Goal: Information Seeking & Learning: Learn about a topic

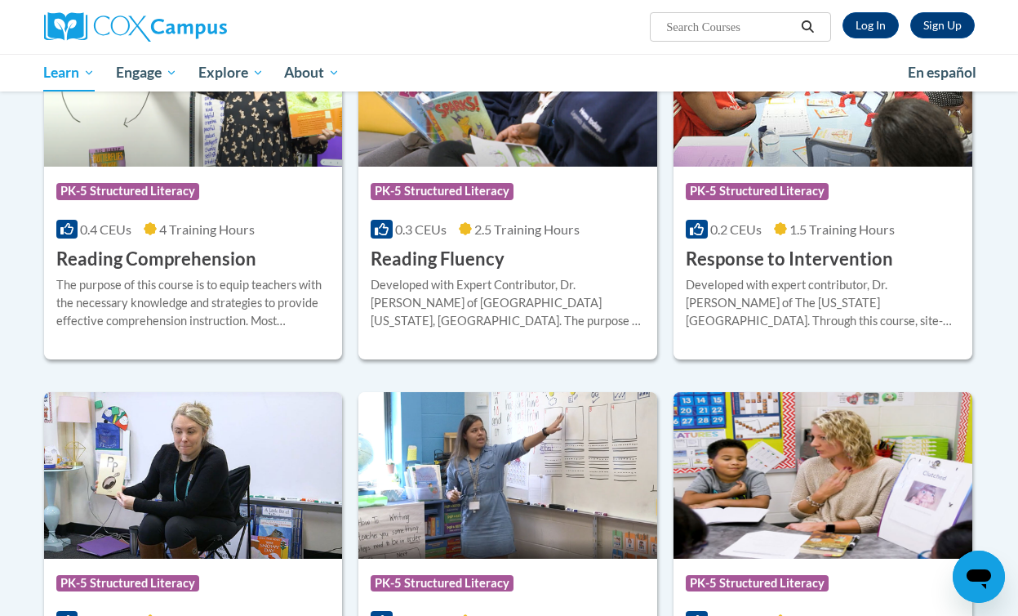
scroll to position [1501, 0]
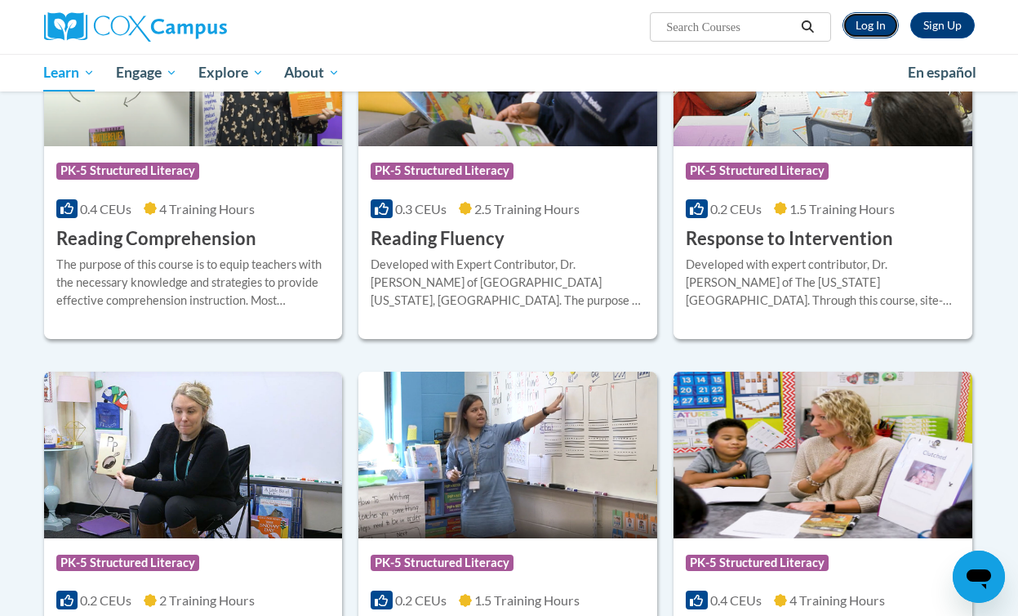
click at [872, 25] on link "Log In" at bounding box center [870, 25] width 56 height 26
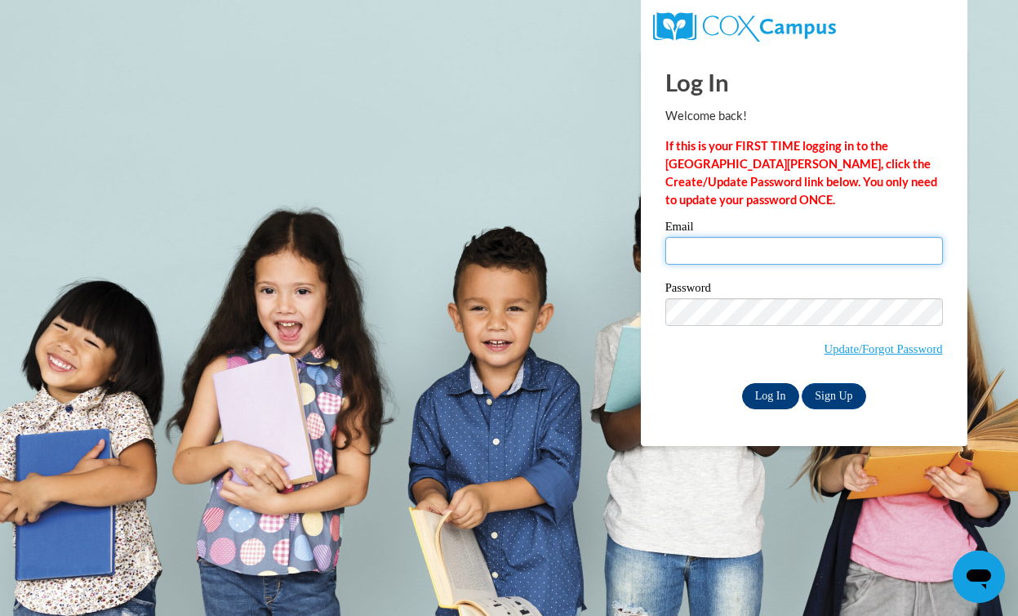
type input "[PERSON_NAME][EMAIL_ADDRESS][PERSON_NAME][DOMAIN_NAME]"
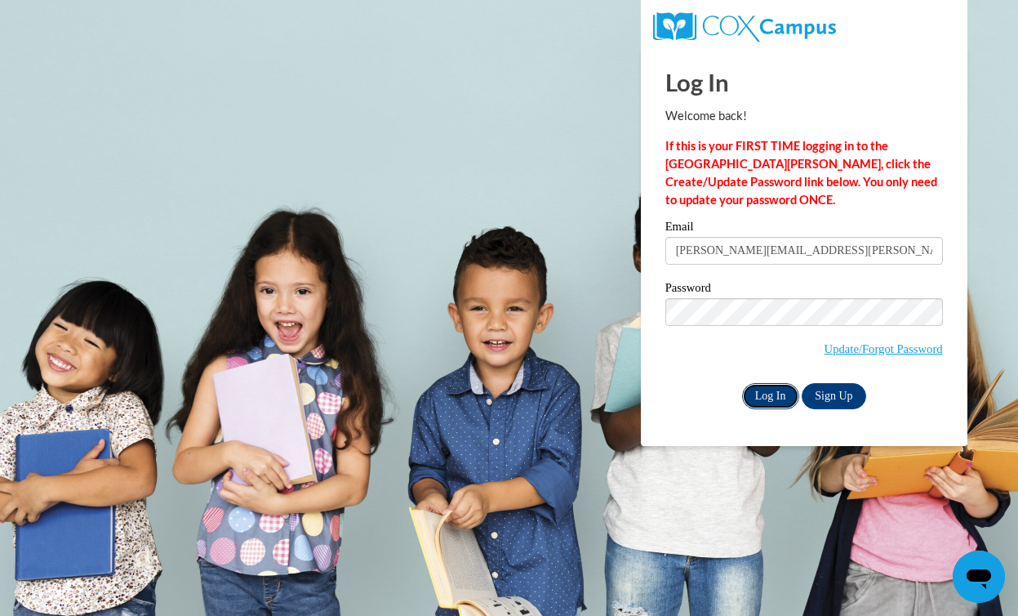
click at [774, 397] on input "Log In" at bounding box center [770, 396] width 57 height 26
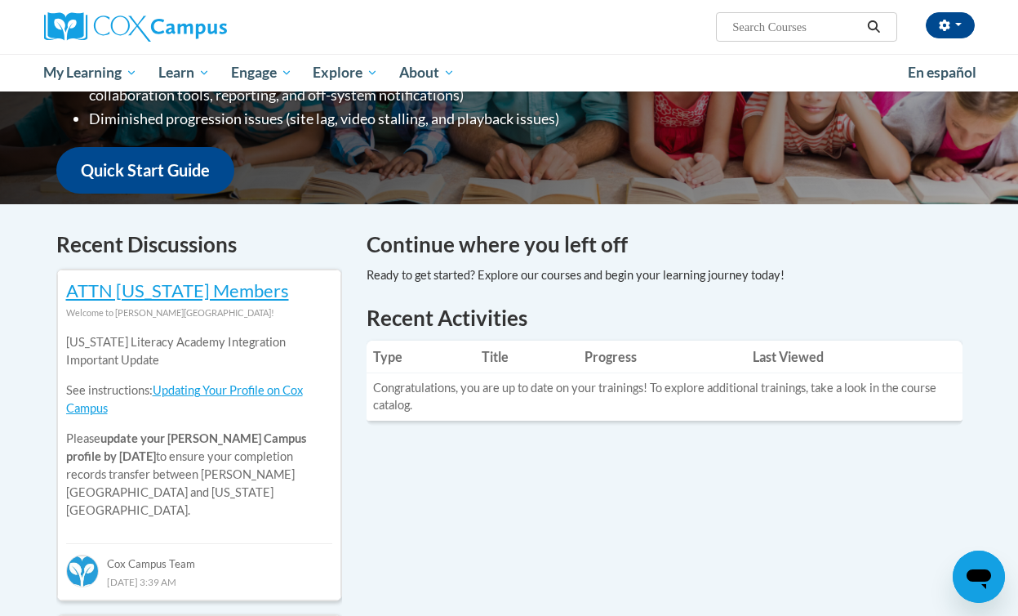
scroll to position [417, 0]
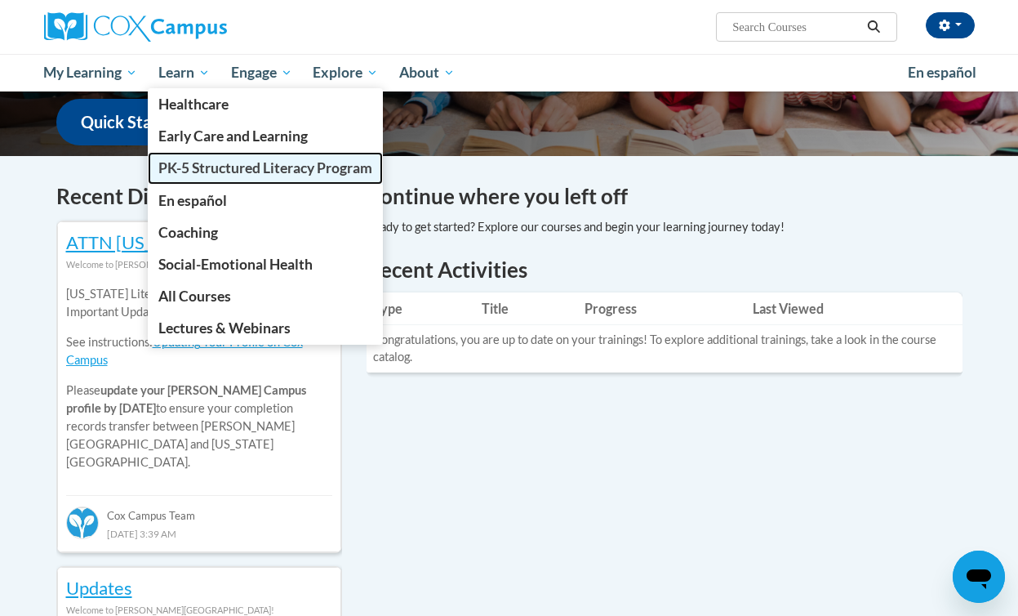
click at [218, 167] on span "PK-5 Structured Literacy Program" at bounding box center [265, 167] width 214 height 17
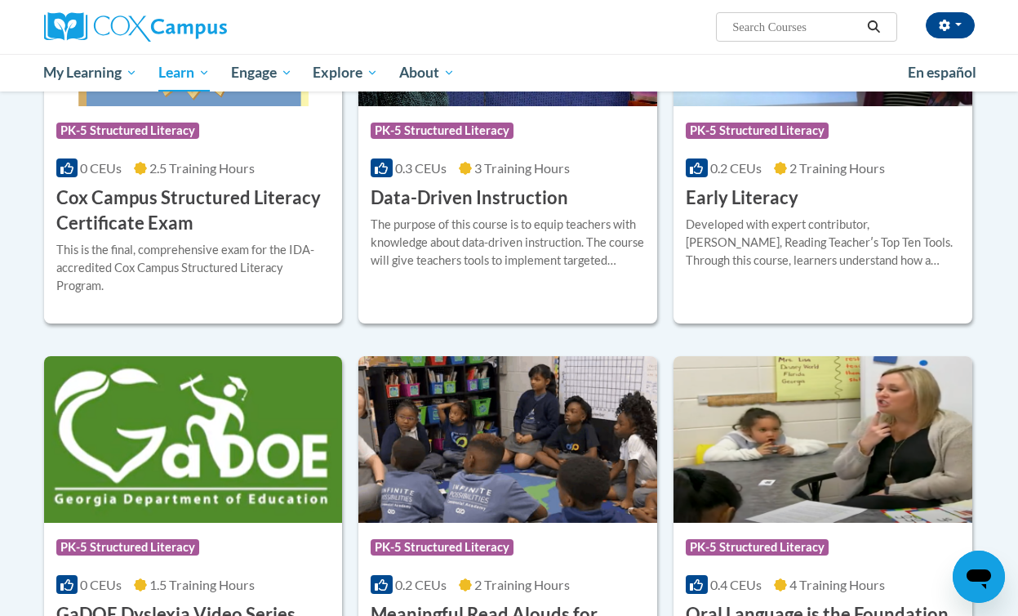
scroll to position [579, 0]
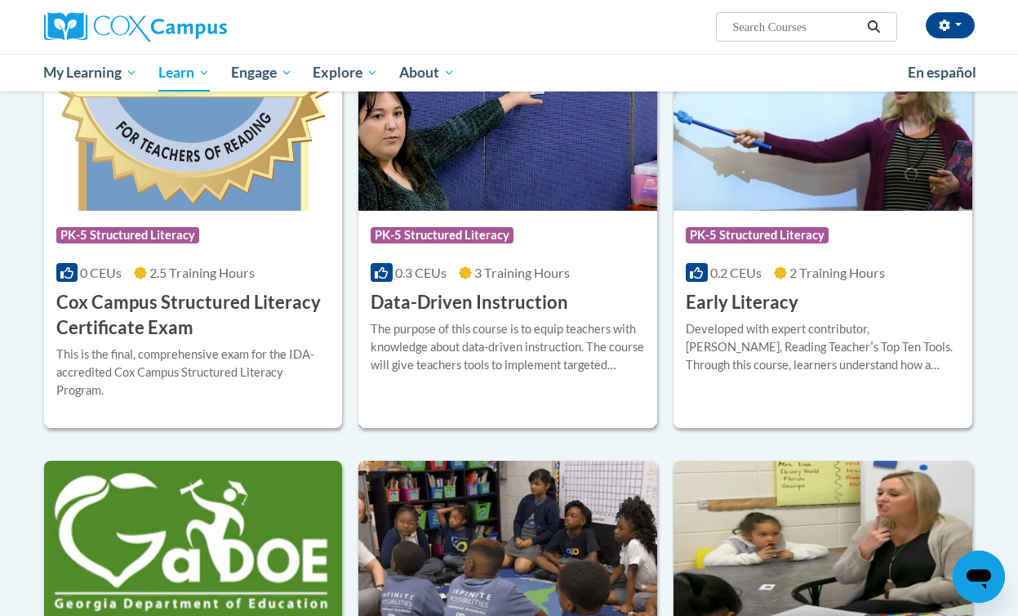
click at [513, 364] on div "The purpose of this course is to equip teachers with knowledge about data-drive…" at bounding box center [508, 347] width 274 height 54
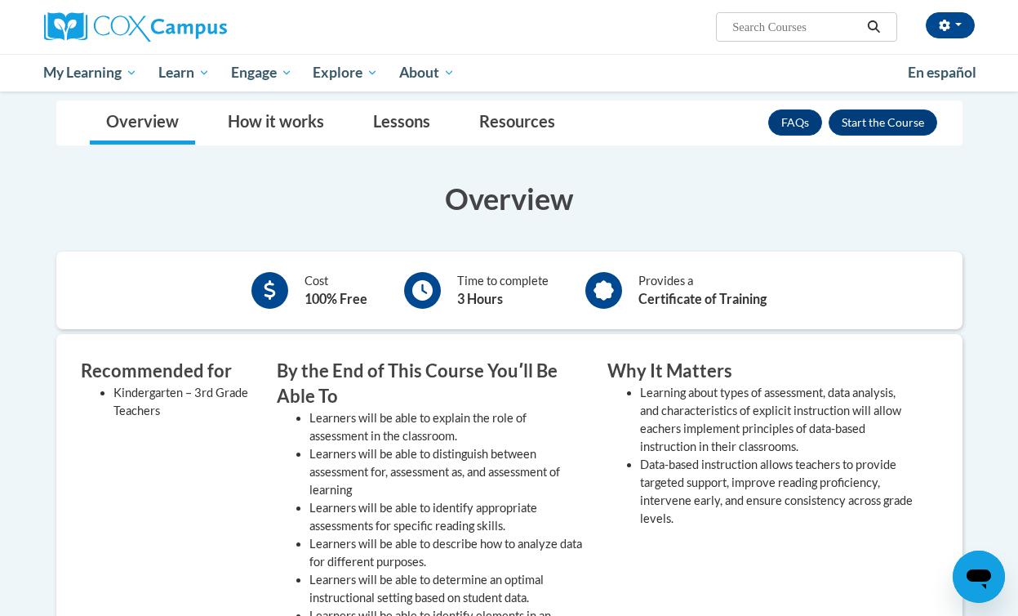
scroll to position [216, 0]
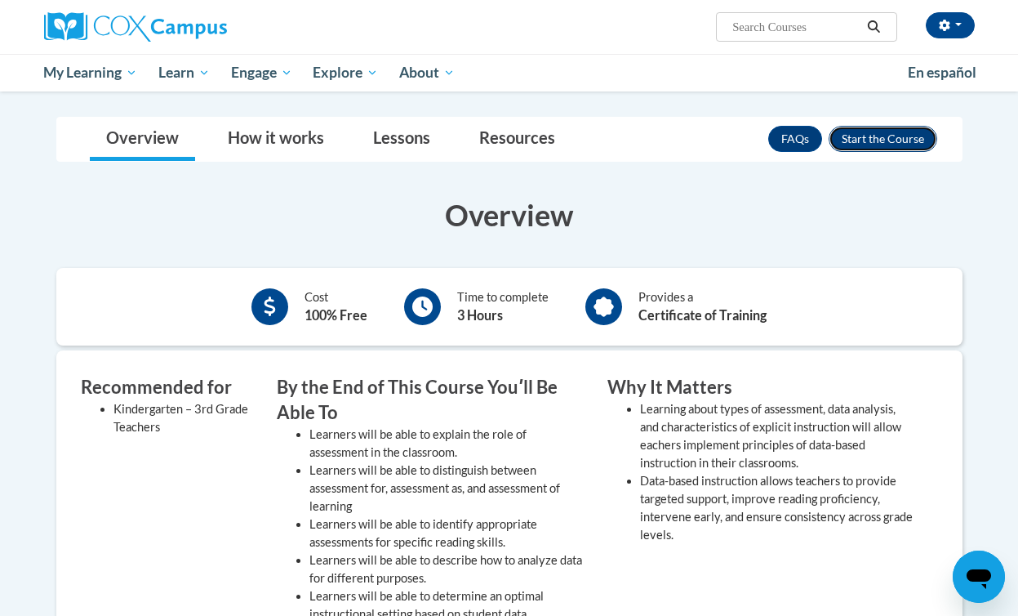
click at [876, 142] on button "Enroll" at bounding box center [883, 139] width 109 height 26
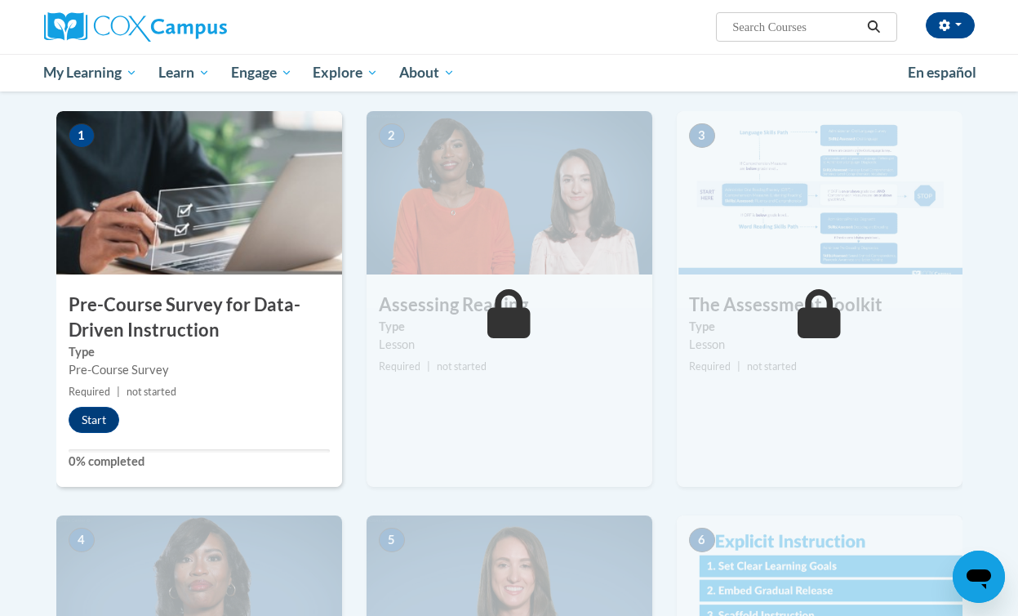
scroll to position [335, 0]
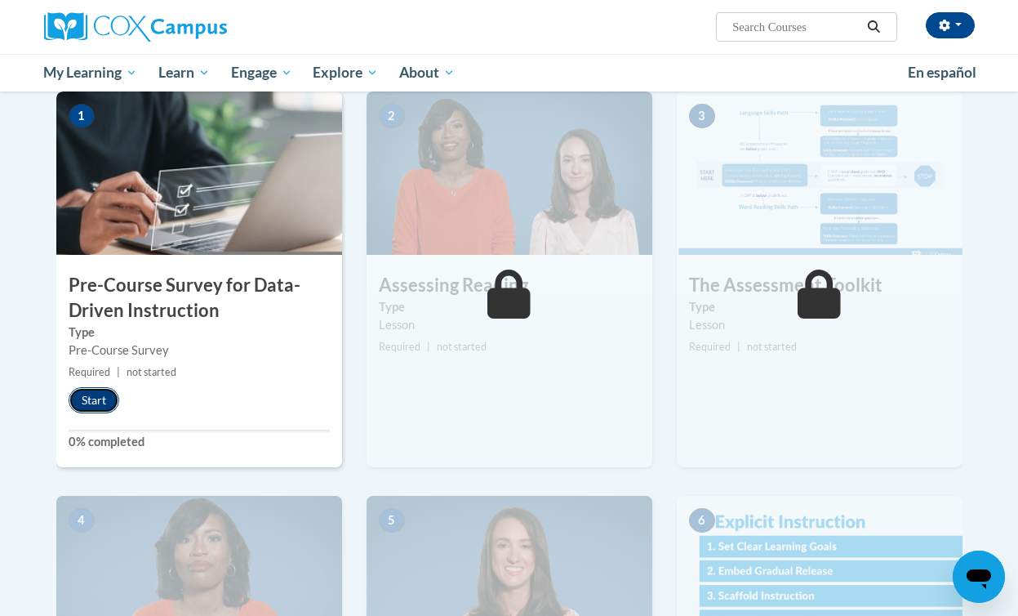
click at [98, 396] on button "Start" at bounding box center [94, 400] width 51 height 26
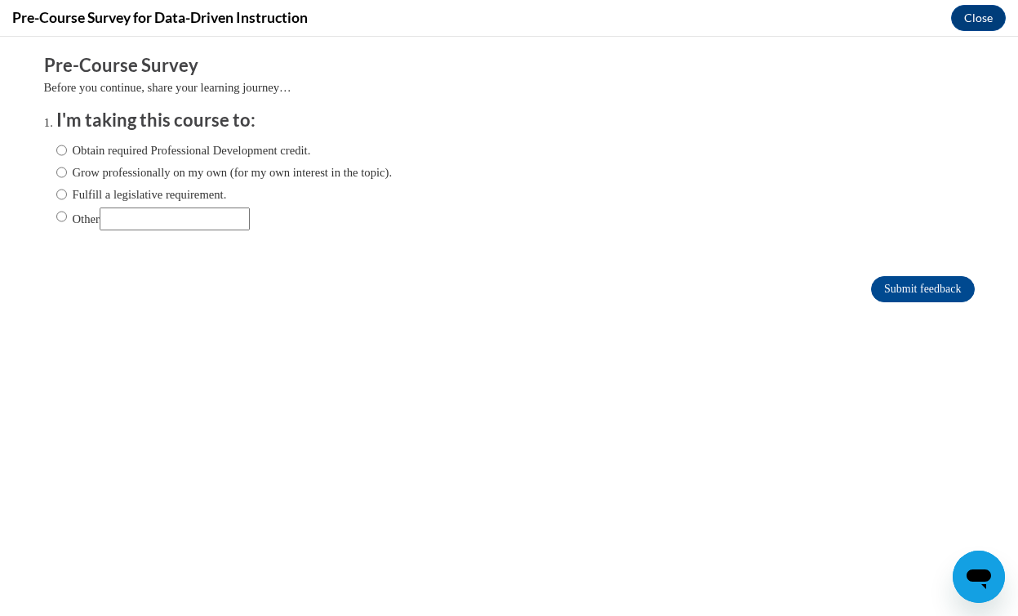
scroll to position [0, 0]
click at [75, 197] on label "Fulfill a legislative requirement." at bounding box center [141, 194] width 171 height 18
click at [67, 197] on input "Fulfill a legislative requirement." at bounding box center [61, 194] width 11 height 18
radio input "true"
click at [946, 285] on input "Submit feedback" at bounding box center [922, 289] width 103 height 26
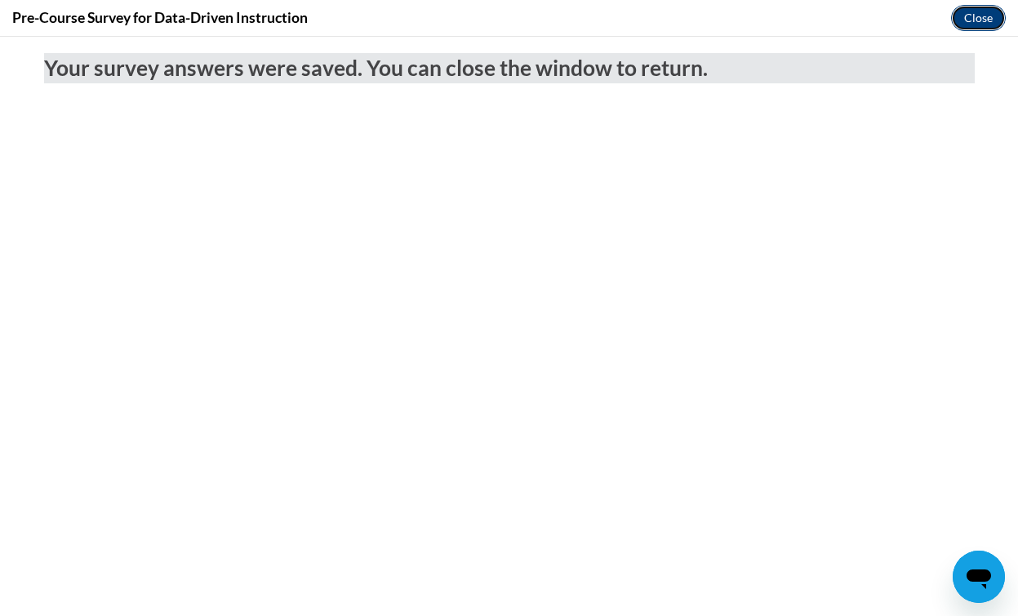
click at [967, 24] on button "Close" at bounding box center [978, 18] width 55 height 26
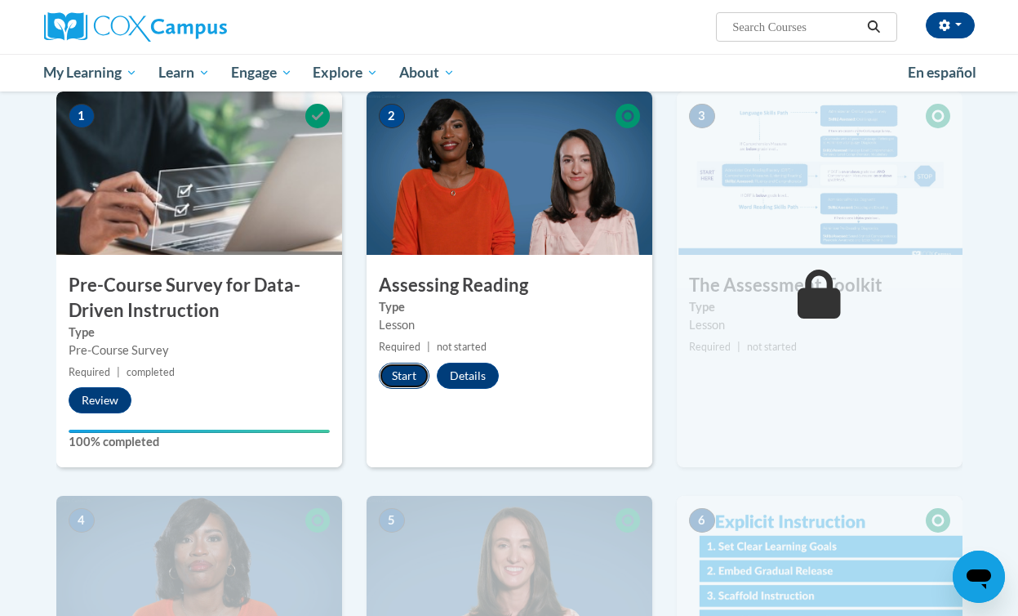
click at [404, 380] on button "Start" at bounding box center [404, 375] width 51 height 26
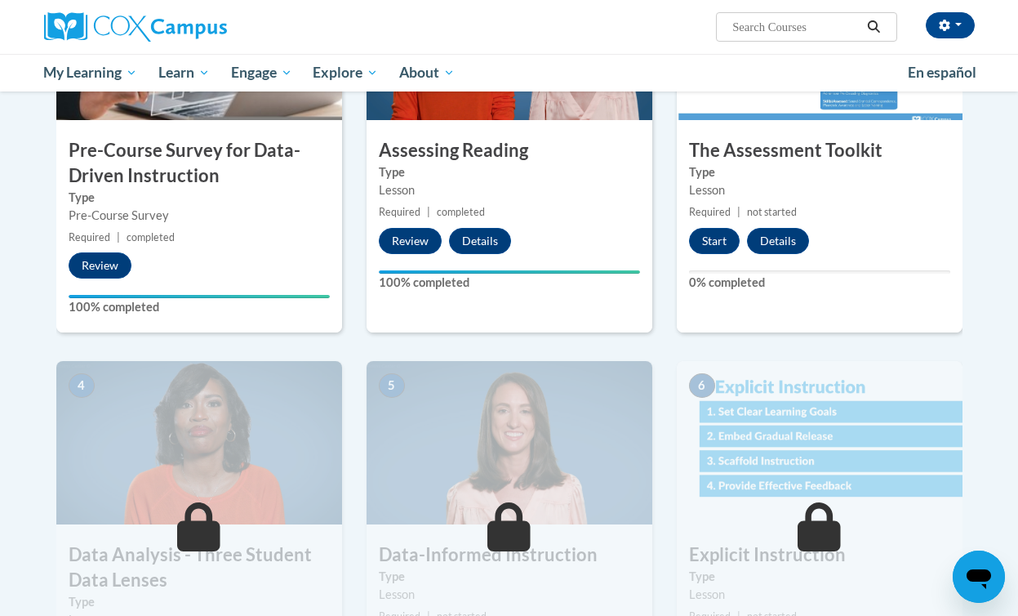
scroll to position [469, 0]
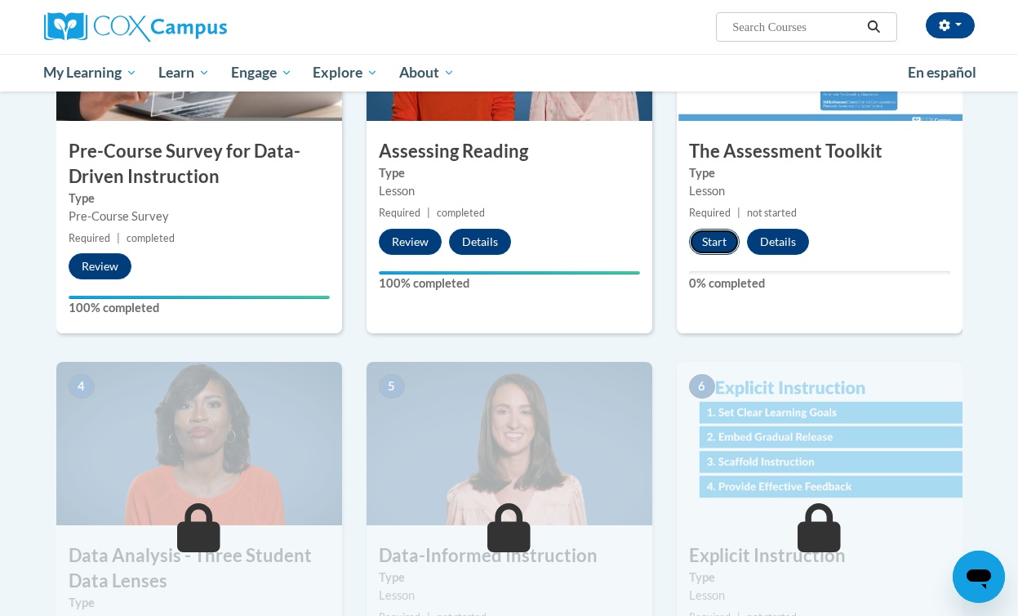
click at [710, 245] on button "Start" at bounding box center [714, 242] width 51 height 26
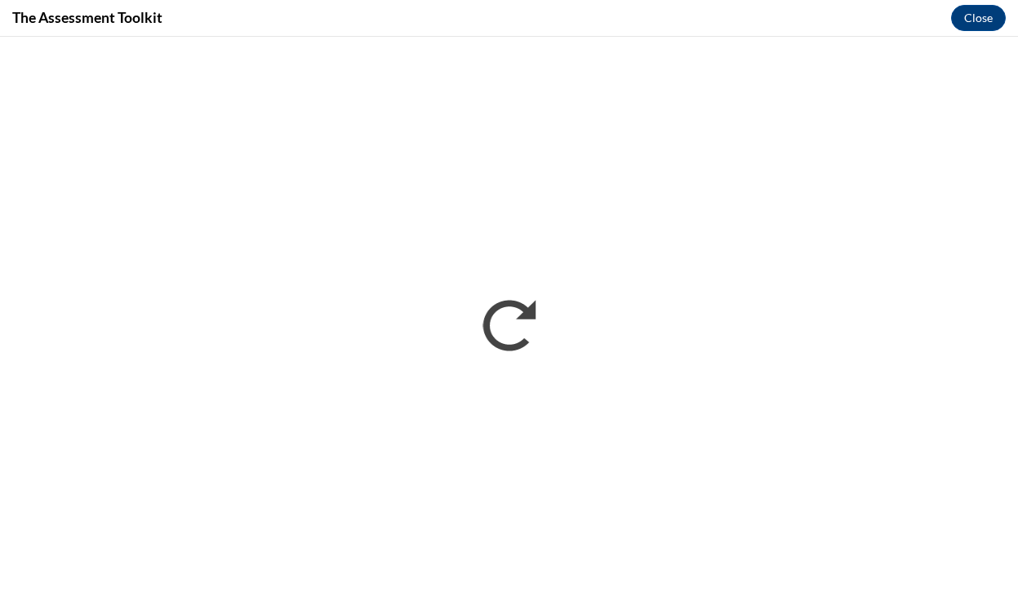
scroll to position [0, 0]
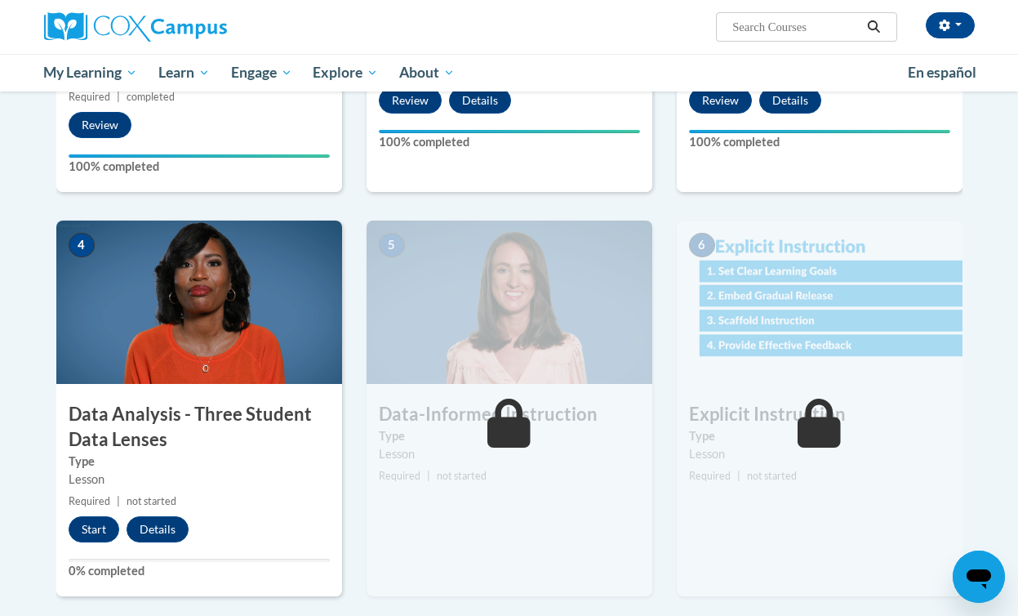
scroll to position [612, 0]
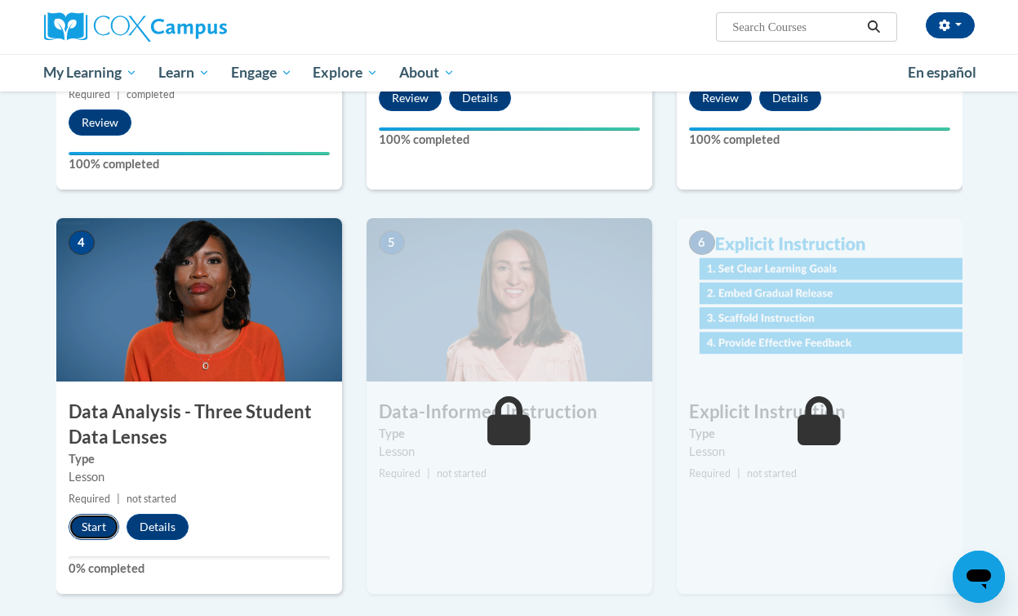
click at [84, 531] on button "Start" at bounding box center [94, 526] width 51 height 26
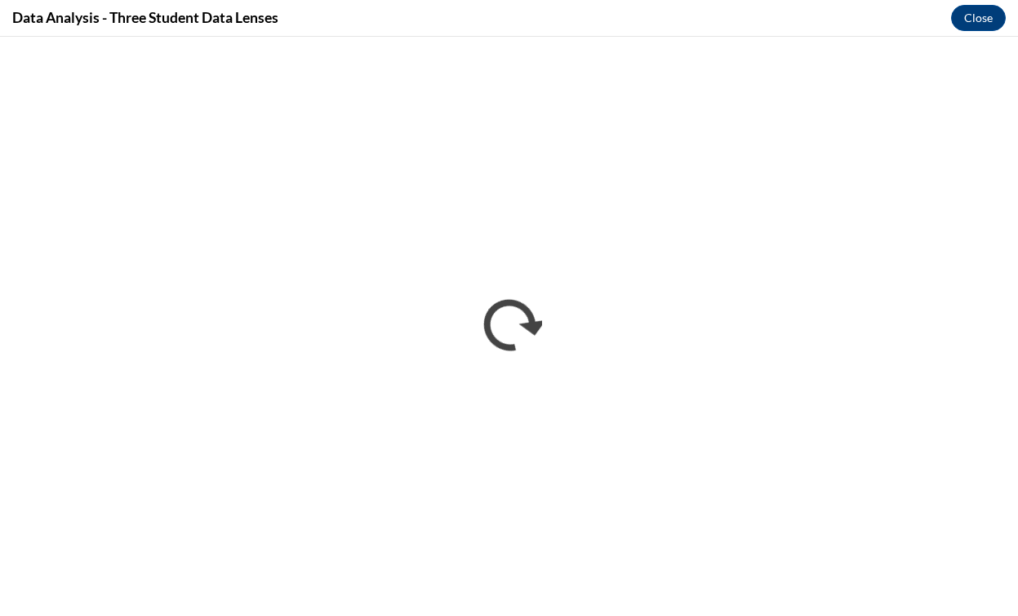
scroll to position [0, 0]
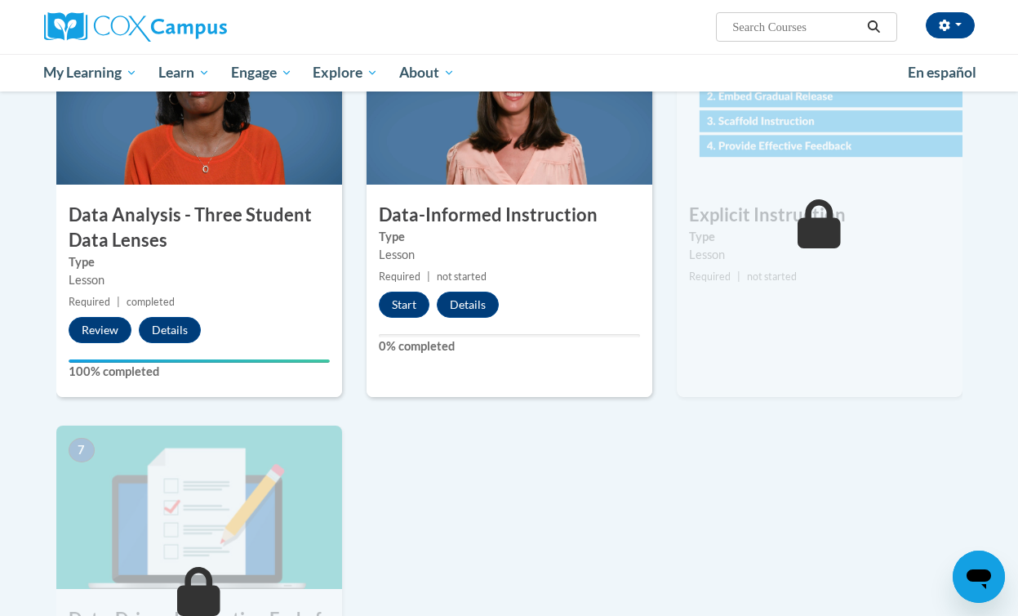
scroll to position [810, 0]
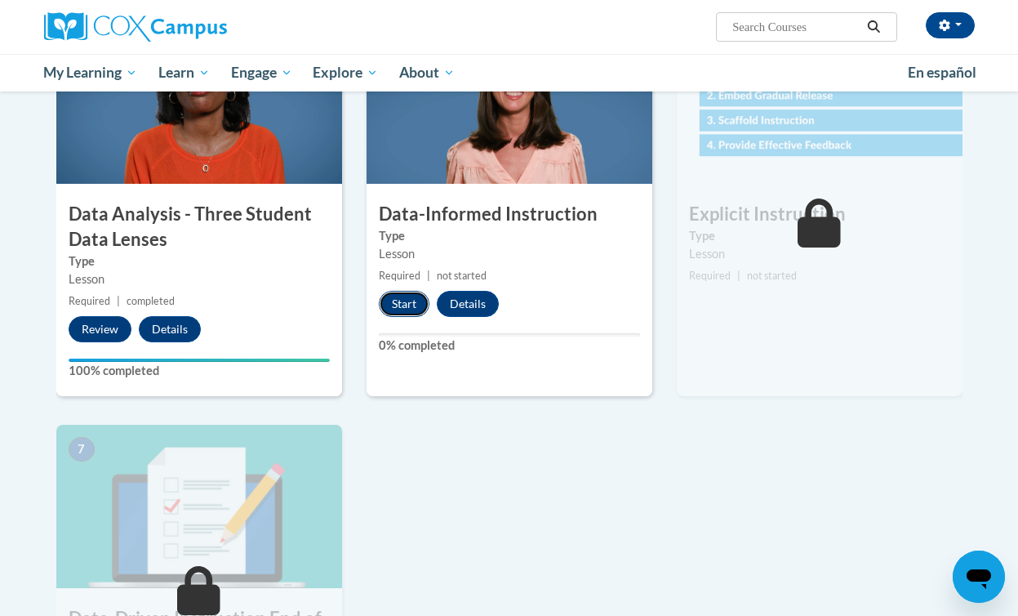
click at [405, 306] on button "Start" at bounding box center [404, 304] width 51 height 26
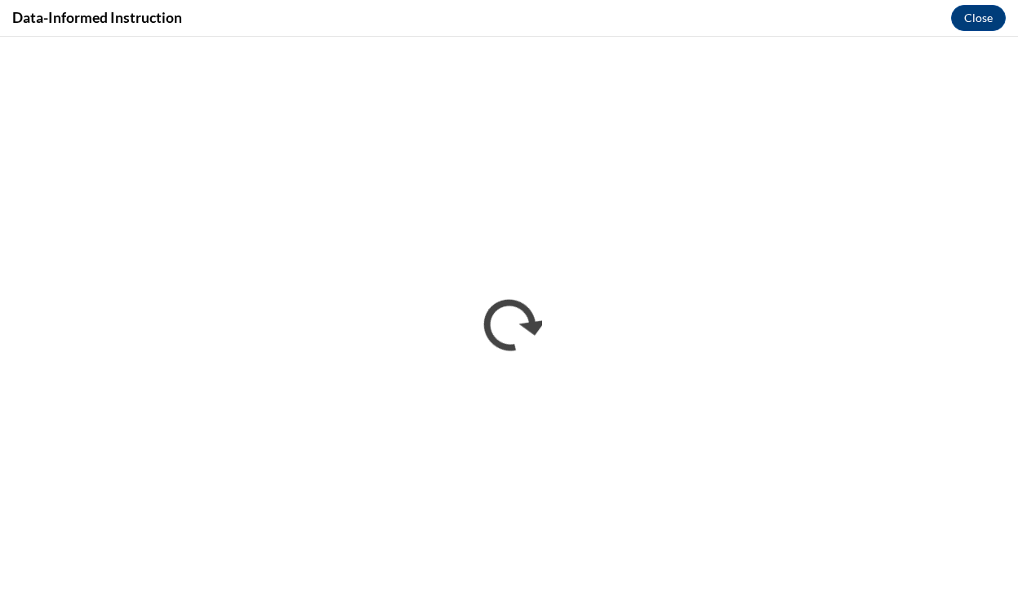
scroll to position [0, 0]
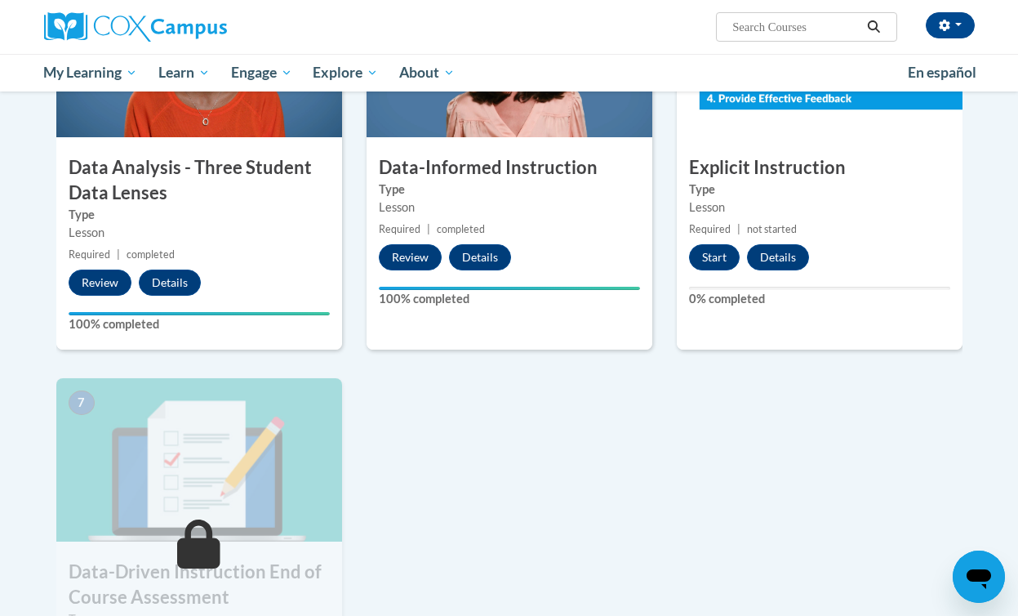
scroll to position [858, 0]
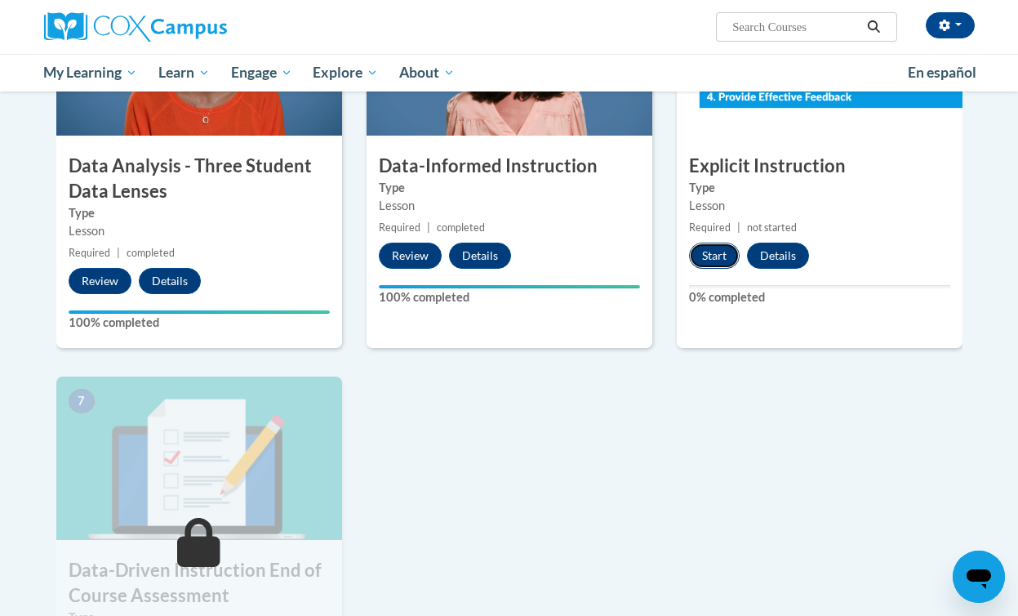
click at [727, 258] on button "Start" at bounding box center [714, 255] width 51 height 26
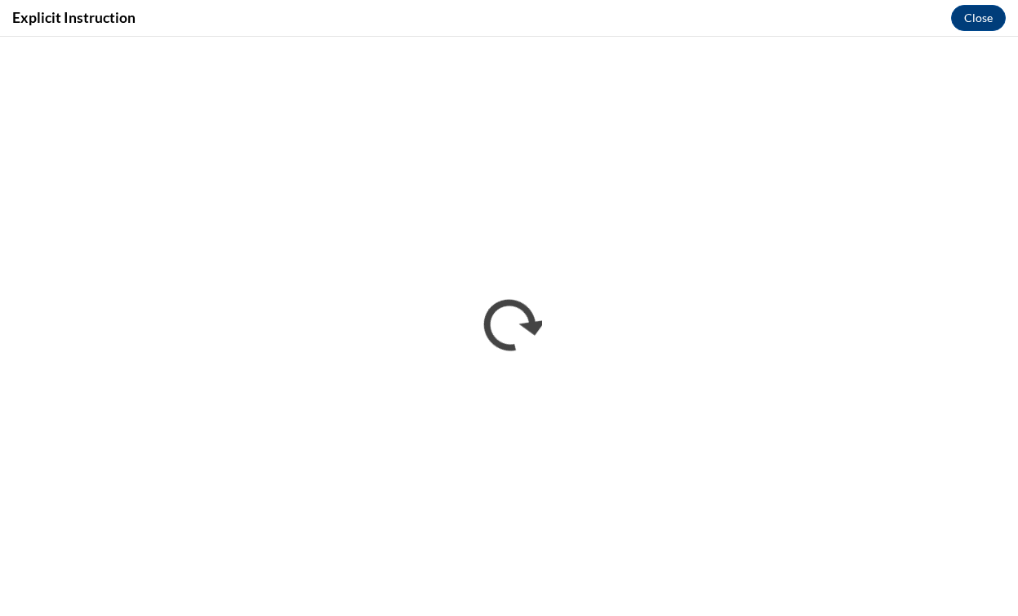
scroll to position [0, 0]
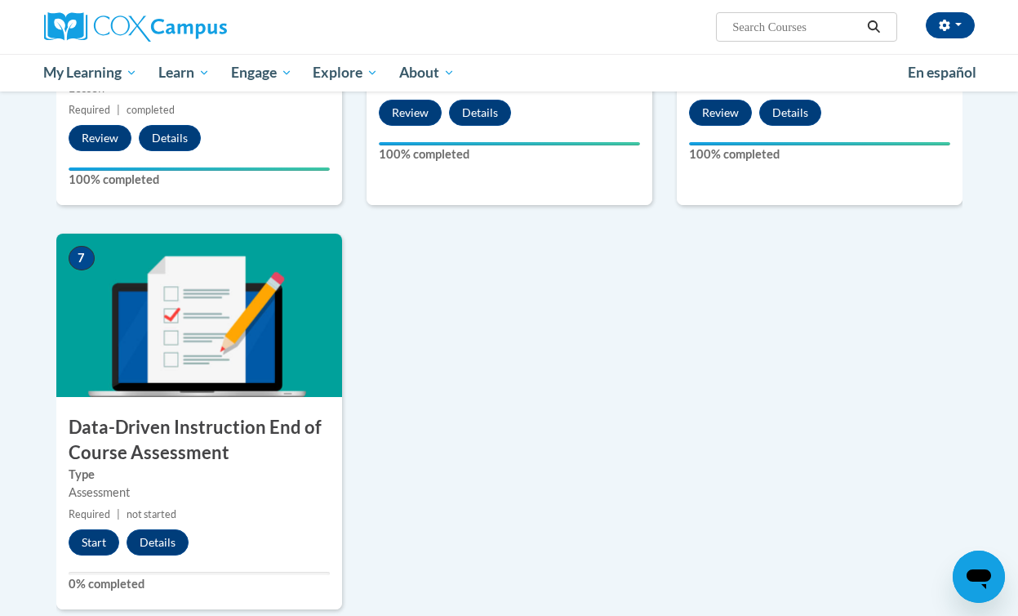
scroll to position [1062, 0]
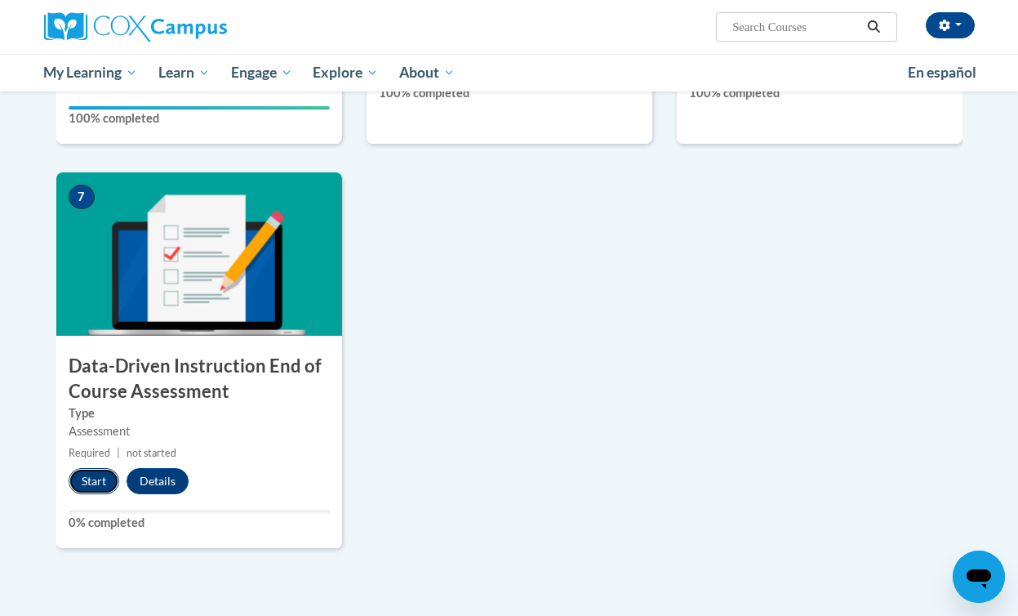
click at [90, 482] on button "Start" at bounding box center [94, 481] width 51 height 26
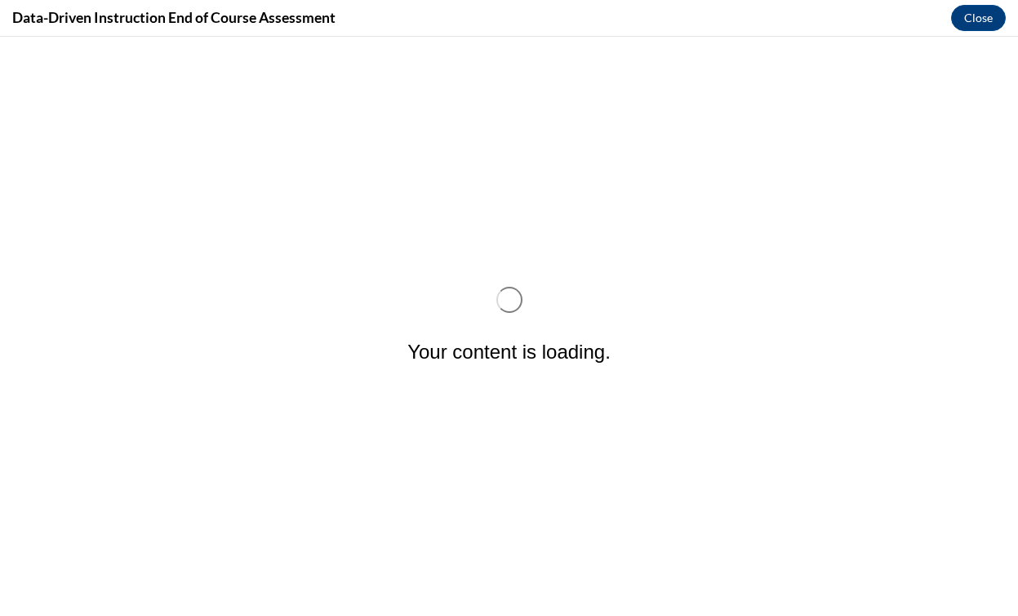
scroll to position [0, 0]
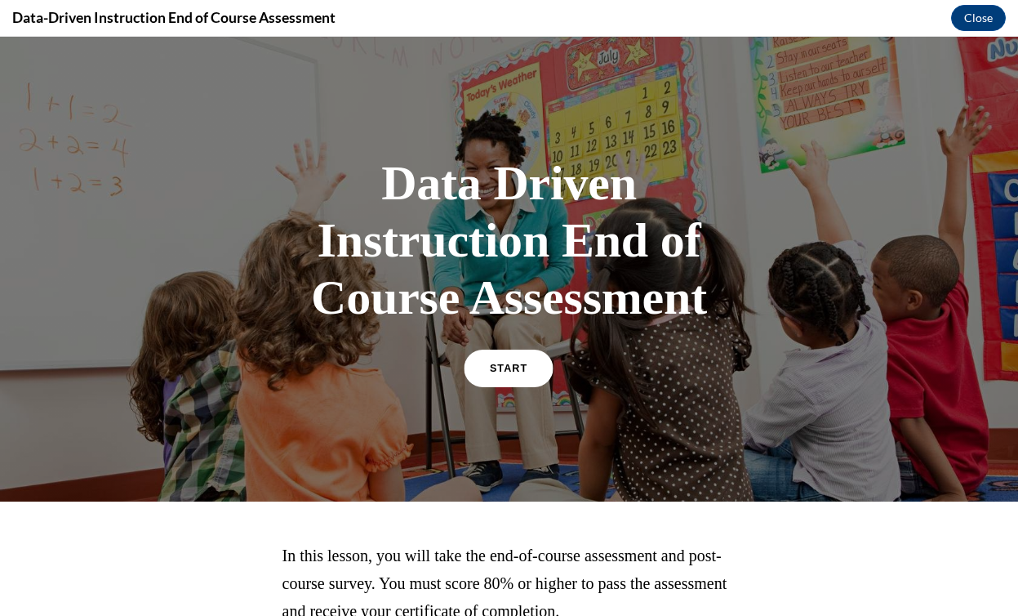
click at [504, 386] on div "START" at bounding box center [508, 375] width 85 height 50
click at [511, 371] on span "START" at bounding box center [509, 368] width 38 height 12
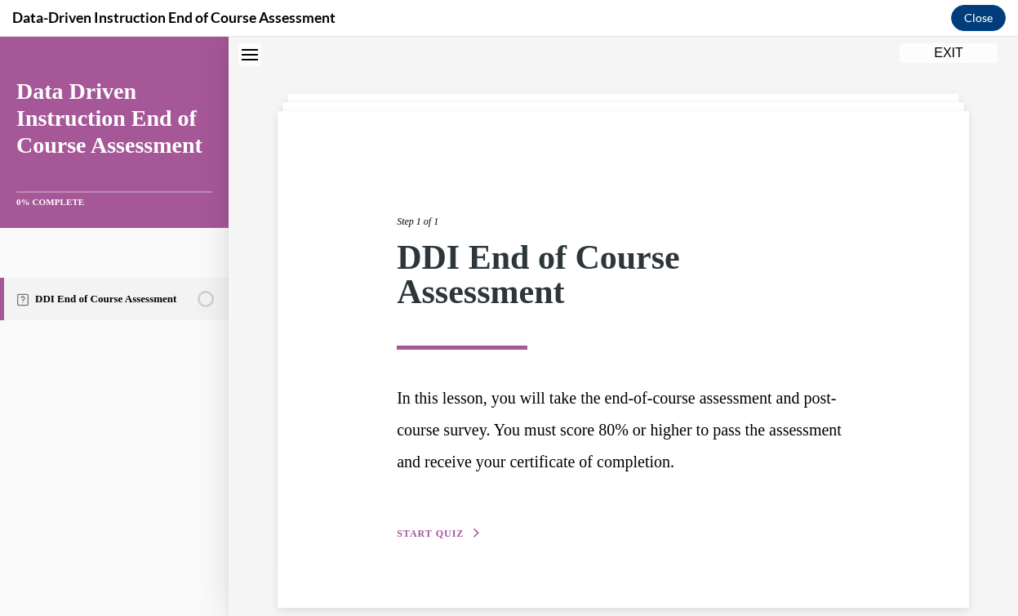
scroll to position [74, 0]
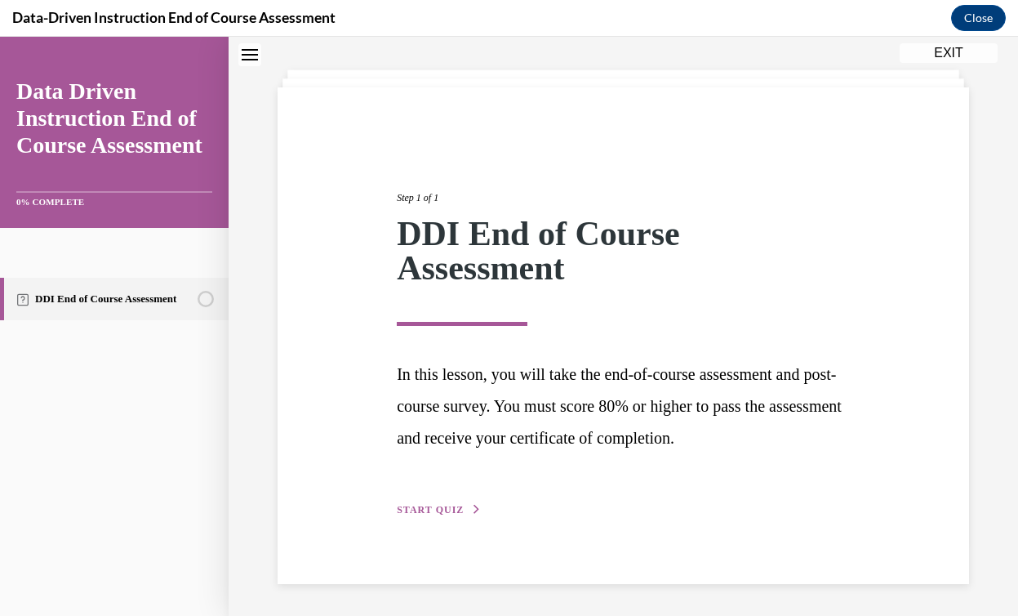
click at [447, 505] on span "START QUIZ" at bounding box center [430, 509] width 67 height 11
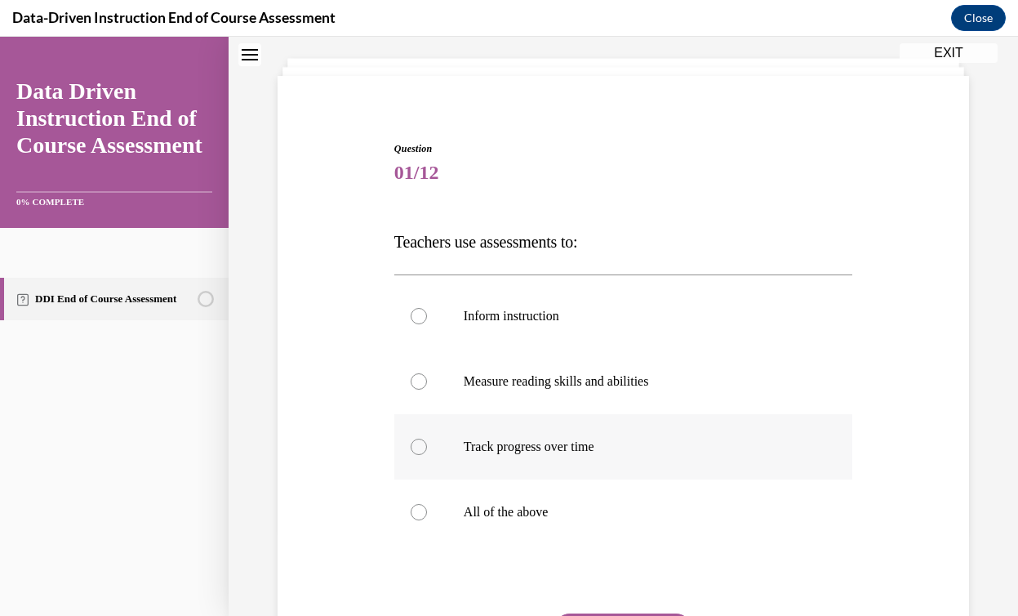
scroll to position [100, 0]
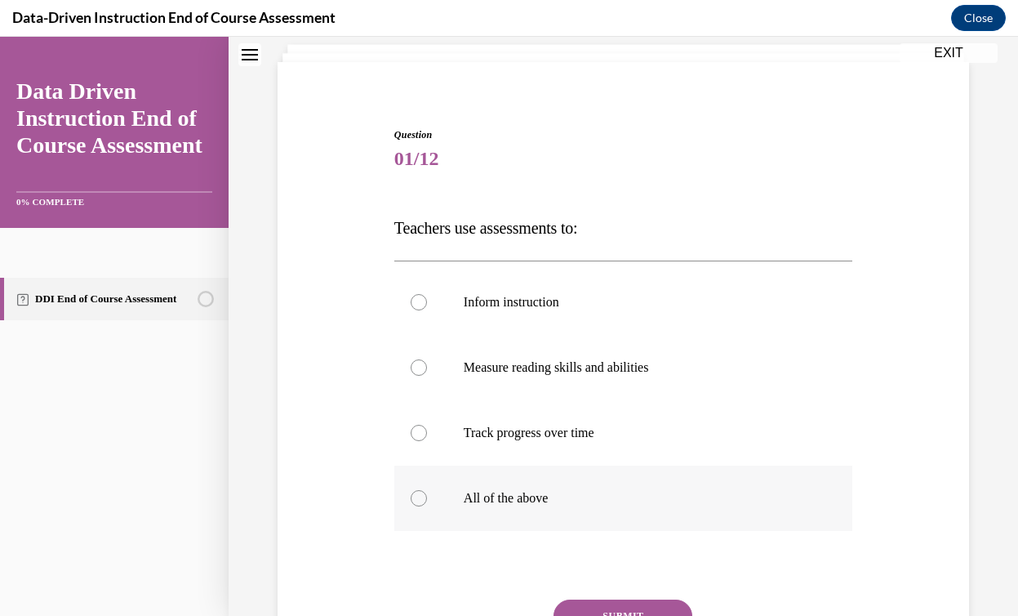
click at [434, 487] on label "All of the above" at bounding box center [623, 497] width 458 height 65
click at [427, 490] on input "All of the above" at bounding box center [419, 498] width 16 height 16
radio input "true"
click at [622, 614] on button "SUBMIT" at bounding box center [622, 615] width 139 height 33
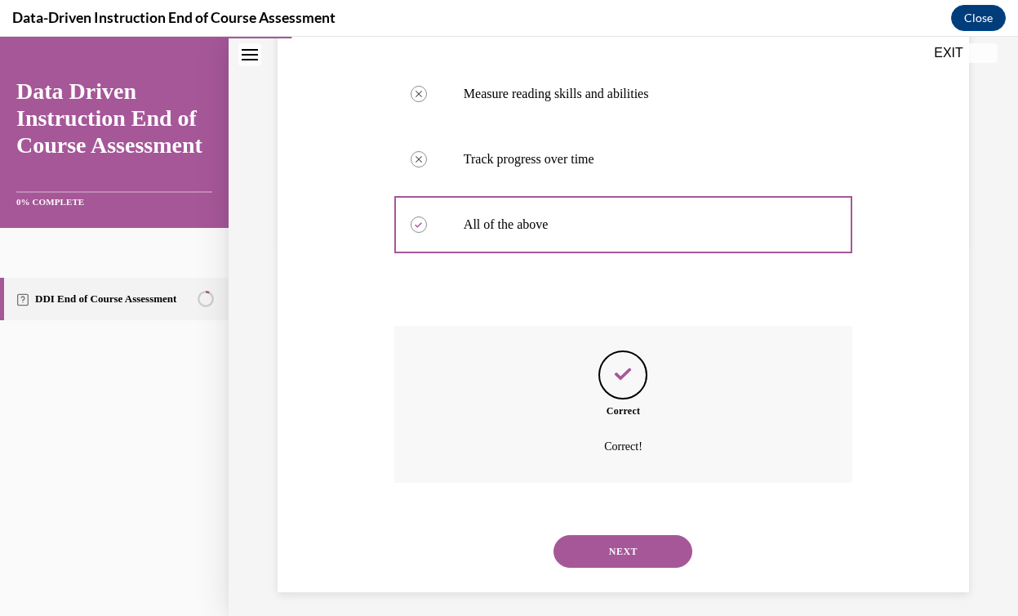
scroll to position [382, 0]
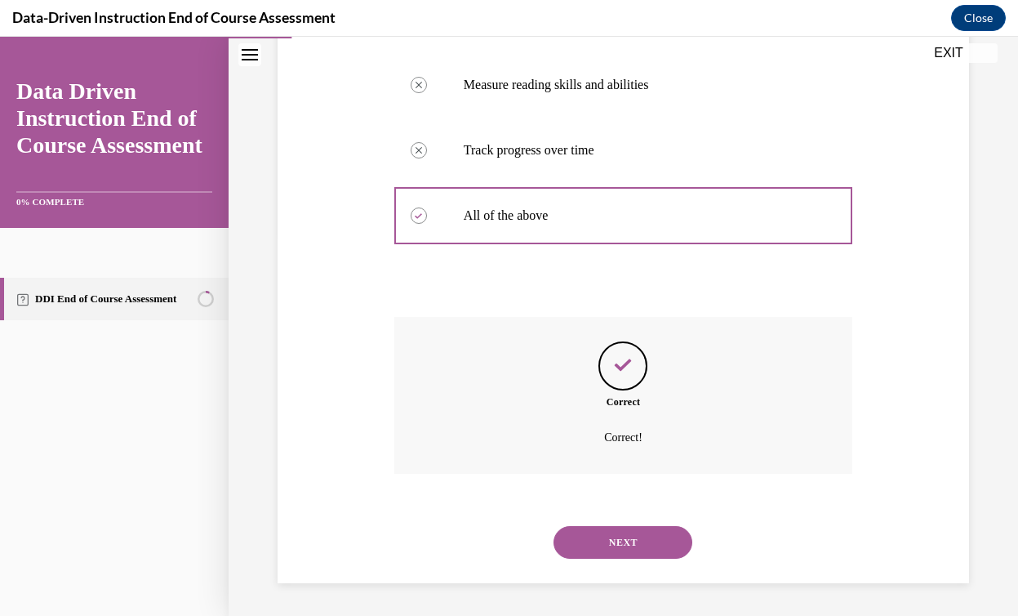
click at [634, 548] on button "NEXT" at bounding box center [622, 542] width 139 height 33
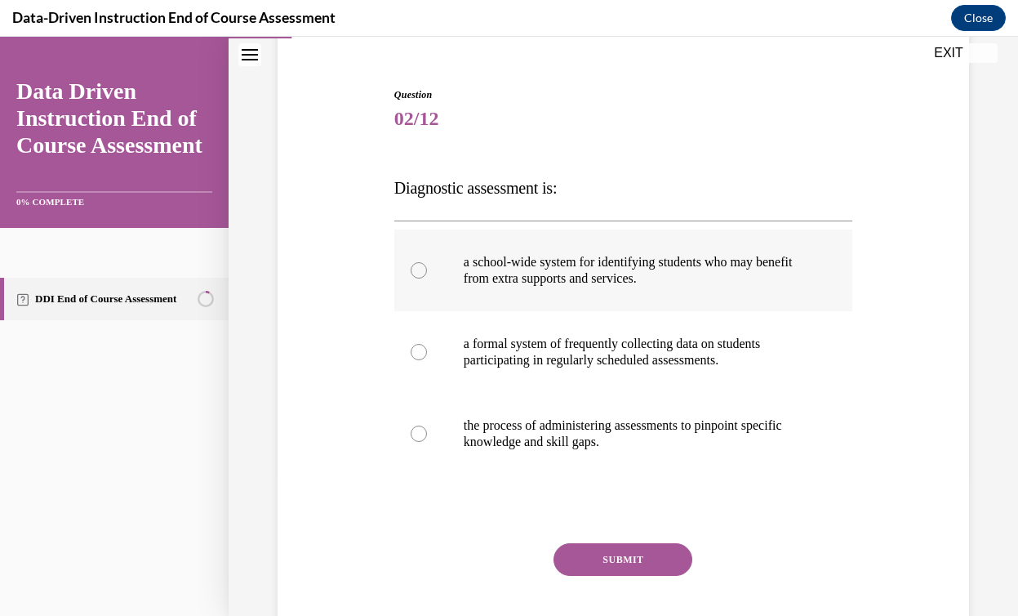
scroll to position [149, 0]
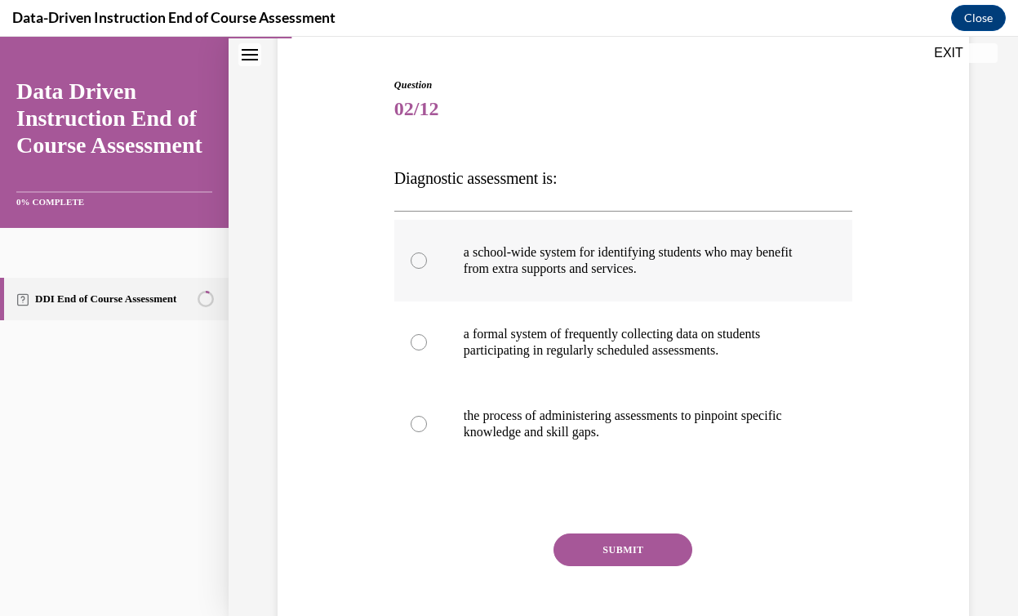
click at [580, 269] on p "a school-wide system for identifying students who may benefit from extra suppor…" at bounding box center [638, 260] width 348 height 33
click at [427, 269] on input "a school-wide system for identifying students who may benefit from extra suppor…" at bounding box center [419, 260] width 16 height 16
radio input "true"
click at [612, 550] on button "SUBMIT" at bounding box center [622, 549] width 139 height 33
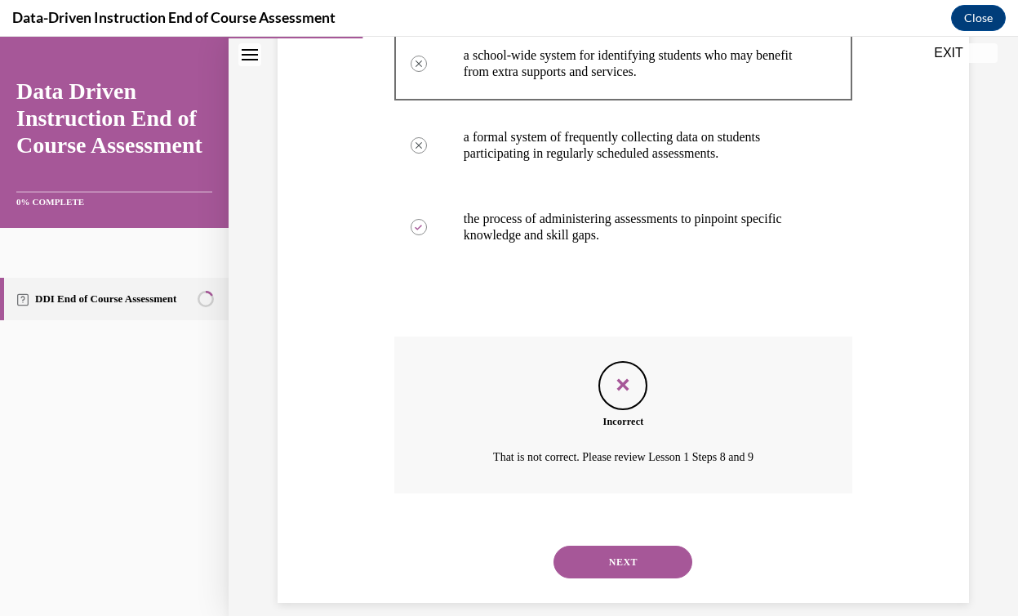
scroll to position [343, 0]
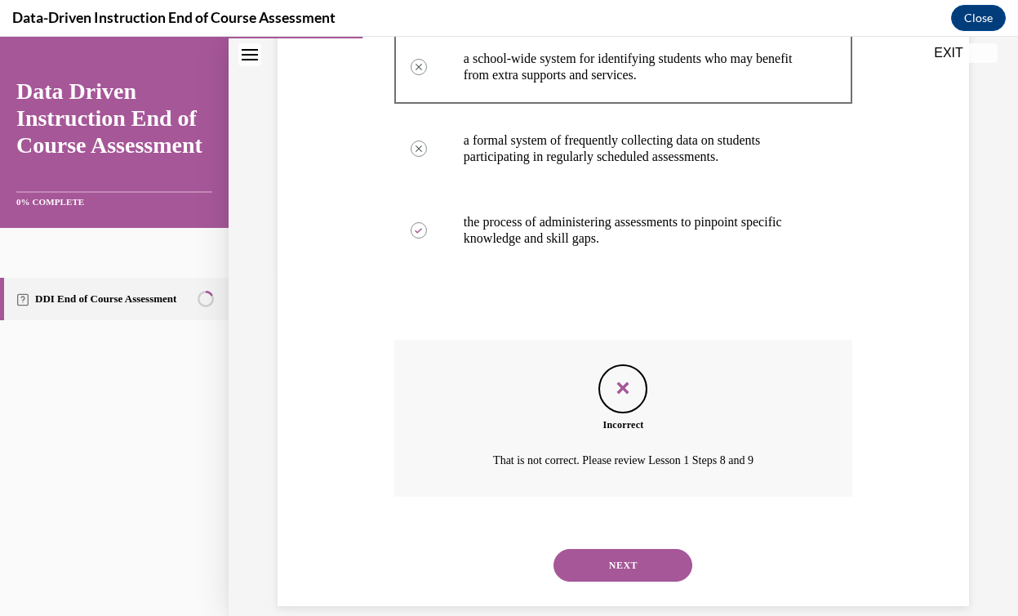
click at [621, 569] on button "NEXT" at bounding box center [622, 565] width 139 height 33
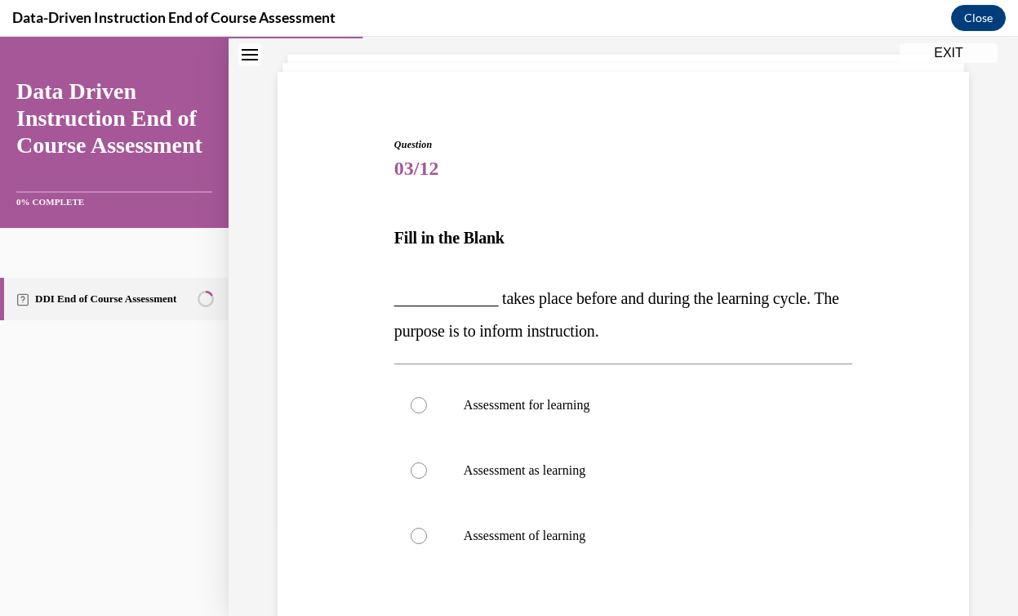
scroll to position [91, 0]
click at [415, 407] on div at bounding box center [419, 404] width 16 height 16
click at [415, 407] on input "Assessment for learning" at bounding box center [419, 404] width 16 height 16
radio input "true"
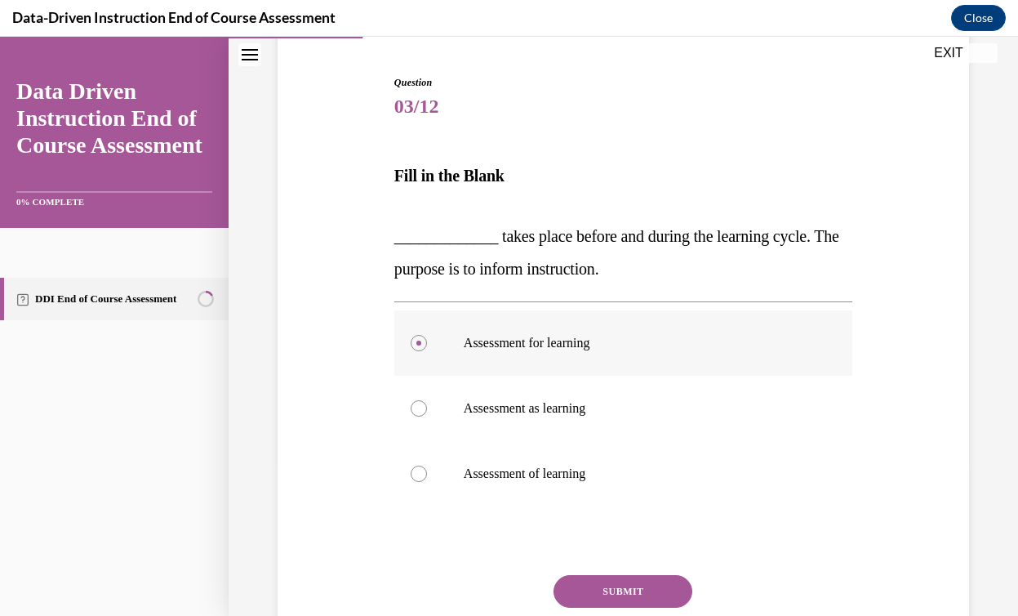
scroll to position [161, 0]
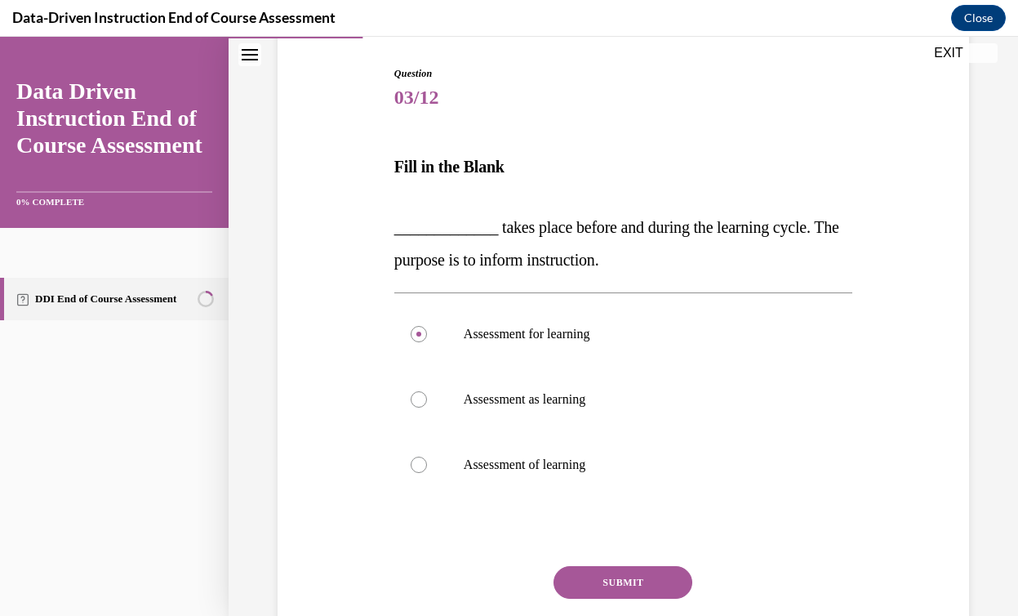
click at [597, 574] on button "SUBMIT" at bounding box center [622, 582] width 139 height 33
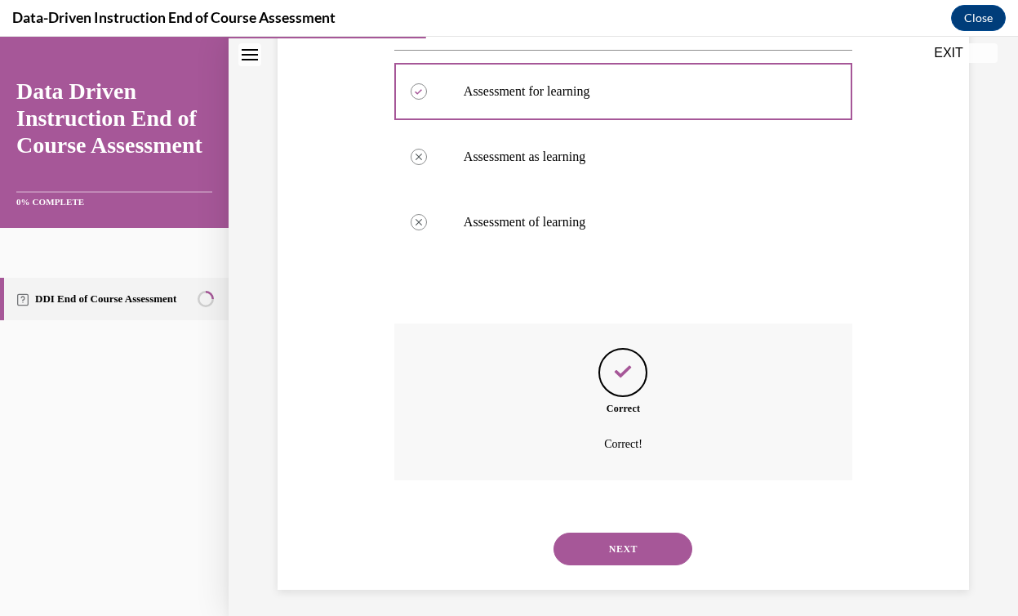
scroll to position [410, 0]
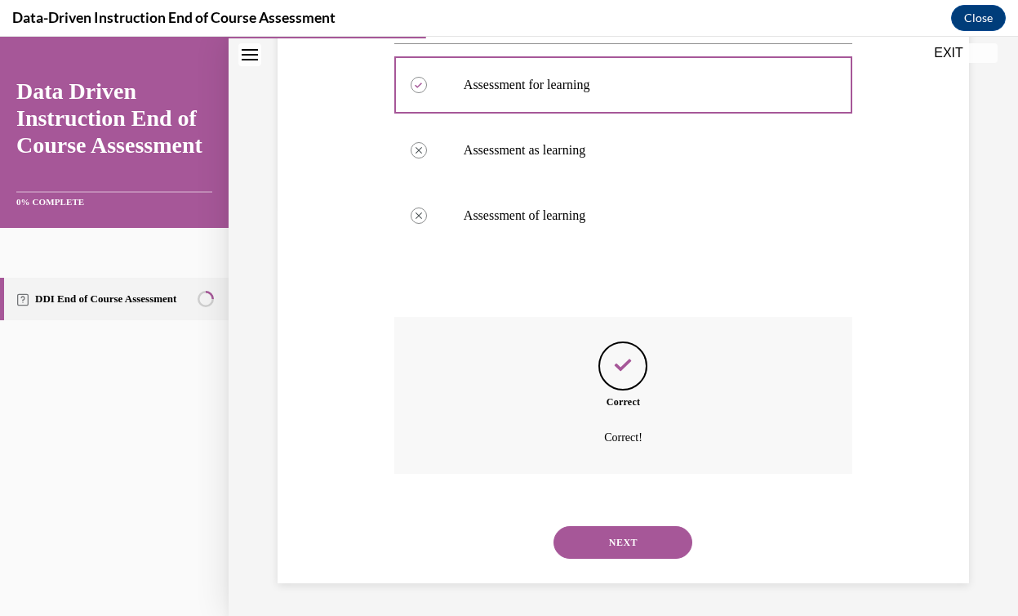
click at [619, 548] on button "NEXT" at bounding box center [622, 542] width 139 height 33
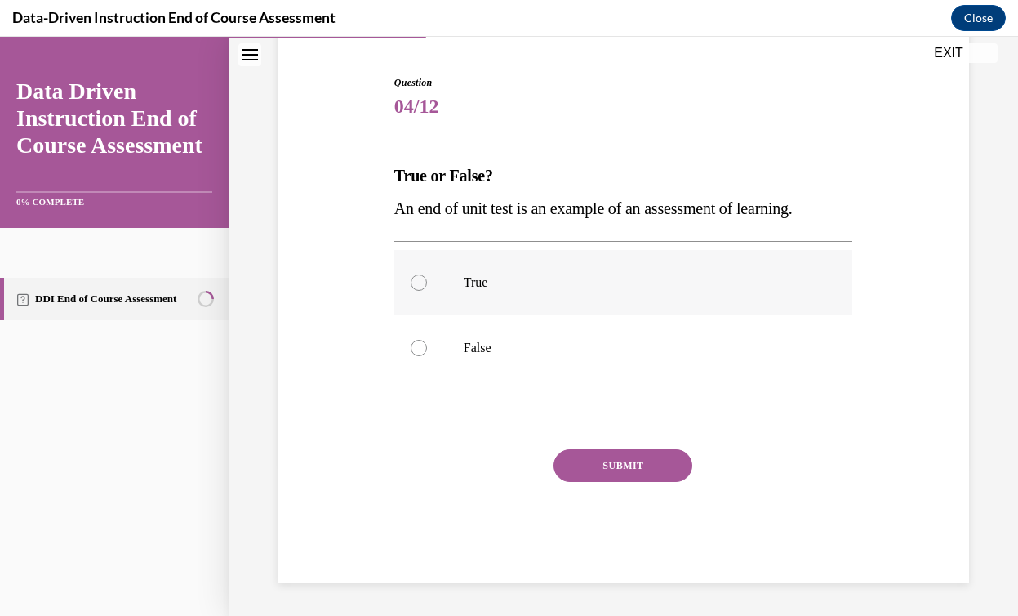
click at [440, 274] on label "True" at bounding box center [623, 282] width 458 height 65
click at [427, 274] on input "True" at bounding box center [419, 282] width 16 height 16
radio input "true"
click at [635, 461] on button "SUBMIT" at bounding box center [622, 465] width 139 height 33
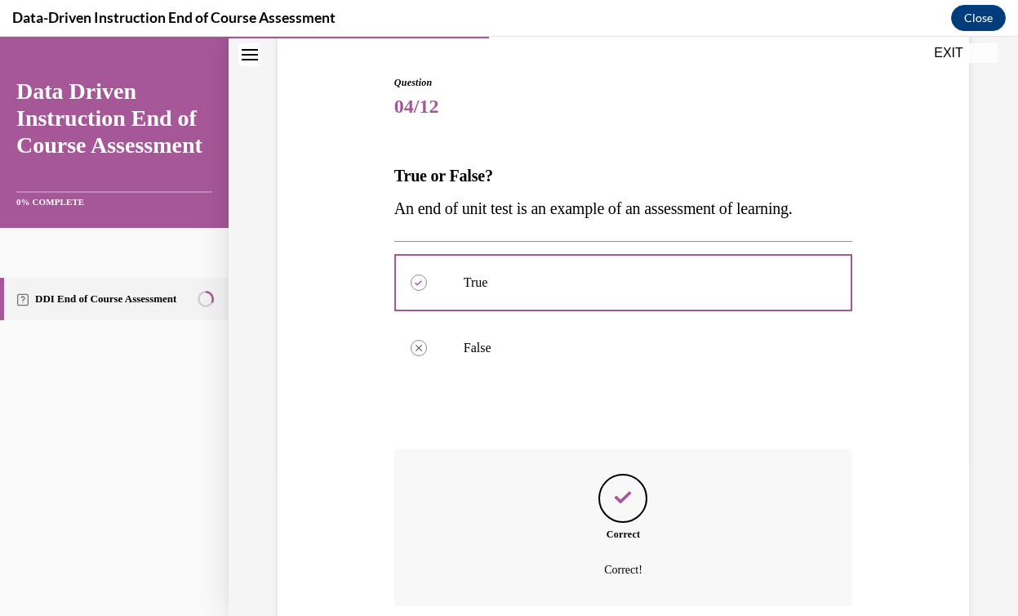
scroll to position [284, 0]
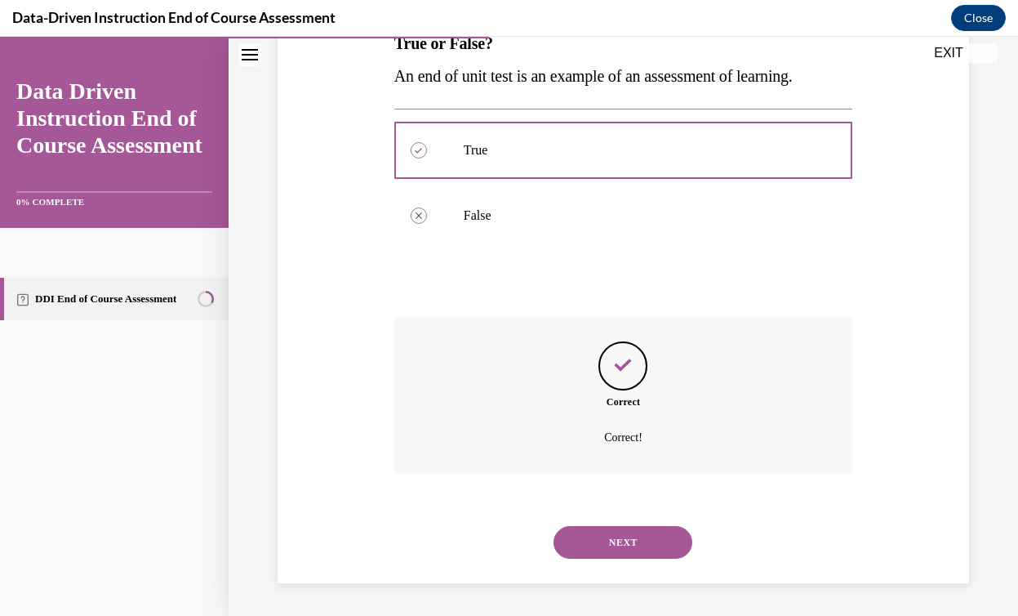
click at [630, 545] on button "NEXT" at bounding box center [622, 542] width 139 height 33
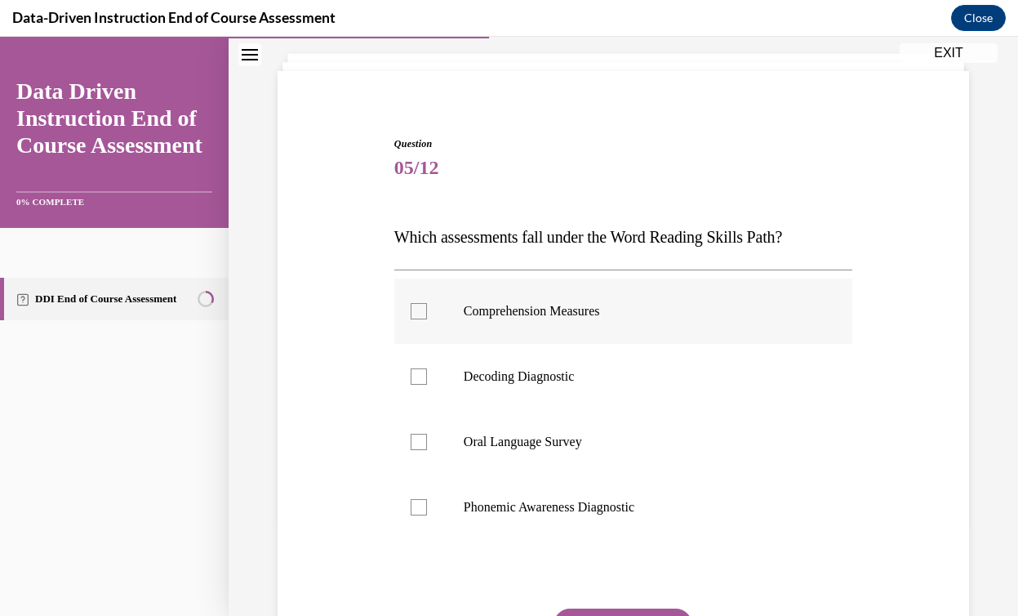
scroll to position [96, 0]
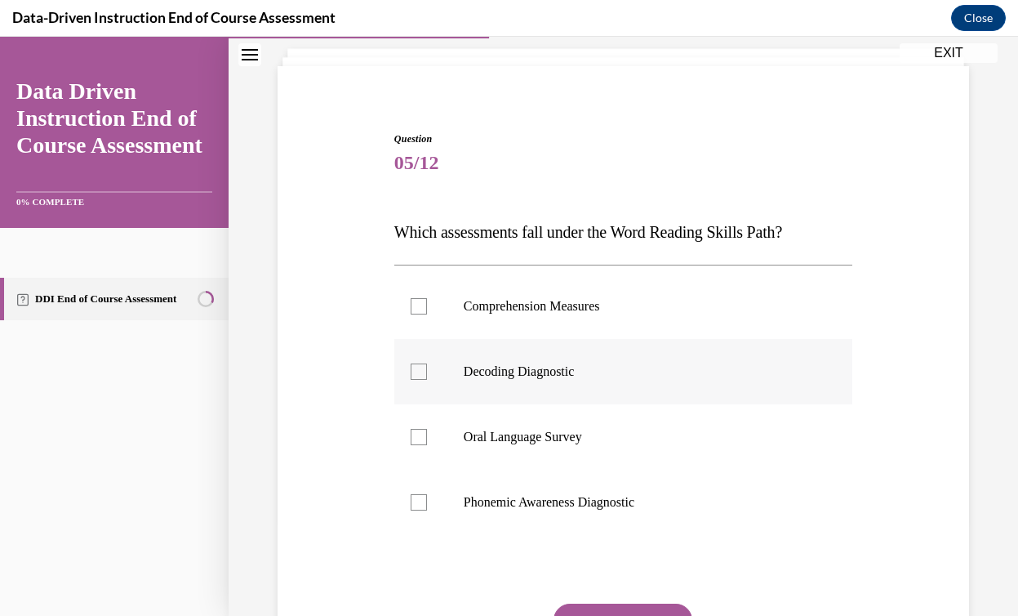
click at [416, 371] on div at bounding box center [419, 371] width 16 height 16
click at [416, 371] on input "Decoding Diagnostic" at bounding box center [419, 371] width 16 height 16
checkbox input "true"
click at [416, 498] on div at bounding box center [419, 502] width 16 height 16
click at [416, 498] on input "Phonemic Awareness Diagnostic" at bounding box center [419, 502] width 16 height 16
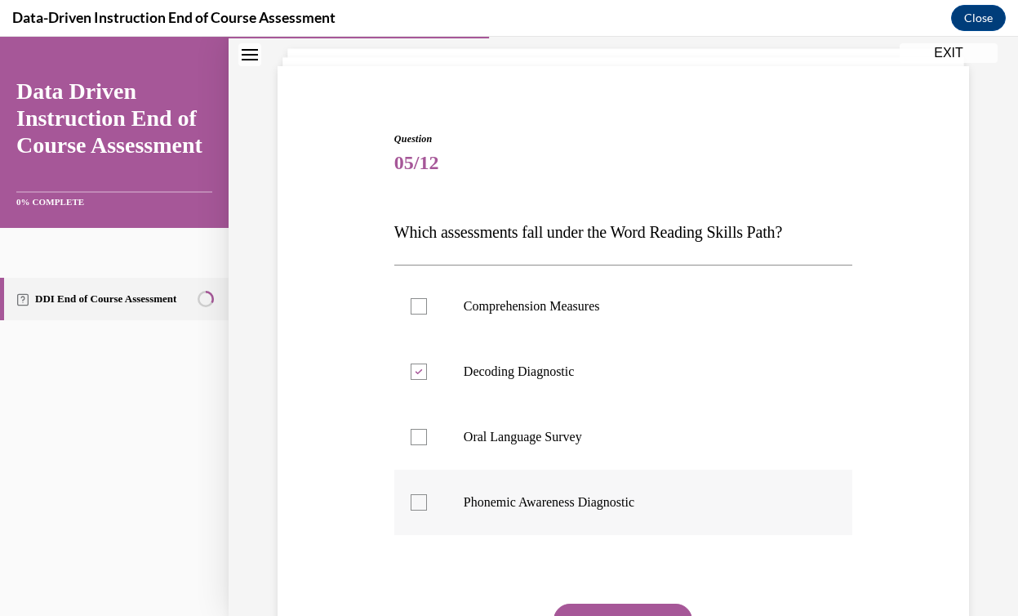
checkbox input "true"
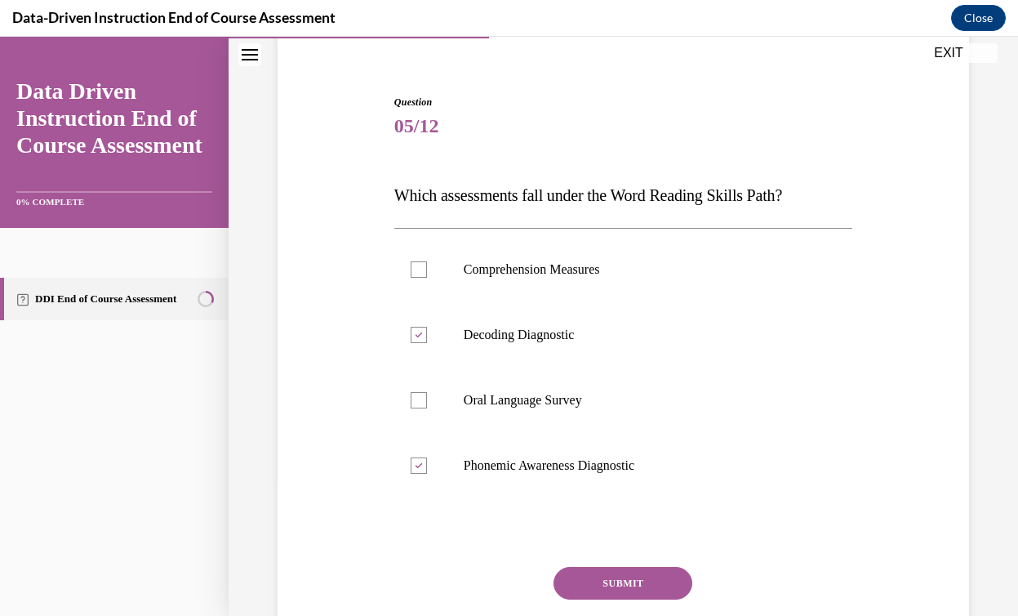
click at [620, 571] on button "SUBMIT" at bounding box center [622, 583] width 139 height 33
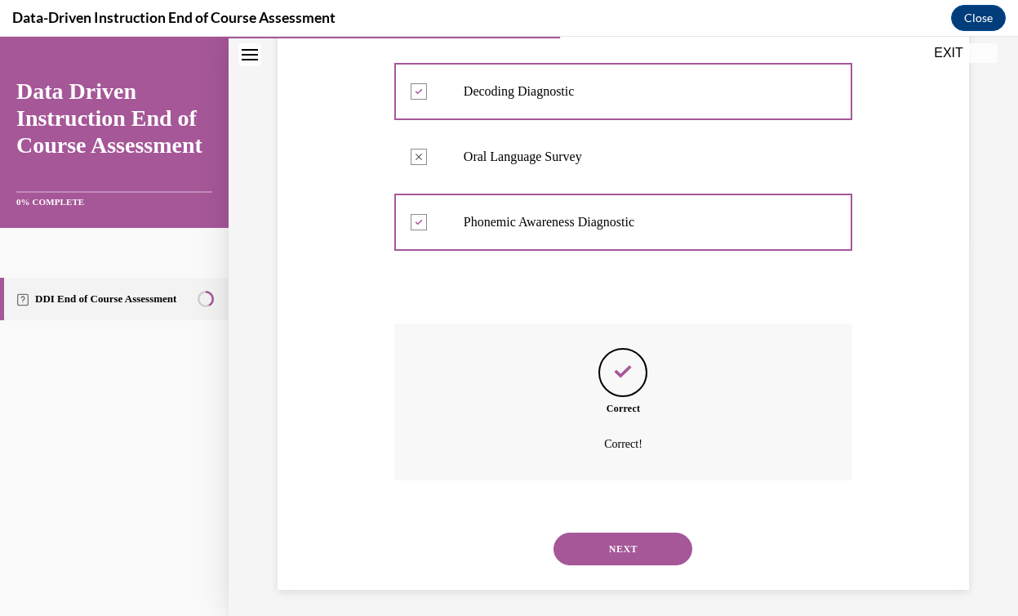
scroll to position [382, 0]
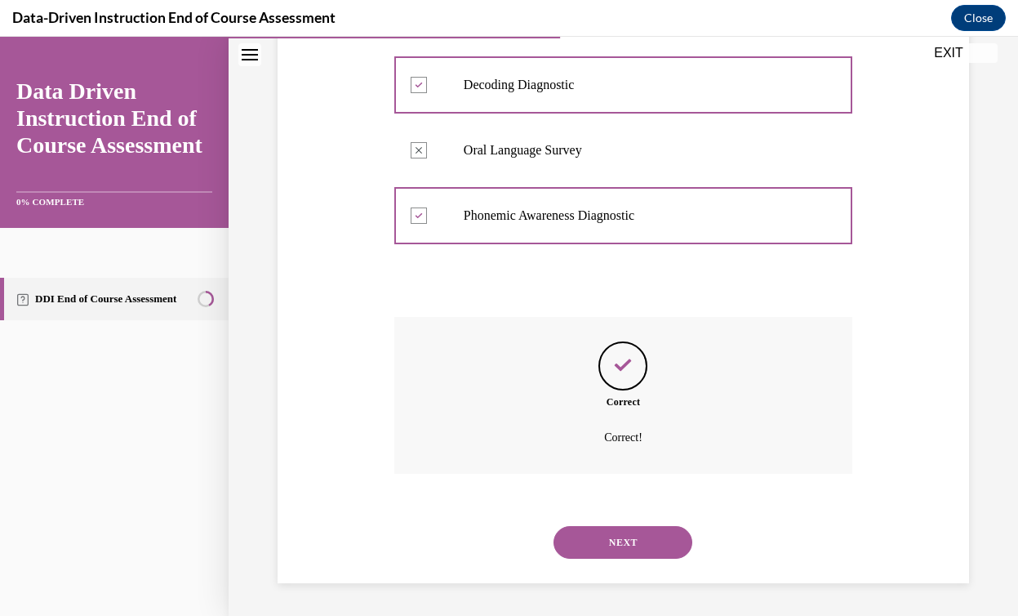
click at [639, 549] on button "NEXT" at bounding box center [622, 542] width 139 height 33
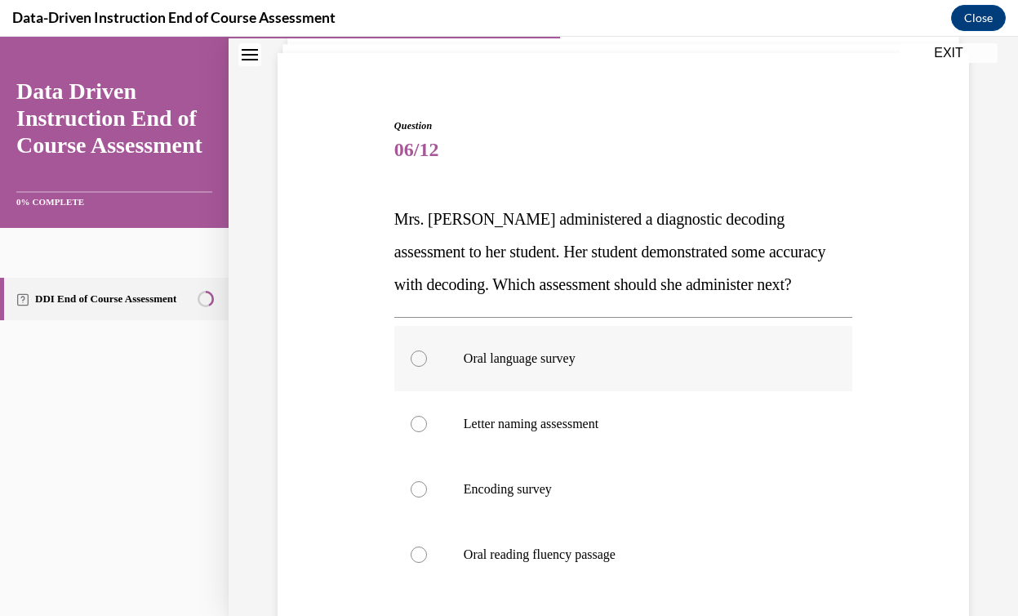
scroll to position [111, 0]
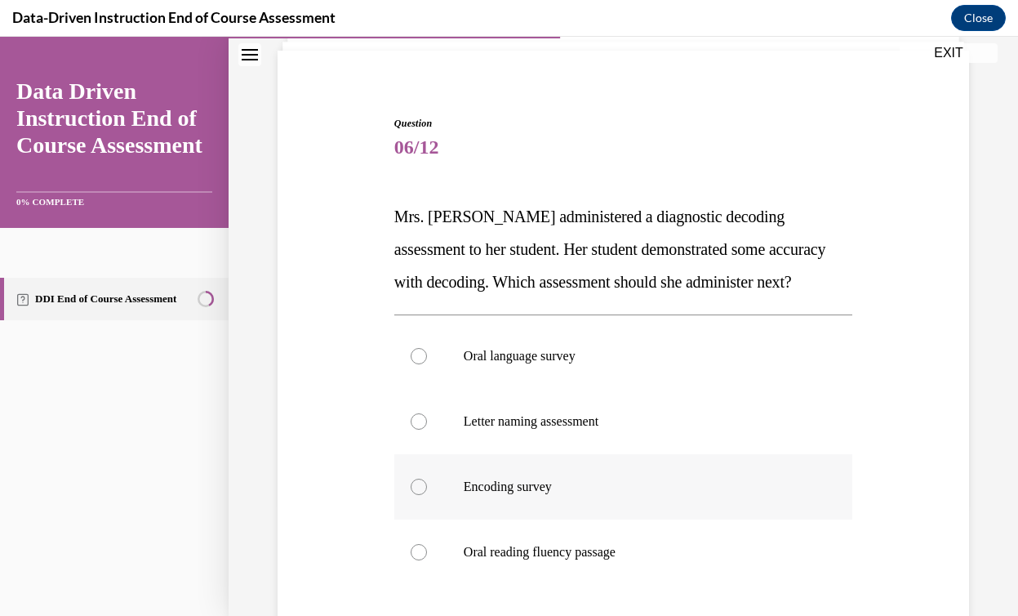
click at [545, 485] on p "Encoding survey" at bounding box center [638, 486] width 348 height 16
click at [427, 485] on input "Encoding survey" at bounding box center [419, 486] width 16 height 16
radio input "true"
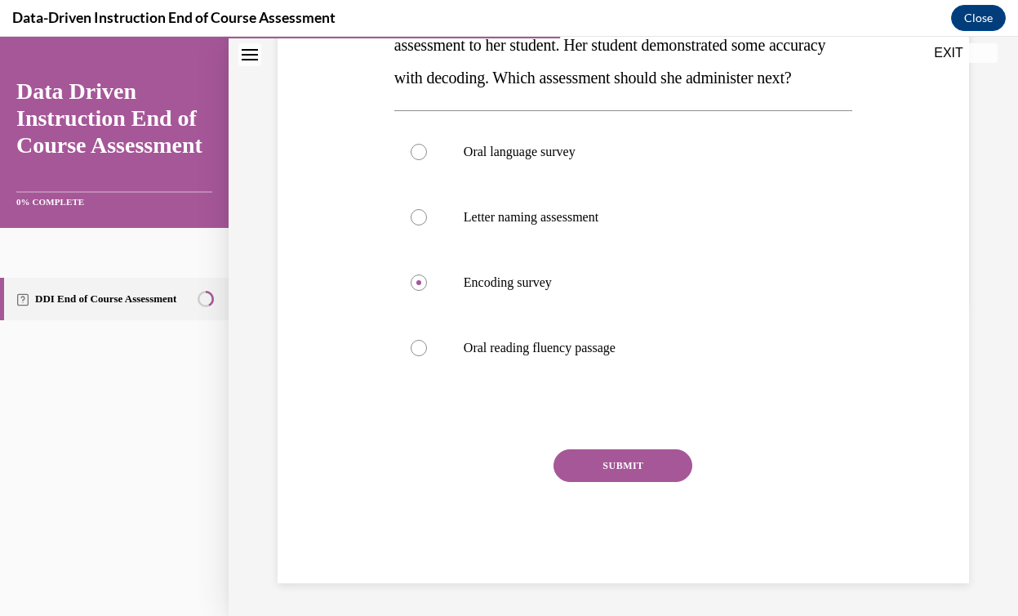
click at [615, 464] on button "SUBMIT" at bounding box center [622, 465] width 139 height 33
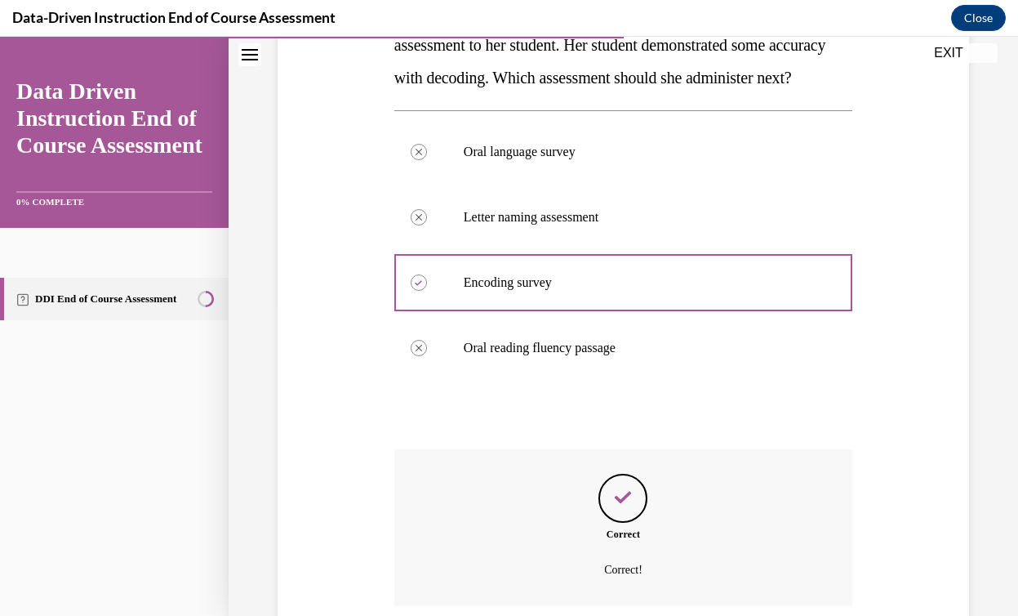
scroll to position [447, 0]
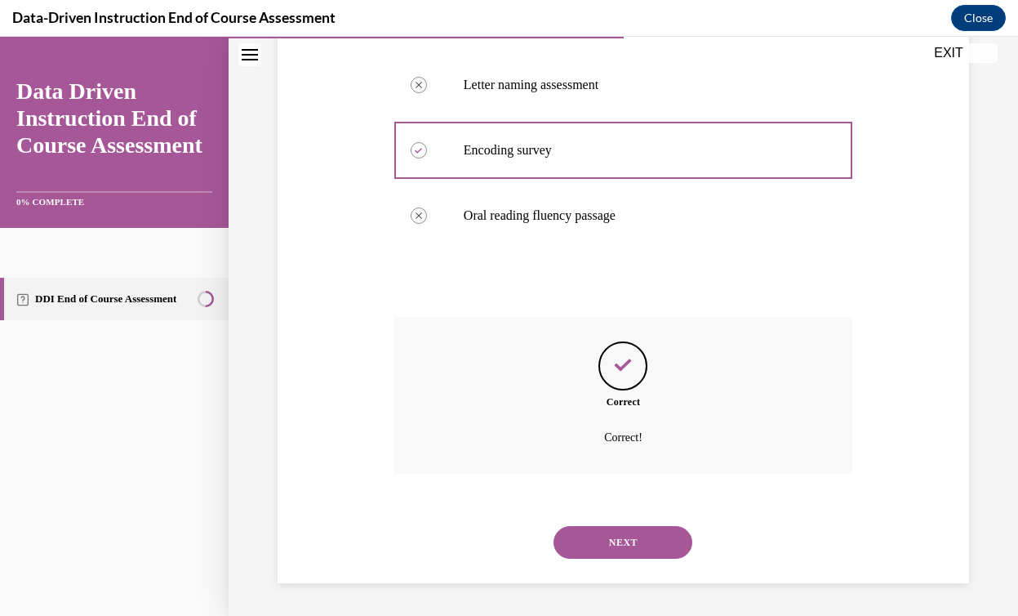
click at [633, 537] on button "NEXT" at bounding box center [622, 542] width 139 height 33
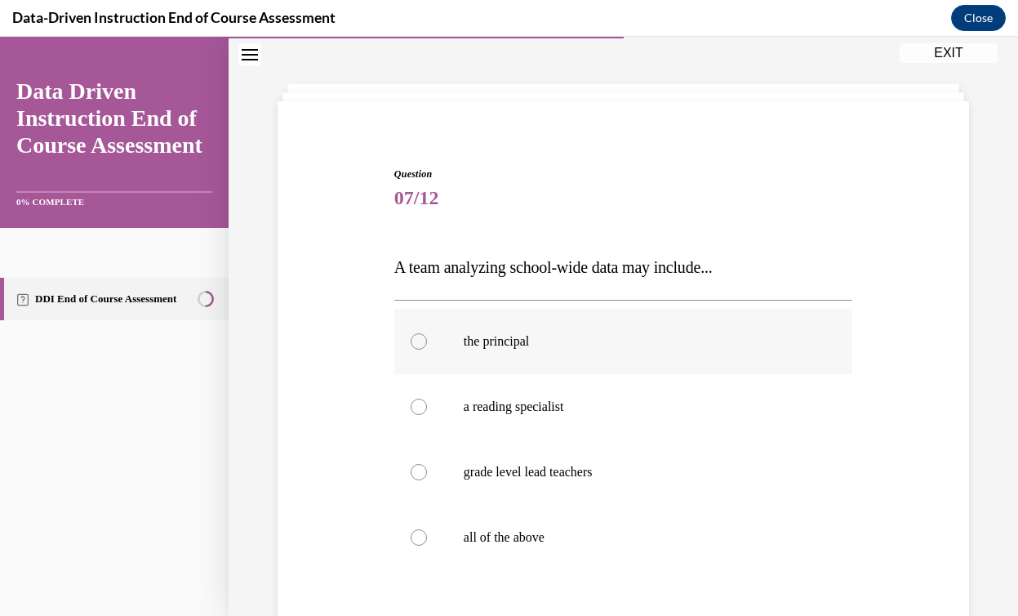
scroll to position [90, 0]
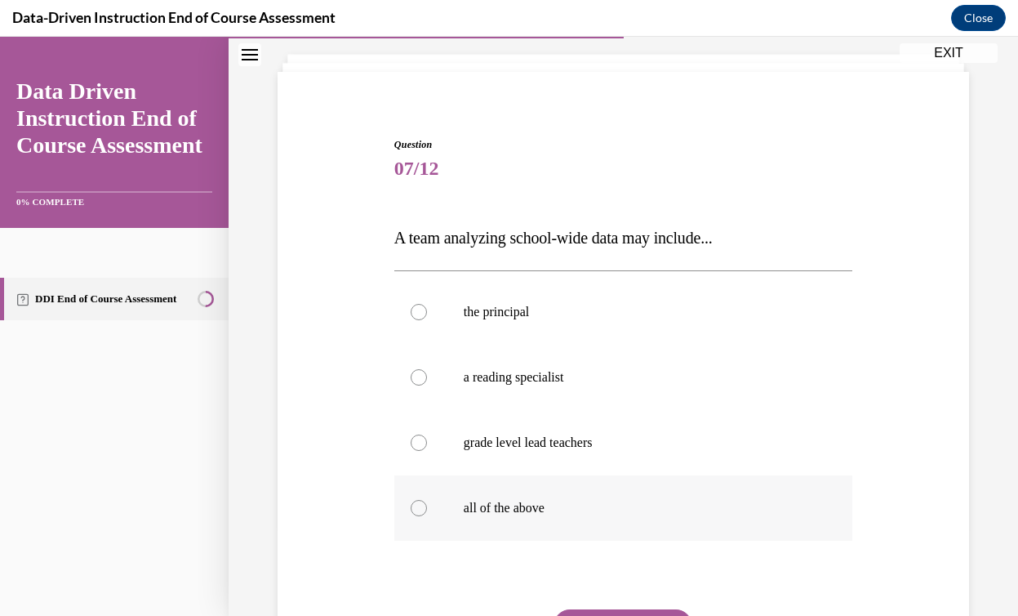
click at [536, 513] on p "all of the above" at bounding box center [638, 508] width 348 height 16
click at [427, 513] on input "all of the above" at bounding box center [419, 508] width 16 height 16
radio input "true"
click at [649, 613] on button "SUBMIT" at bounding box center [622, 625] width 139 height 33
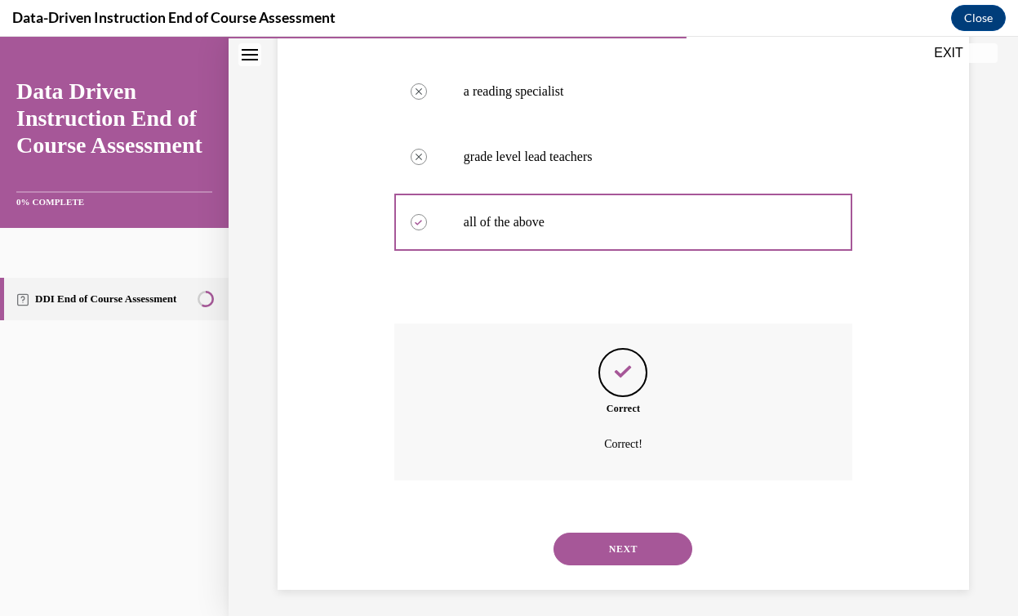
scroll to position [382, 0]
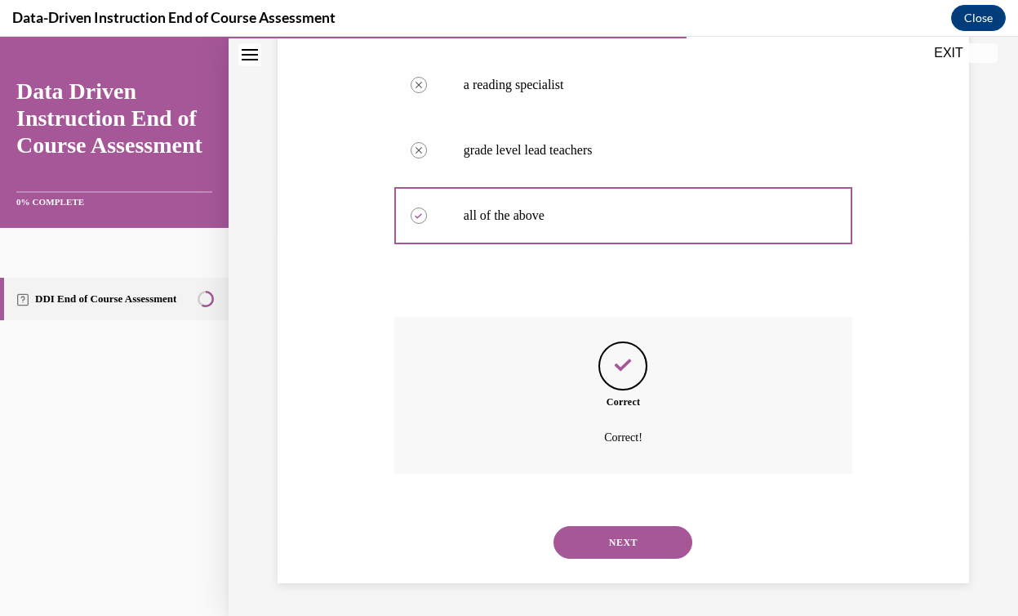
click at [636, 538] on button "NEXT" at bounding box center [622, 542] width 139 height 33
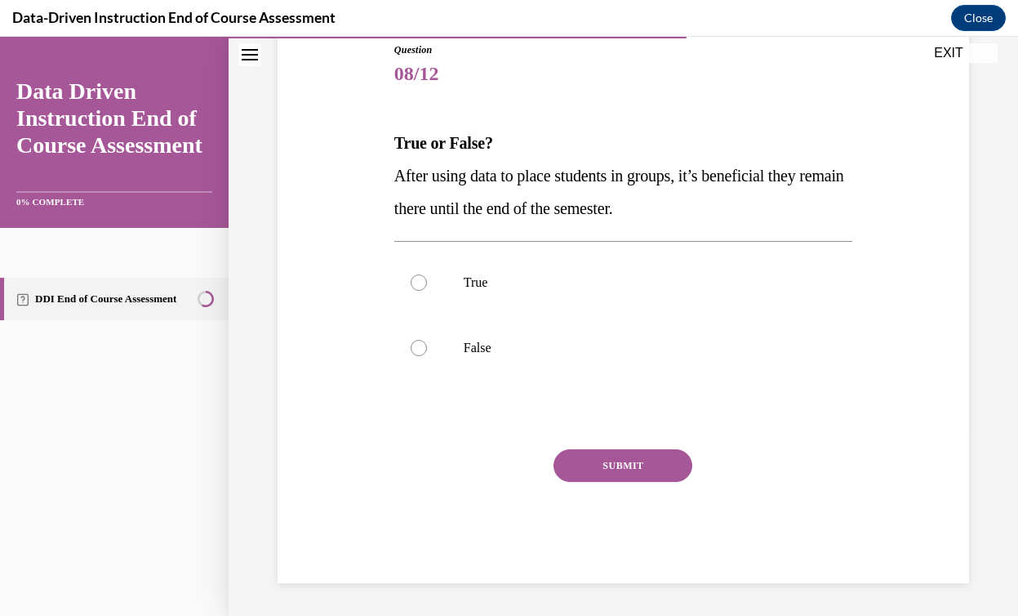
scroll to position [181, 0]
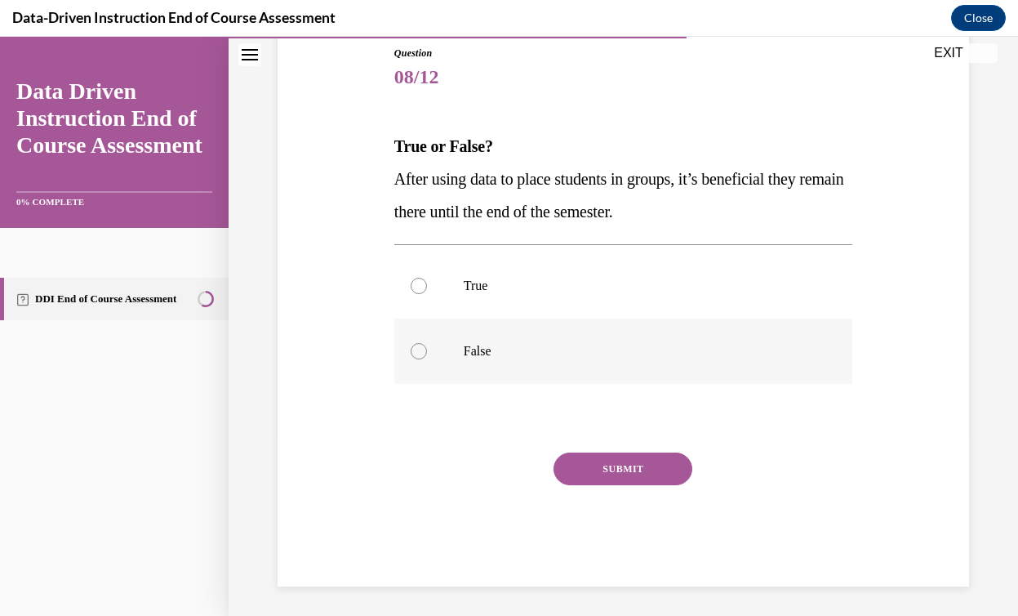
click at [453, 355] on label "False" at bounding box center [623, 350] width 458 height 65
click at [427, 355] on input "False" at bounding box center [419, 351] width 16 height 16
radio input "true"
click at [609, 463] on button "SUBMIT" at bounding box center [622, 468] width 139 height 33
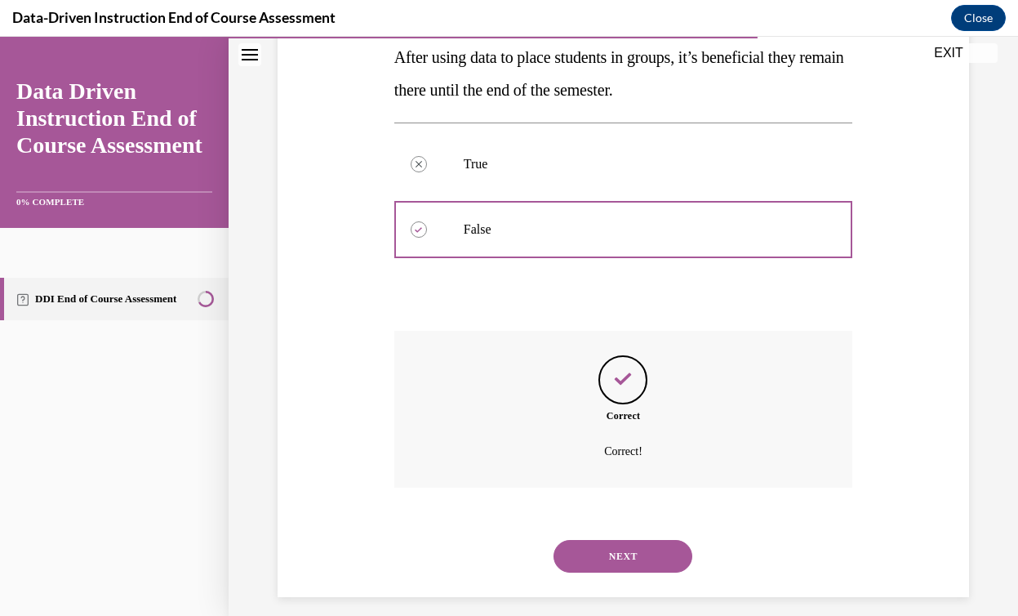
scroll to position [317, 0]
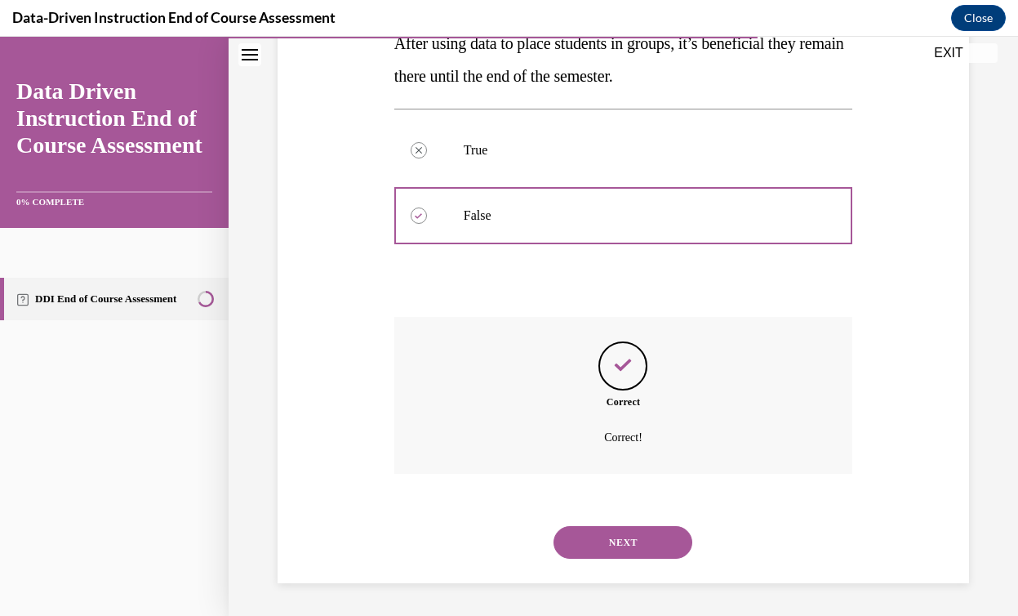
click at [602, 536] on button "NEXT" at bounding box center [622, 542] width 139 height 33
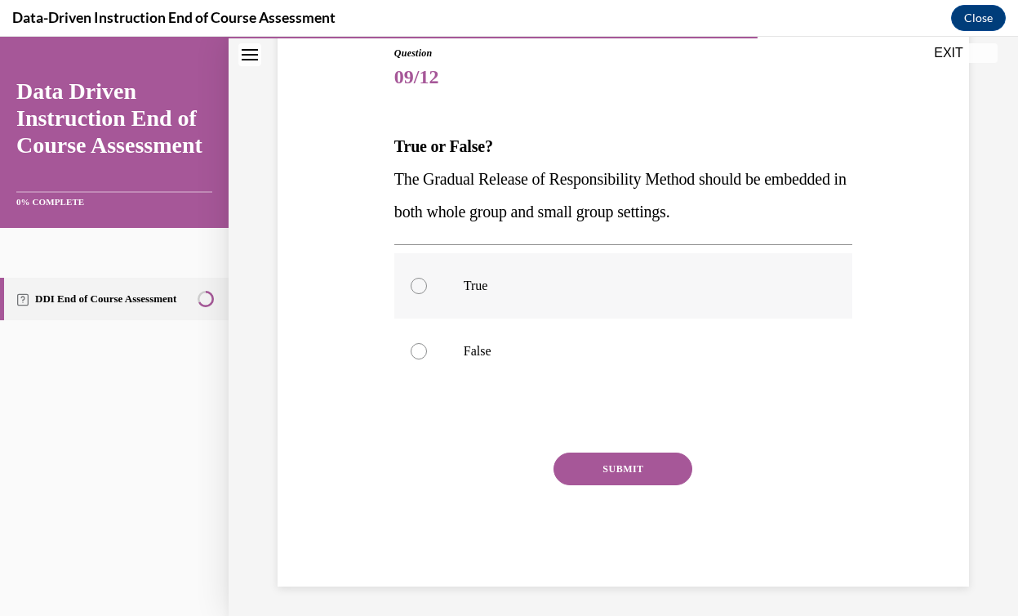
click at [474, 294] on label "True" at bounding box center [623, 285] width 458 height 65
click at [427, 294] on input "True" at bounding box center [419, 286] width 16 height 16
radio input "true"
click at [618, 476] on button "SUBMIT" at bounding box center [622, 468] width 139 height 33
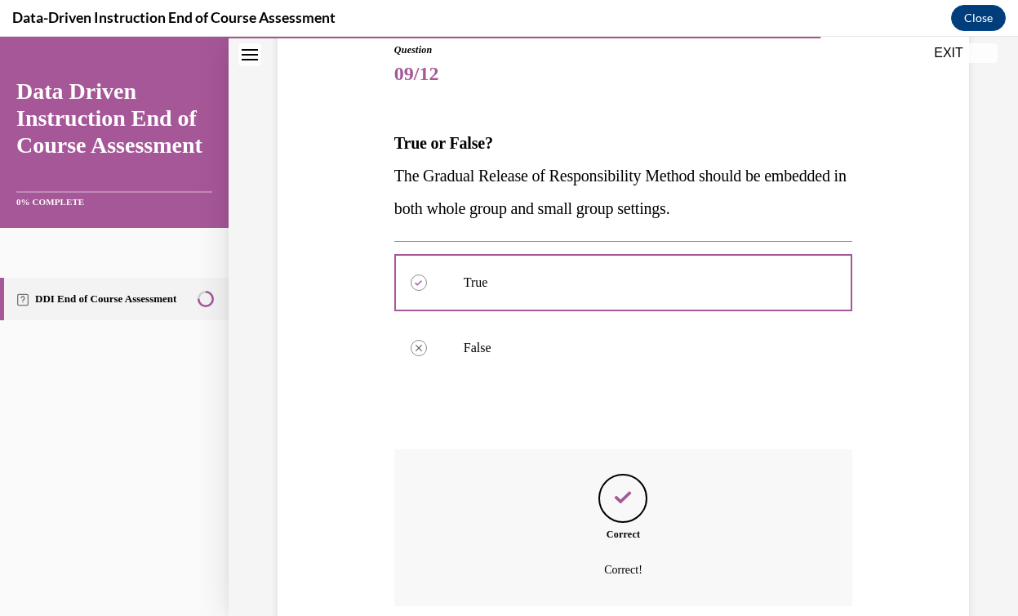
scroll to position [317, 0]
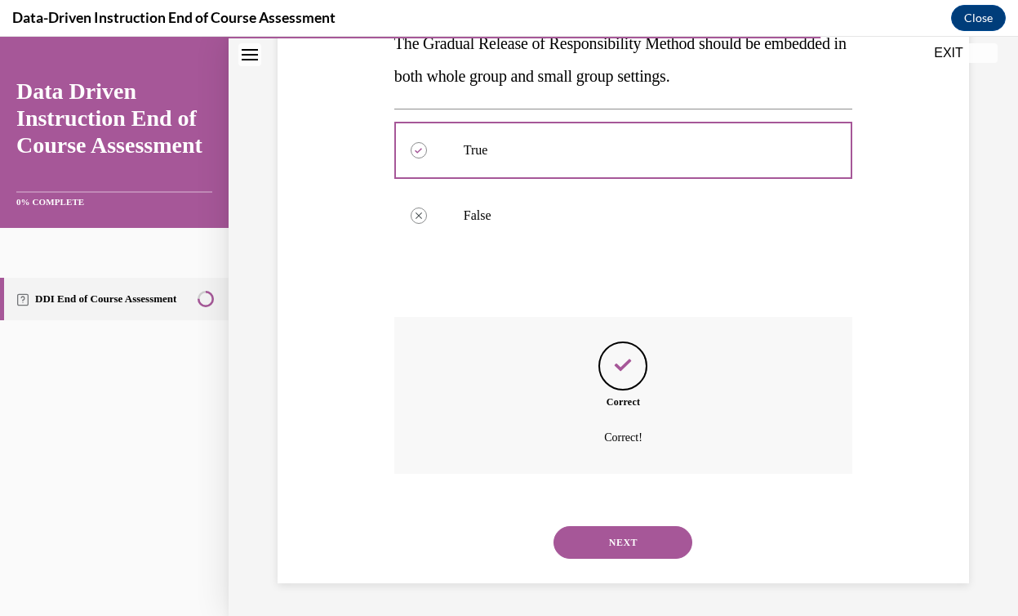
click at [629, 549] on button "NEXT" at bounding box center [622, 542] width 139 height 33
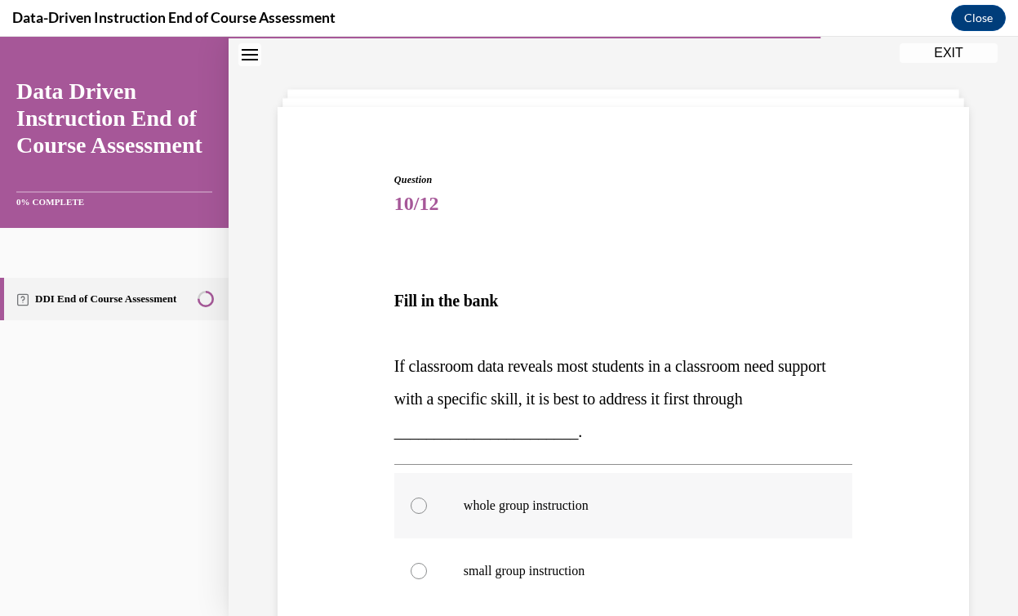
scroll to position [59, 0]
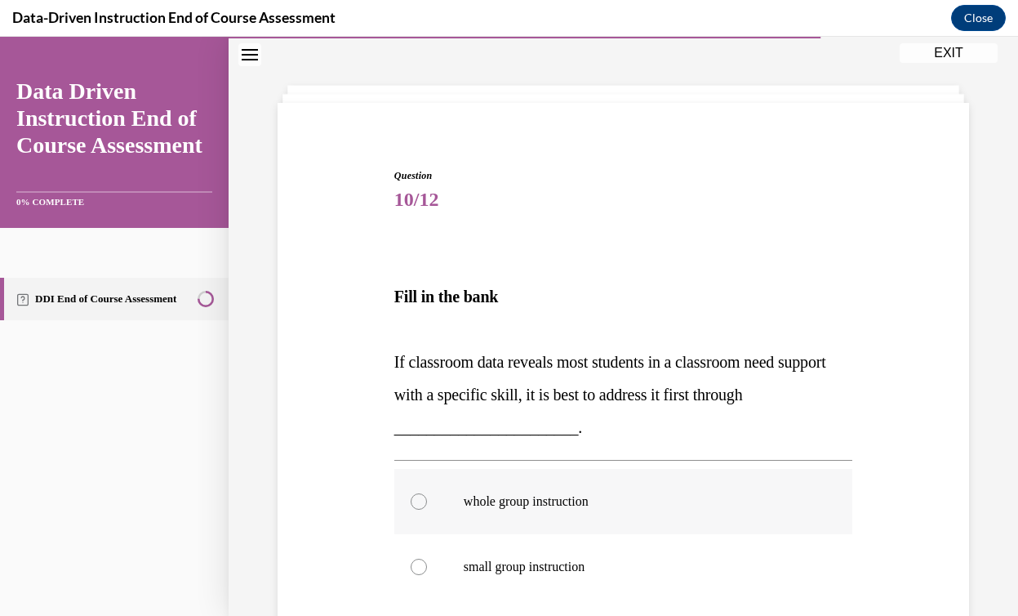
click at [622, 504] on p "whole group instruction" at bounding box center [638, 501] width 348 height 16
click at [427, 504] on input "whole group instruction" at bounding box center [419, 501] width 16 height 16
radio input "true"
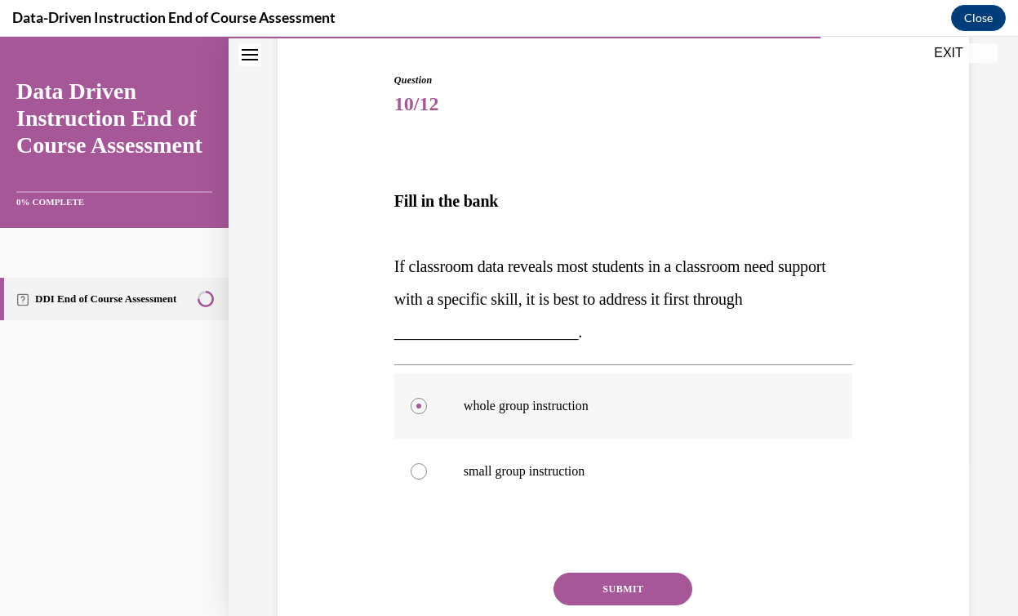
scroll to position [167, 0]
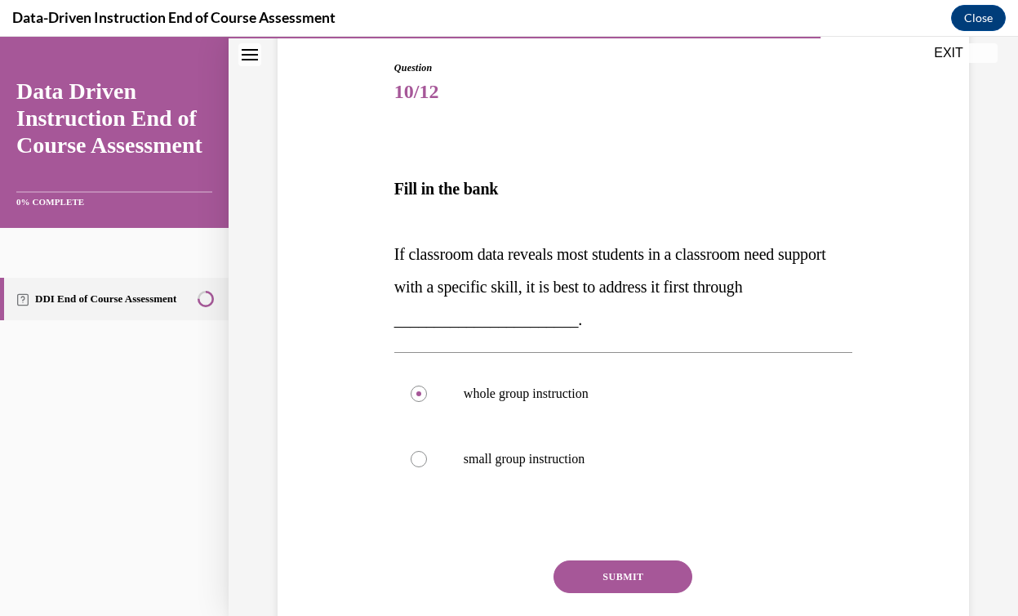
click at [625, 587] on button "SUBMIT" at bounding box center [622, 576] width 139 height 33
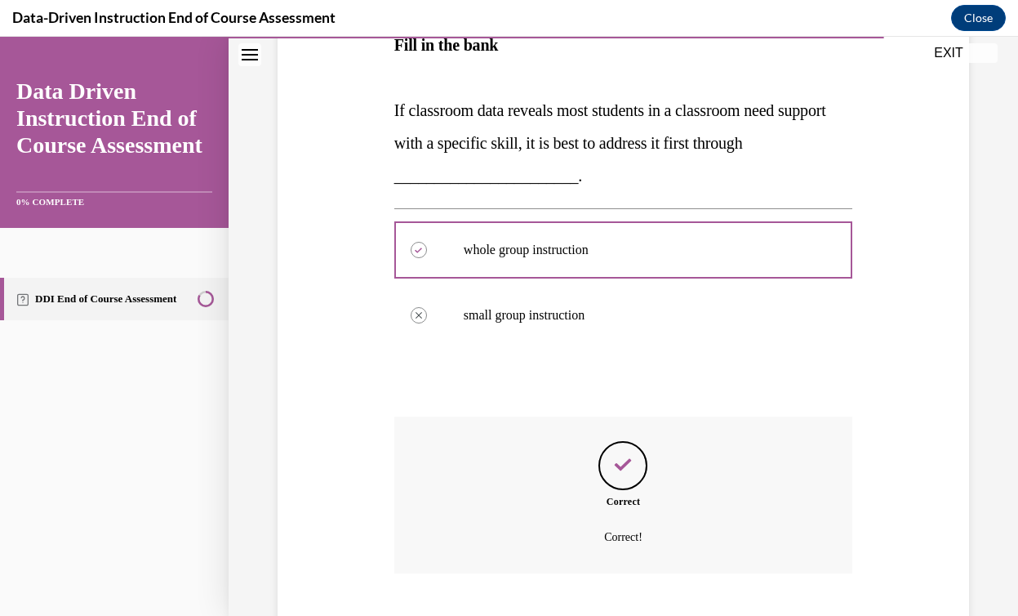
scroll to position [410, 0]
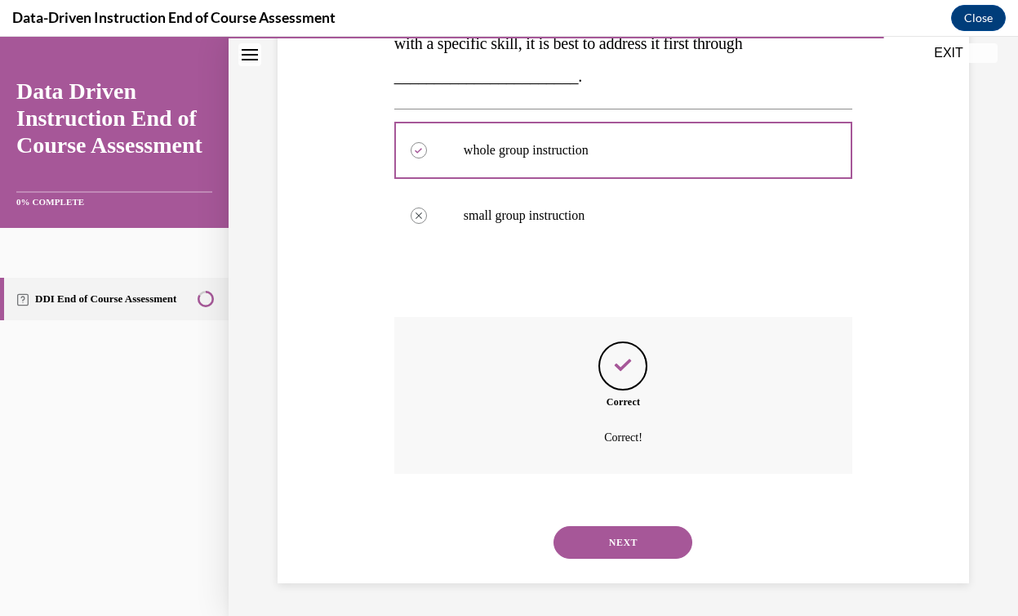
click at [620, 540] on button "NEXT" at bounding box center [622, 542] width 139 height 33
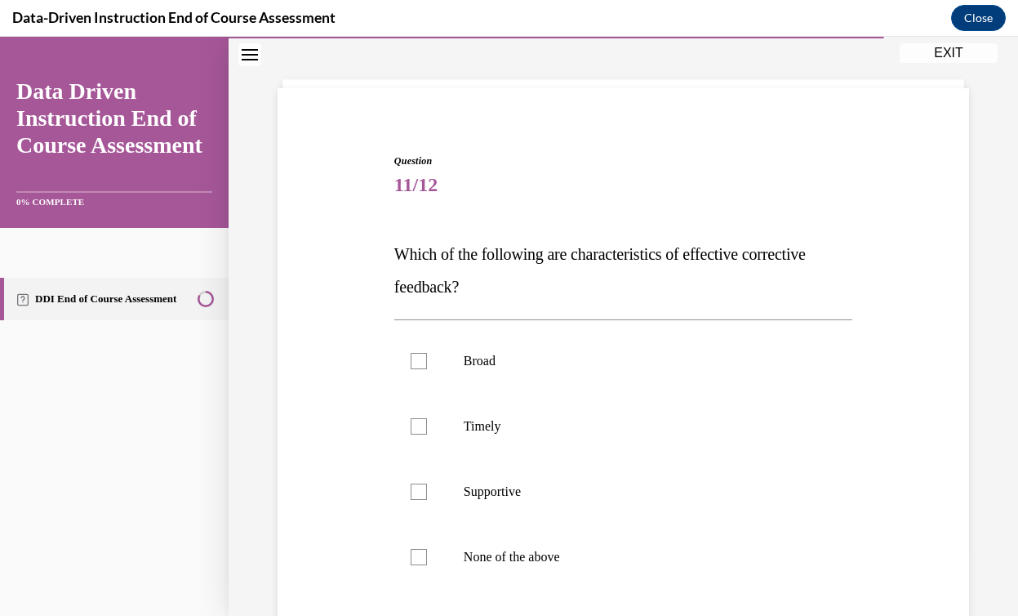
scroll to position [78, 0]
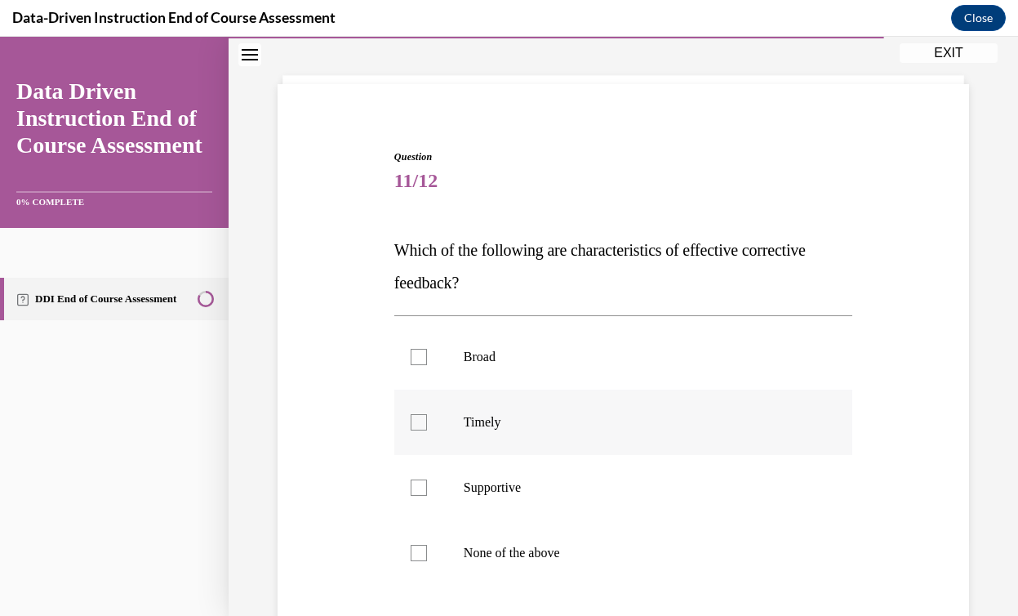
click at [423, 429] on div at bounding box center [419, 422] width 16 height 16
click at [423, 429] on input "Timely" at bounding box center [419, 422] width 16 height 16
checkbox input "true"
click at [423, 490] on div at bounding box center [419, 487] width 16 height 16
click at [423, 490] on input "Supportive" at bounding box center [419, 487] width 16 height 16
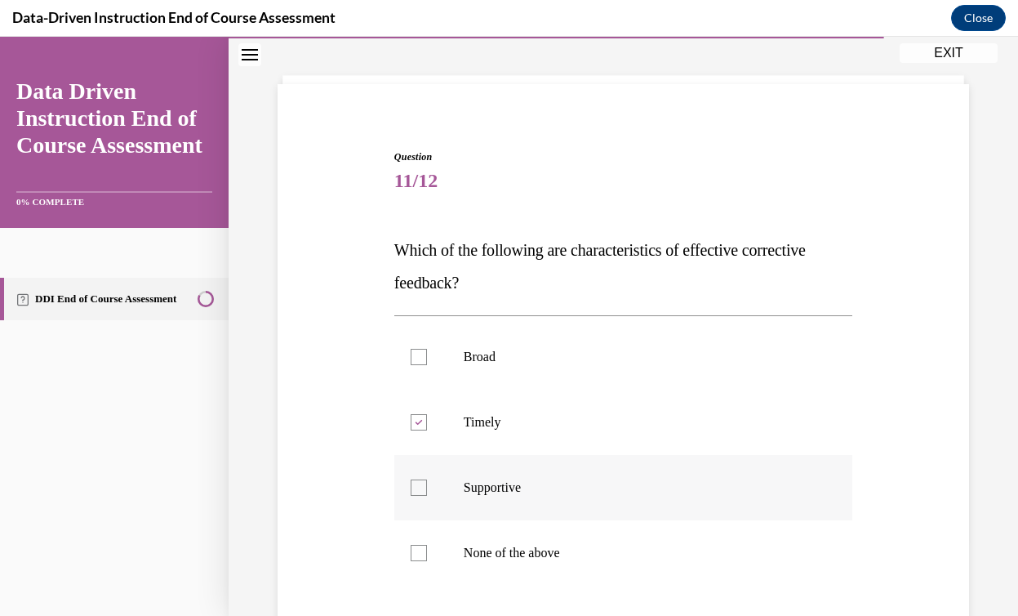
checkbox input "true"
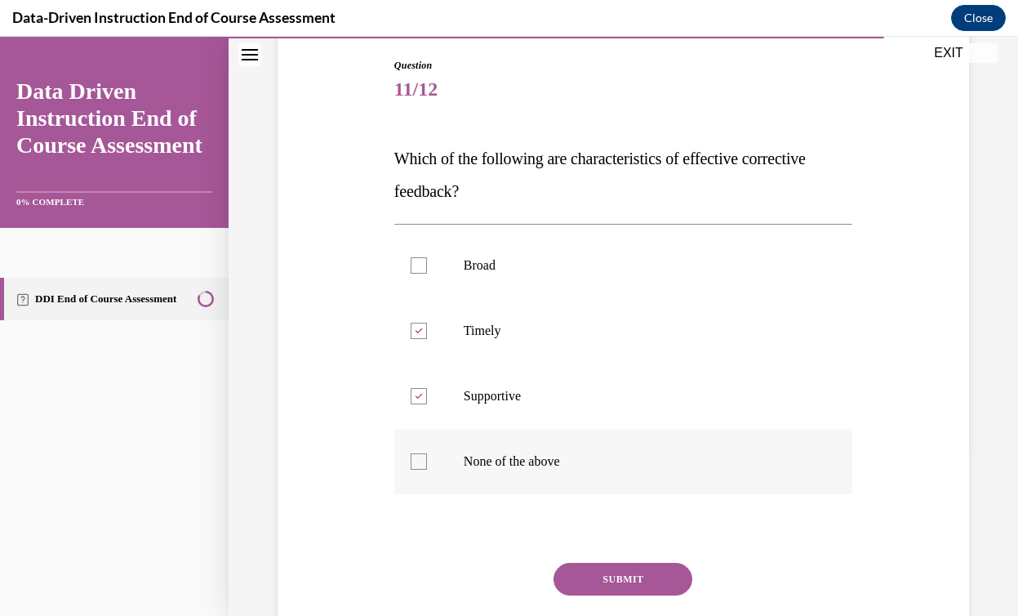
scroll to position [186, 0]
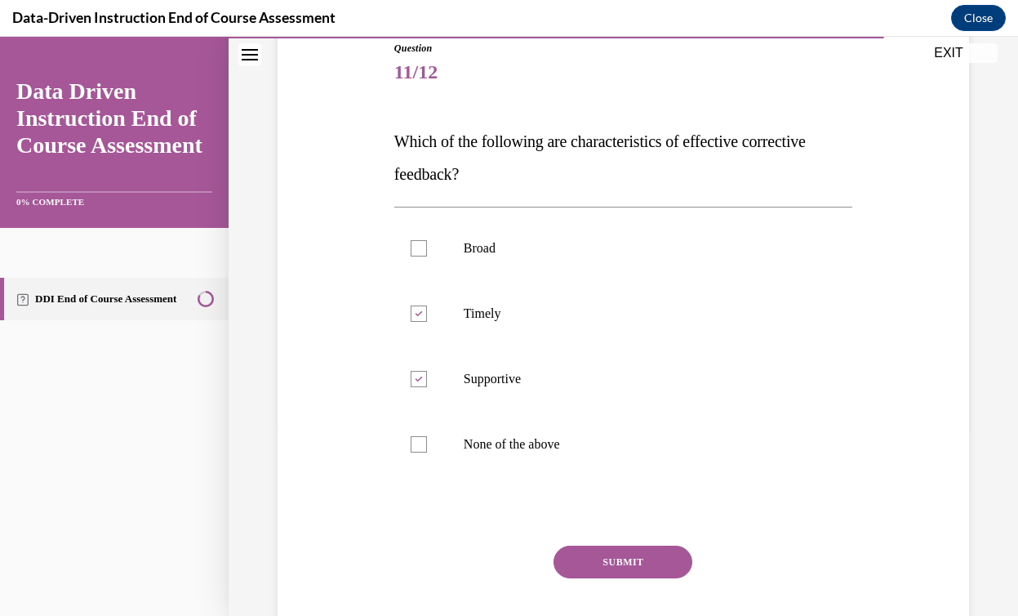
click at [628, 545] on button "SUBMIT" at bounding box center [622, 561] width 139 height 33
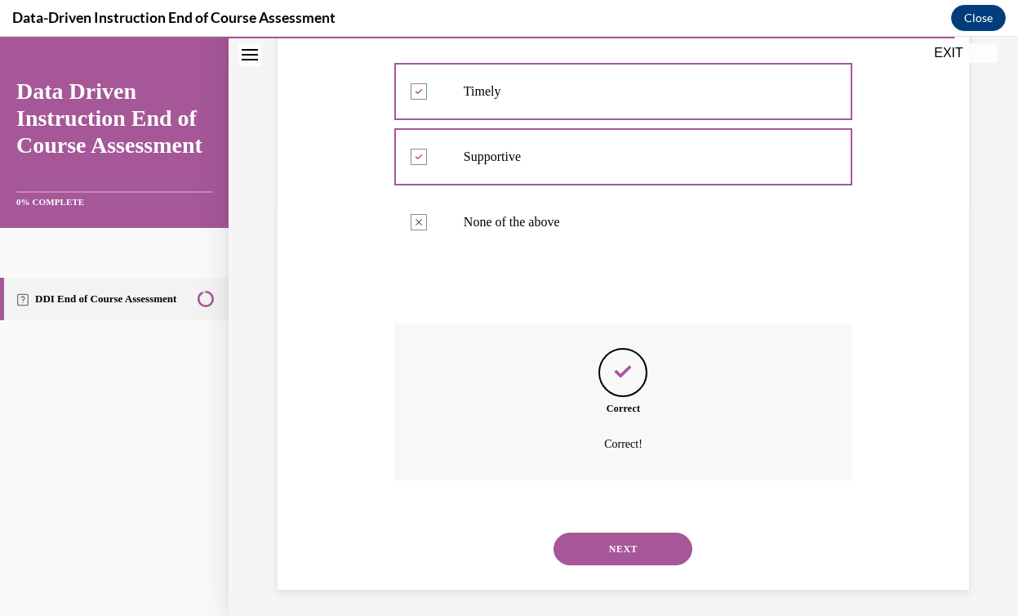
scroll to position [415, 0]
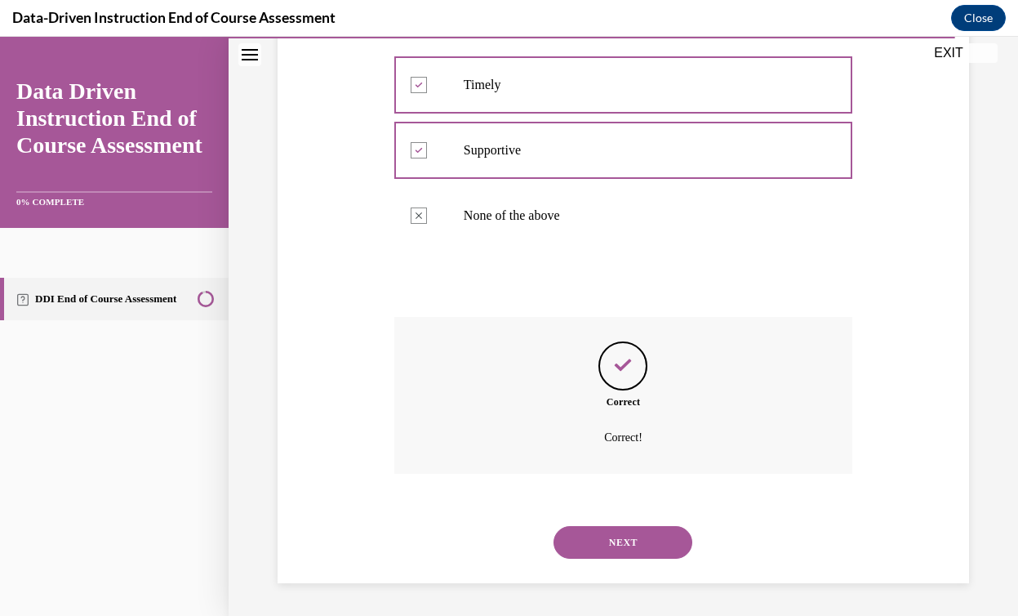
click at [629, 547] on button "NEXT" at bounding box center [622, 542] width 139 height 33
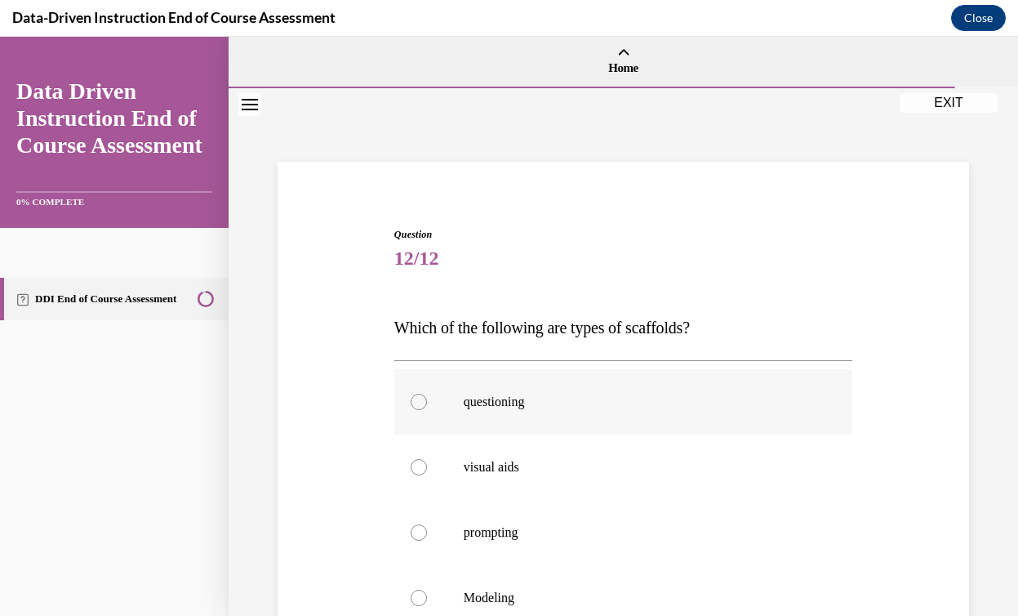
click at [421, 406] on div at bounding box center [419, 401] width 16 height 16
click at [421, 406] on input "questioning" at bounding box center [419, 401] width 16 height 16
radio input "true"
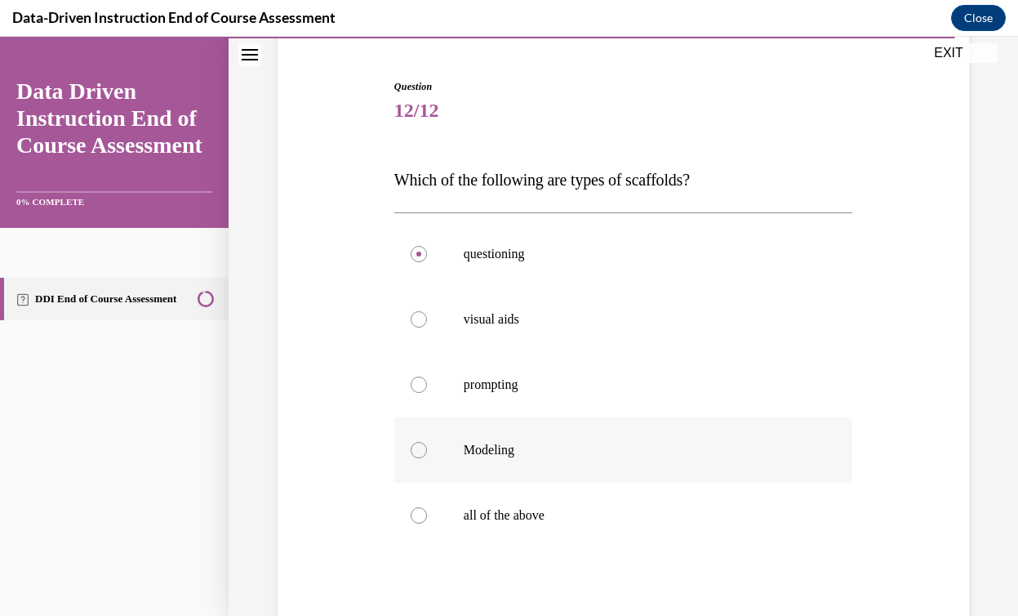
scroll to position [153, 0]
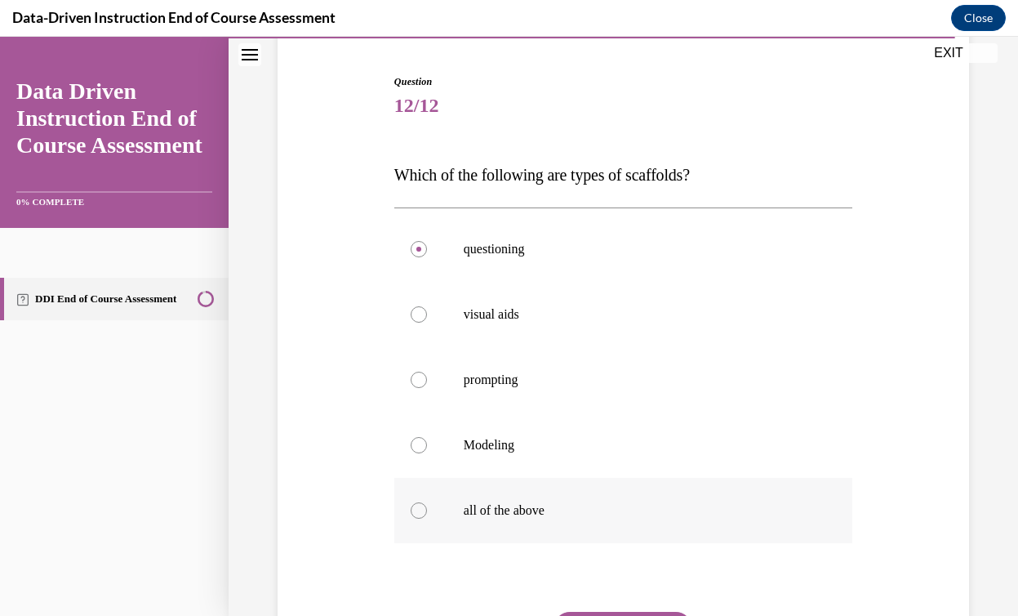
click at [425, 518] on label "all of the above" at bounding box center [623, 510] width 458 height 65
click at [425, 518] on input "all of the above" at bounding box center [419, 510] width 16 height 16
radio input "true"
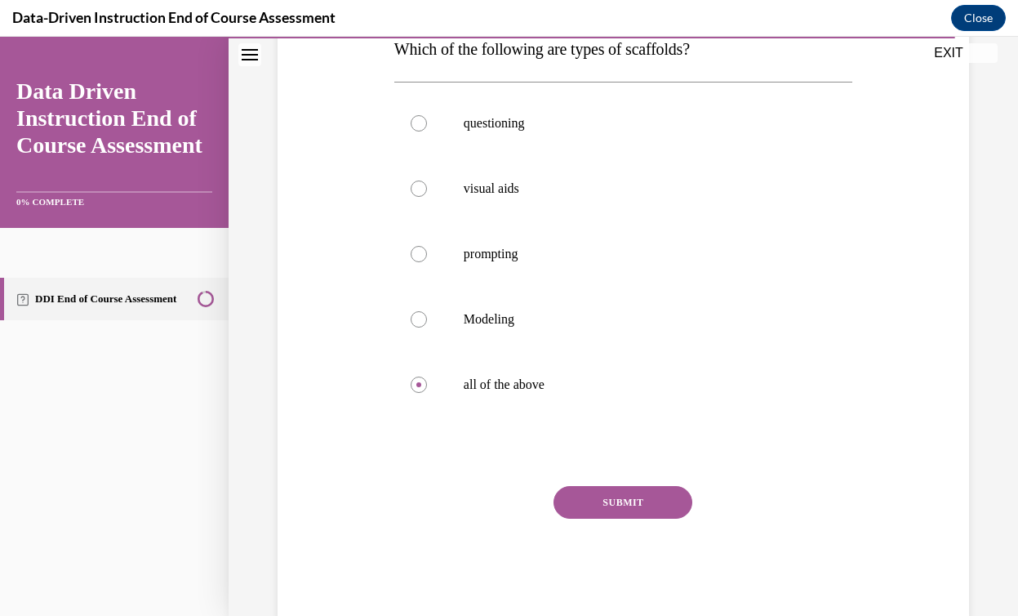
click at [600, 507] on button "SUBMIT" at bounding box center [622, 502] width 139 height 33
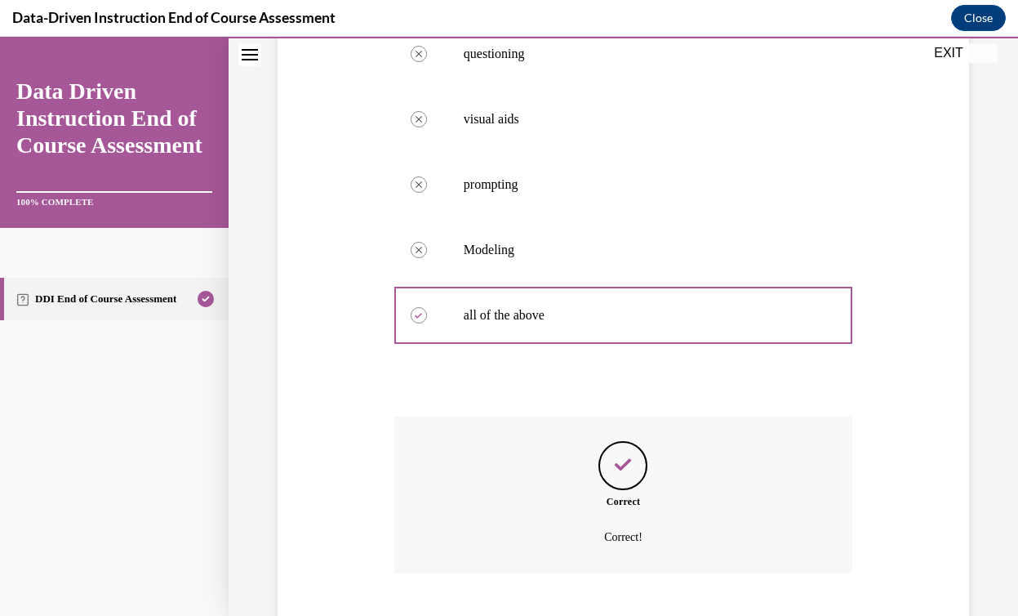
scroll to position [447, 0]
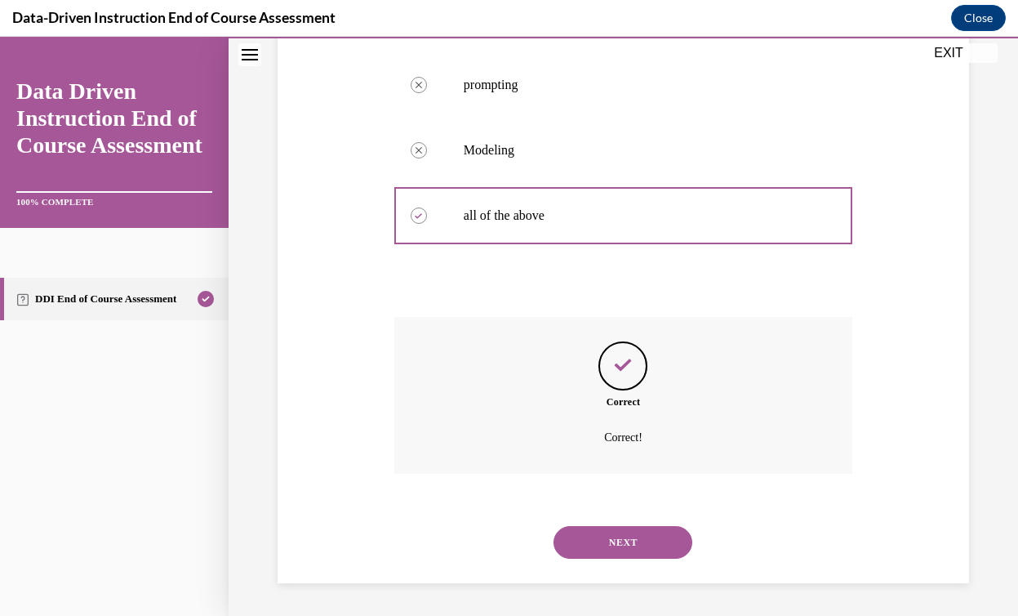
click at [625, 564] on div "NEXT" at bounding box center [623, 541] width 458 height 65
click at [620, 540] on button "NEXT" at bounding box center [622, 542] width 139 height 33
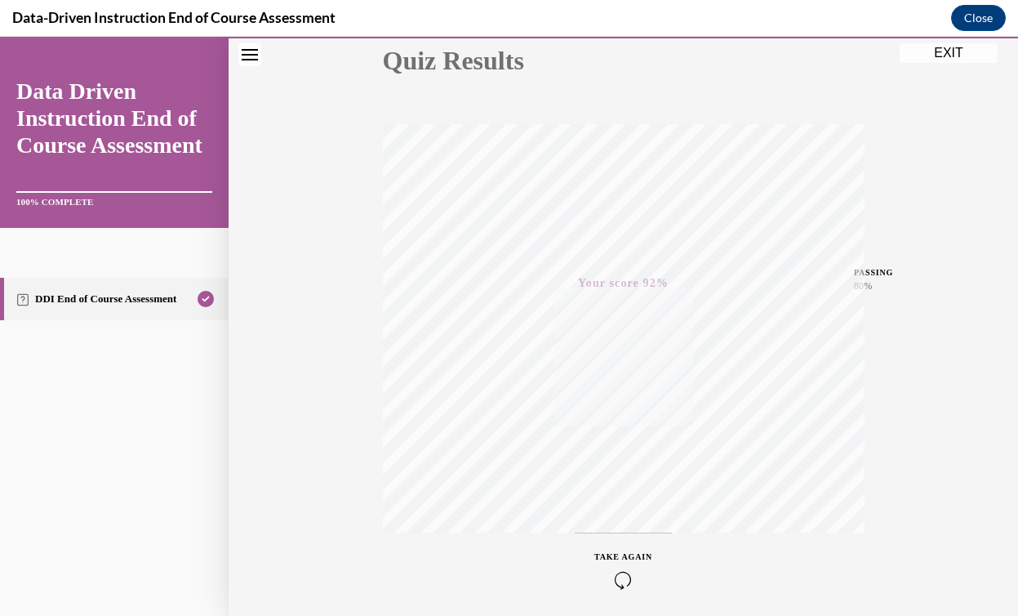
scroll to position [258, 0]
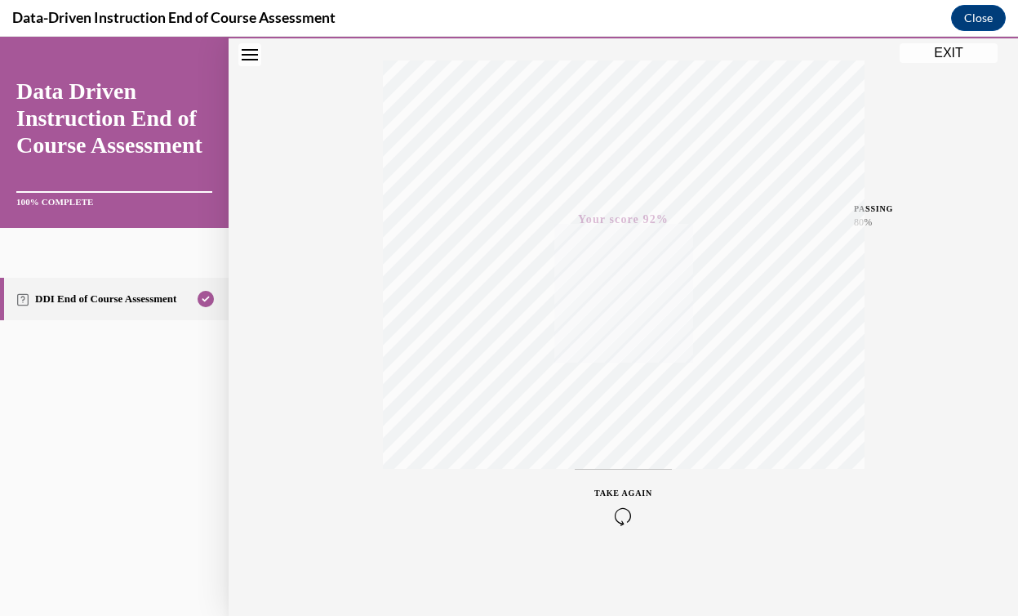
click at [930, 56] on button "EXIT" at bounding box center [949, 53] width 98 height 20
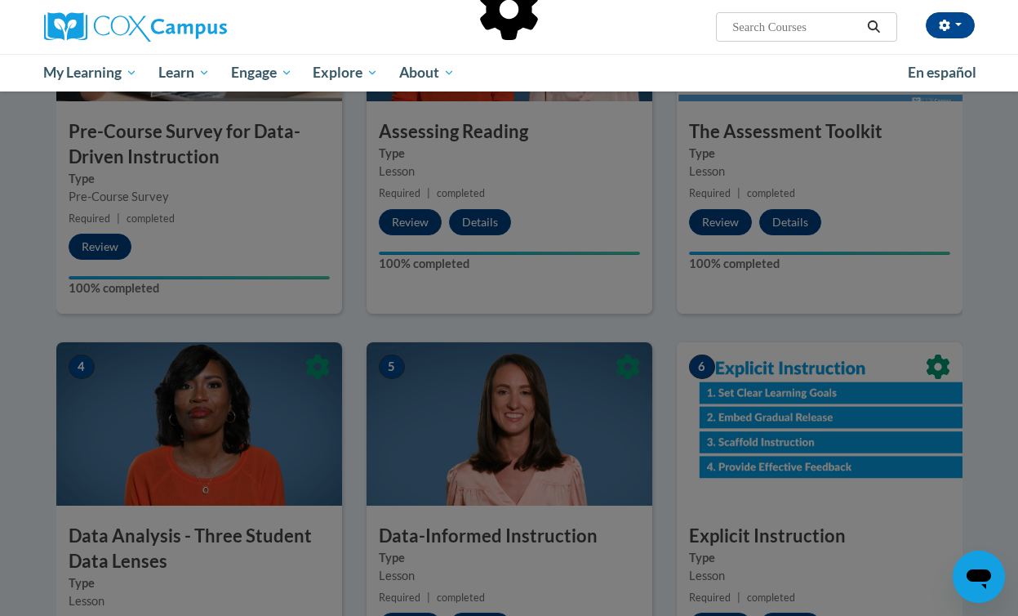
scroll to position [486, 0]
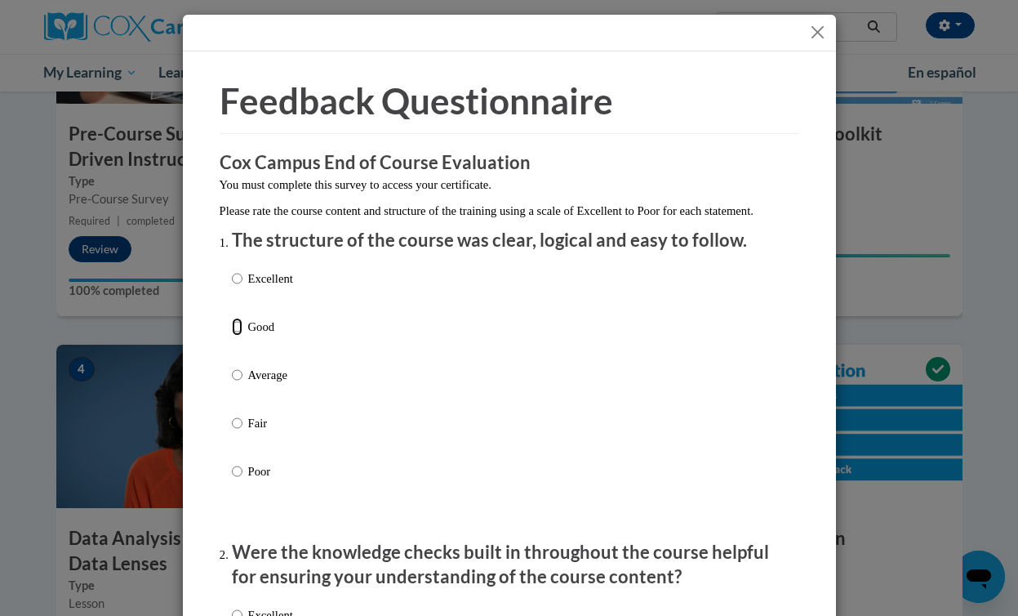
click at [237, 336] on input "Good" at bounding box center [237, 327] width 11 height 18
radio input "true"
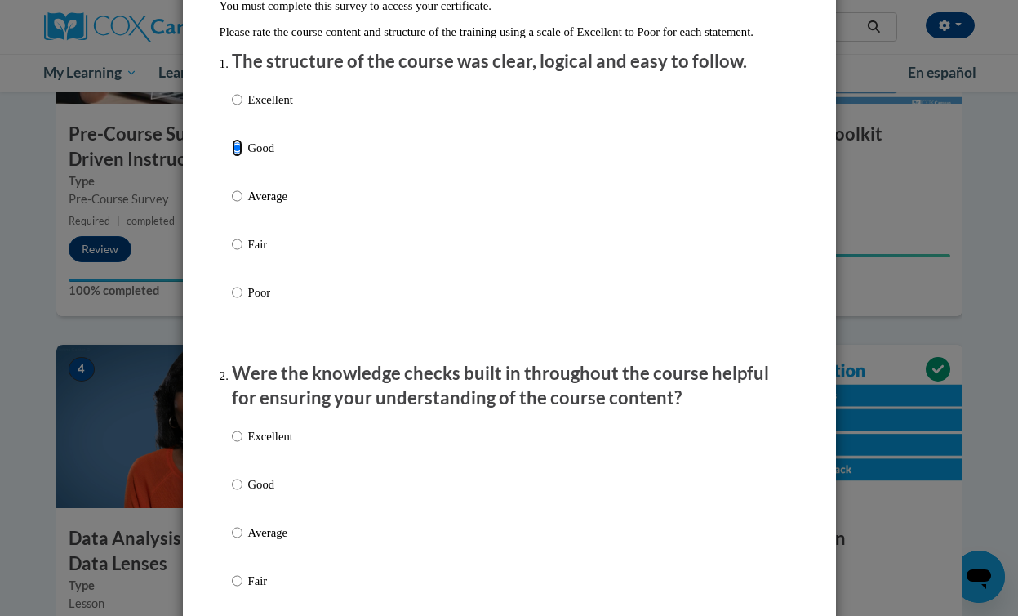
scroll to position [202, 0]
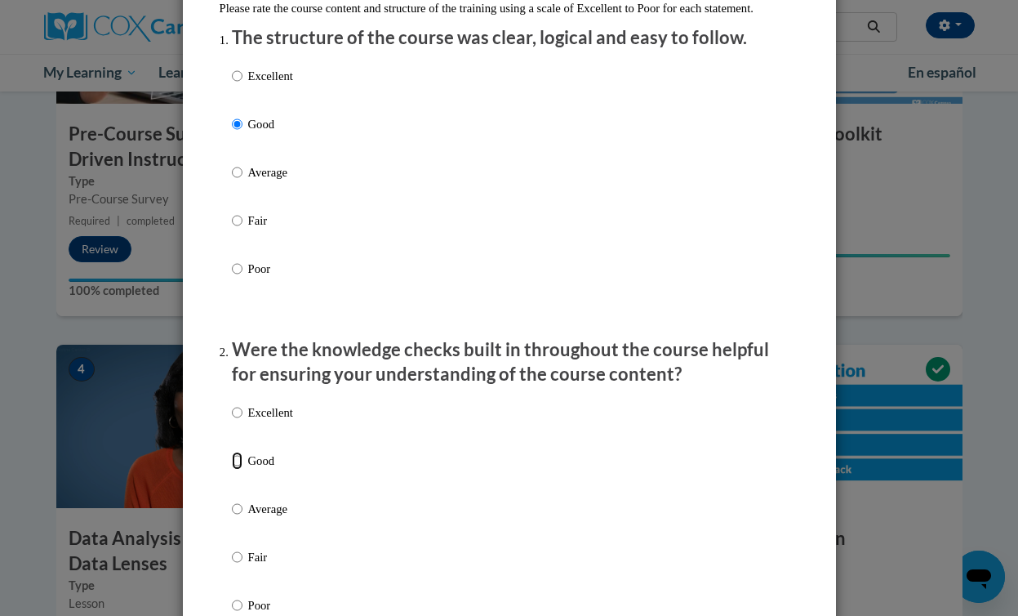
click at [239, 469] on input "Good" at bounding box center [237, 460] width 11 height 18
radio input "true"
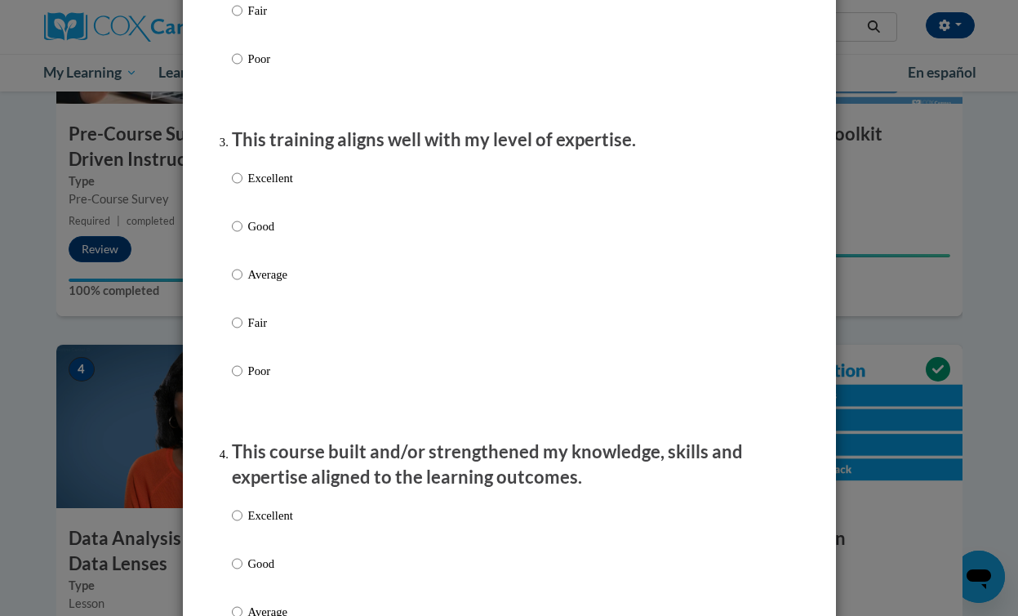
scroll to position [840, 0]
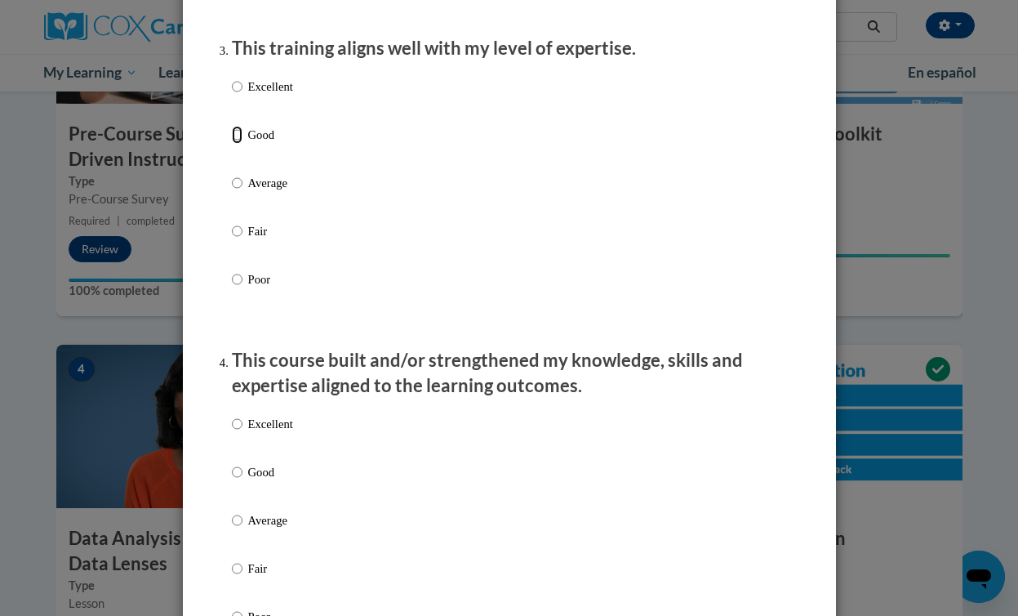
click at [236, 144] on input "Good" at bounding box center [237, 135] width 11 height 18
radio input "true"
click at [238, 481] on input "Good" at bounding box center [237, 472] width 11 height 18
radio input "true"
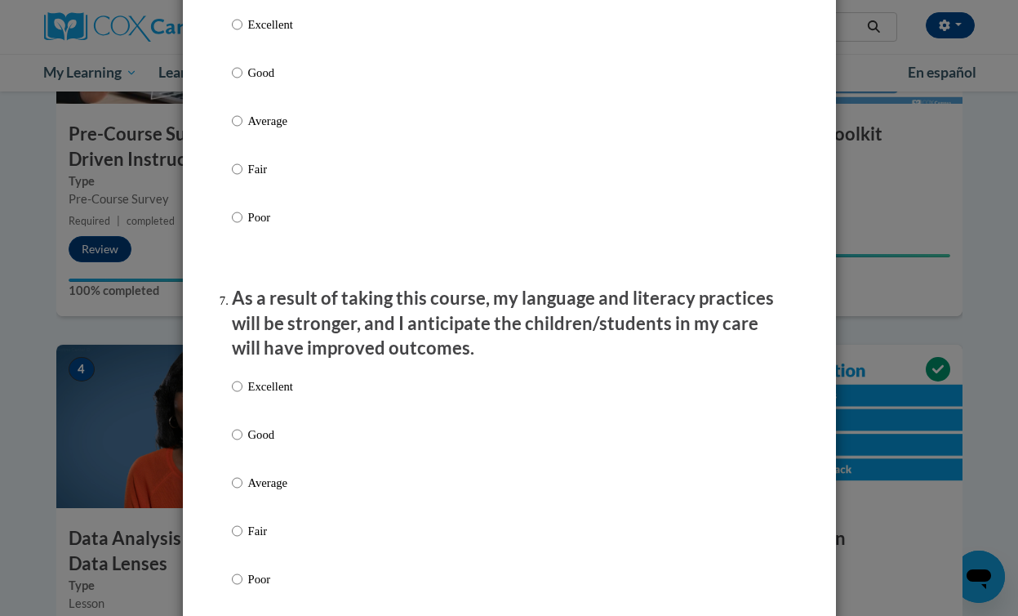
scroll to position [1841, 0]
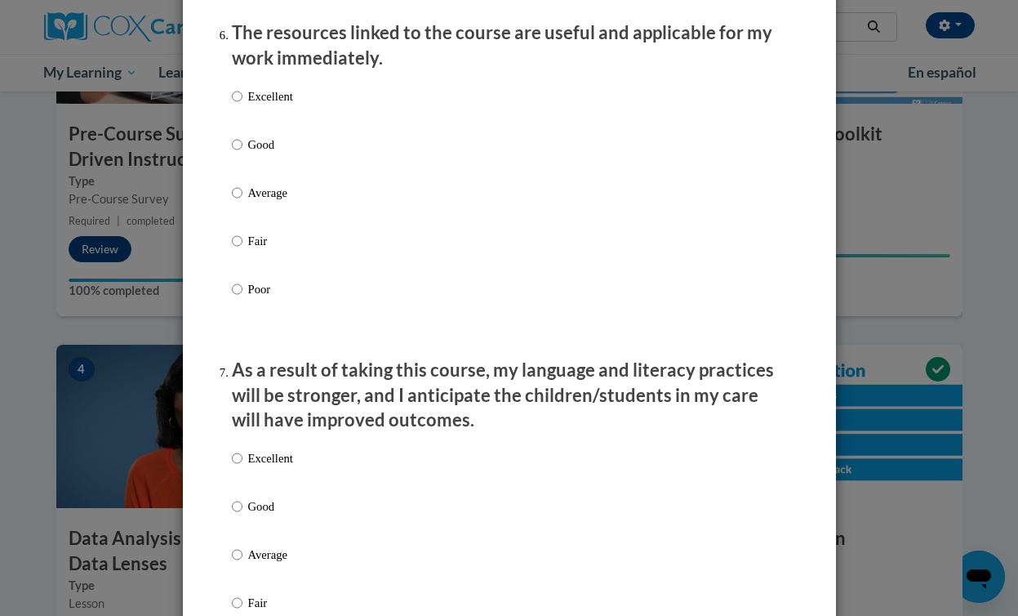
click at [242, 167] on label "Good" at bounding box center [262, 158] width 61 height 44
click at [242, 153] on input "Good" at bounding box center [237, 145] width 11 height 18
radio input "true"
click at [241, 515] on input "Good" at bounding box center [237, 506] width 11 height 18
radio input "true"
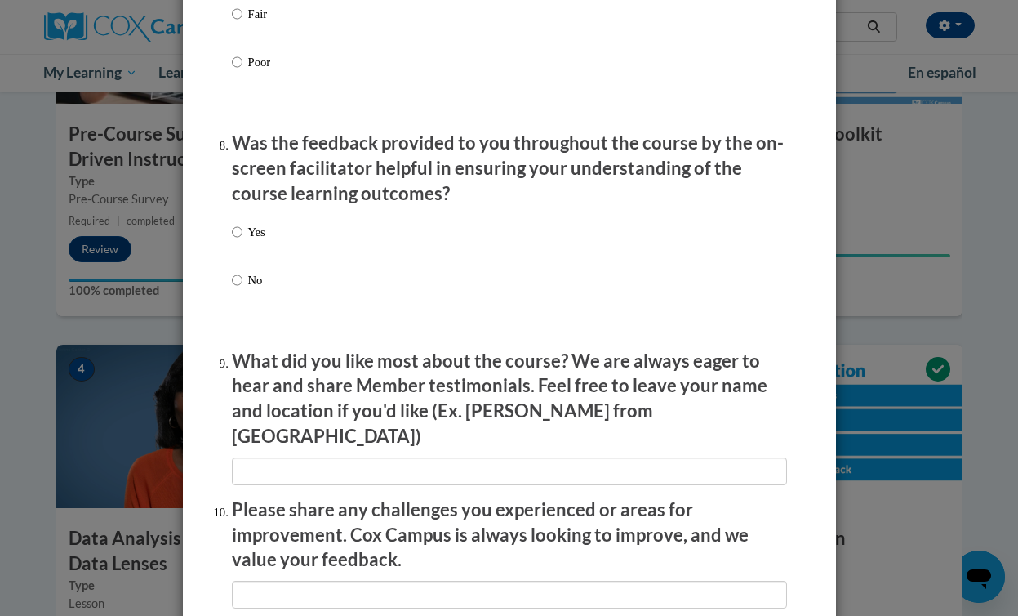
scroll to position [2465, 0]
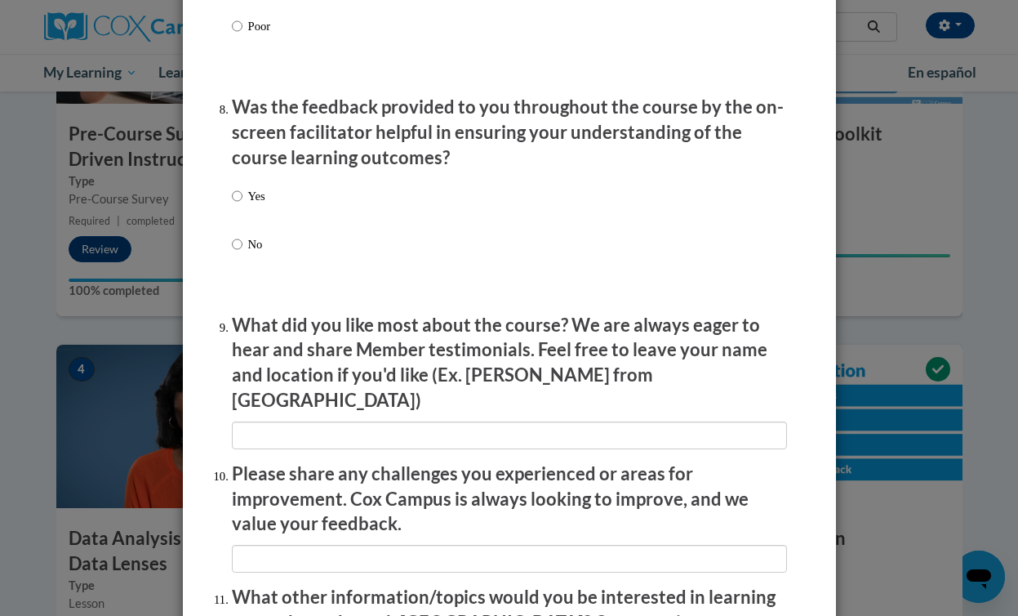
click at [241, 220] on label "Yes" at bounding box center [248, 209] width 33 height 44
click at [241, 205] on input "Yes" at bounding box center [237, 196] width 11 height 18
radio input "true"
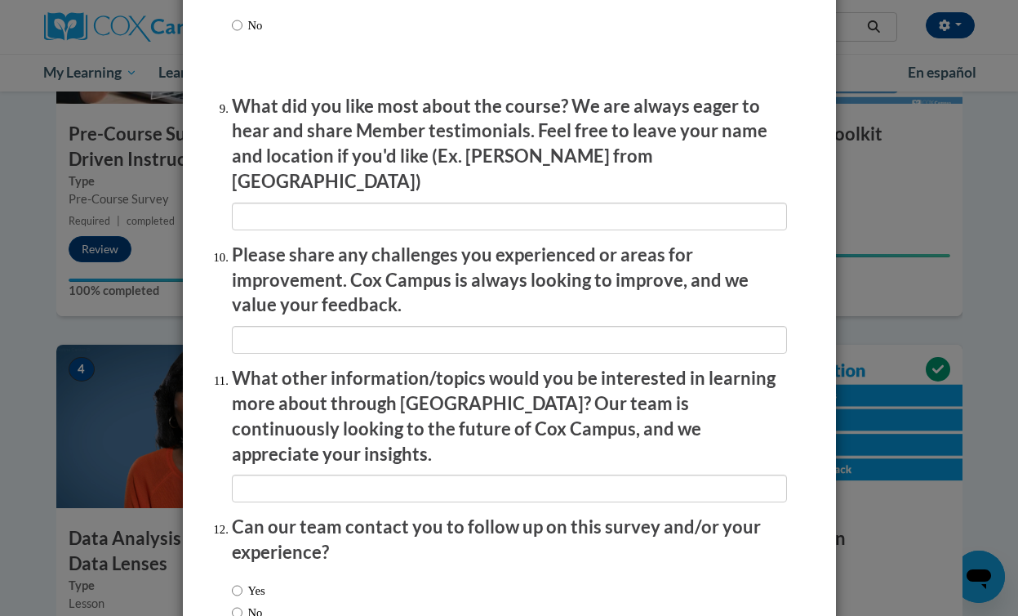
scroll to position [2776, 0]
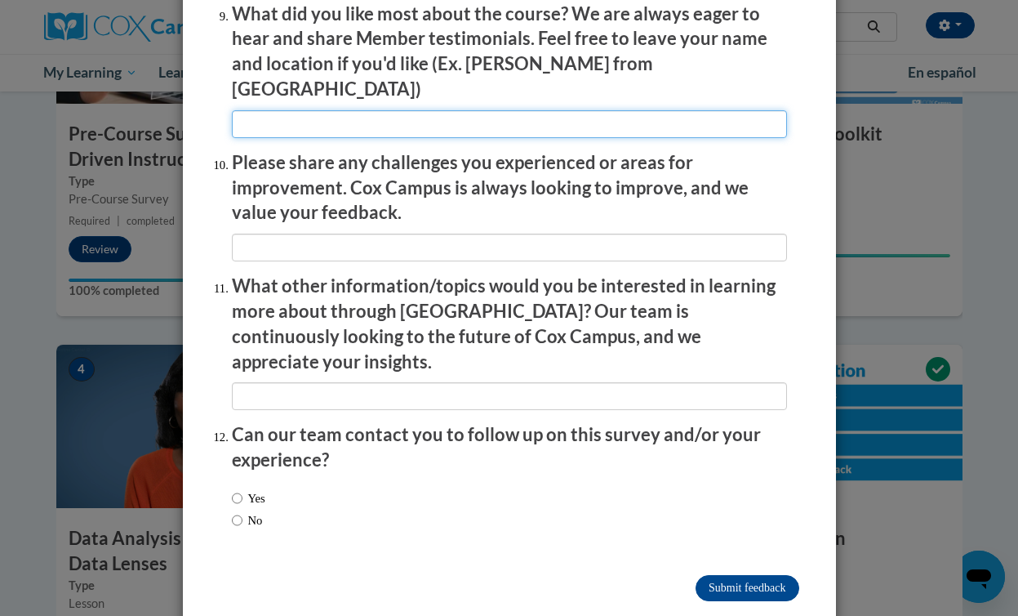
click at [270, 113] on input "textbox" at bounding box center [509, 124] width 555 height 28
type input "n"
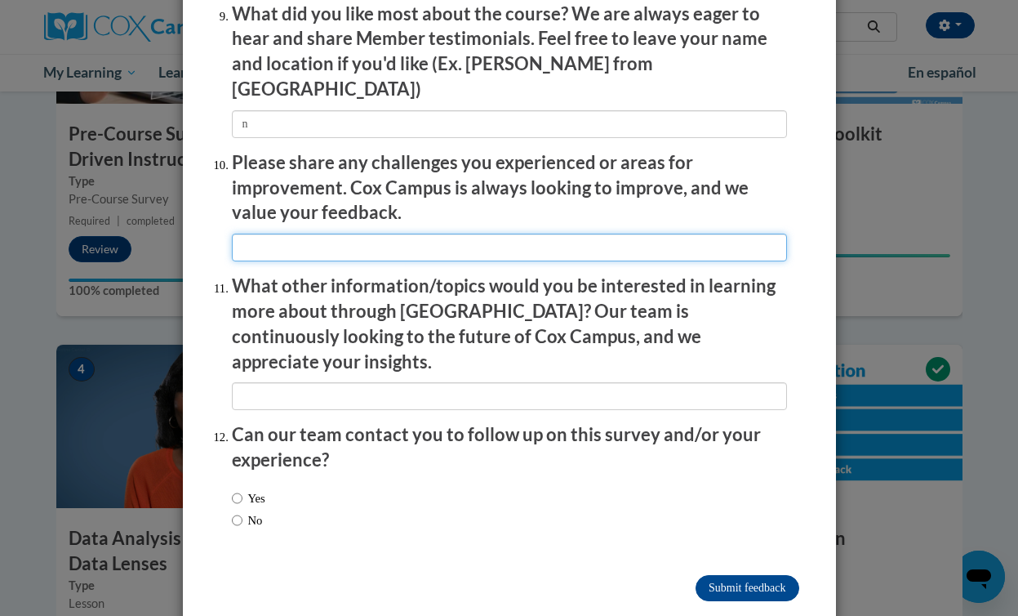
click at [279, 233] on input "textbox" at bounding box center [509, 247] width 555 height 28
type input "n"
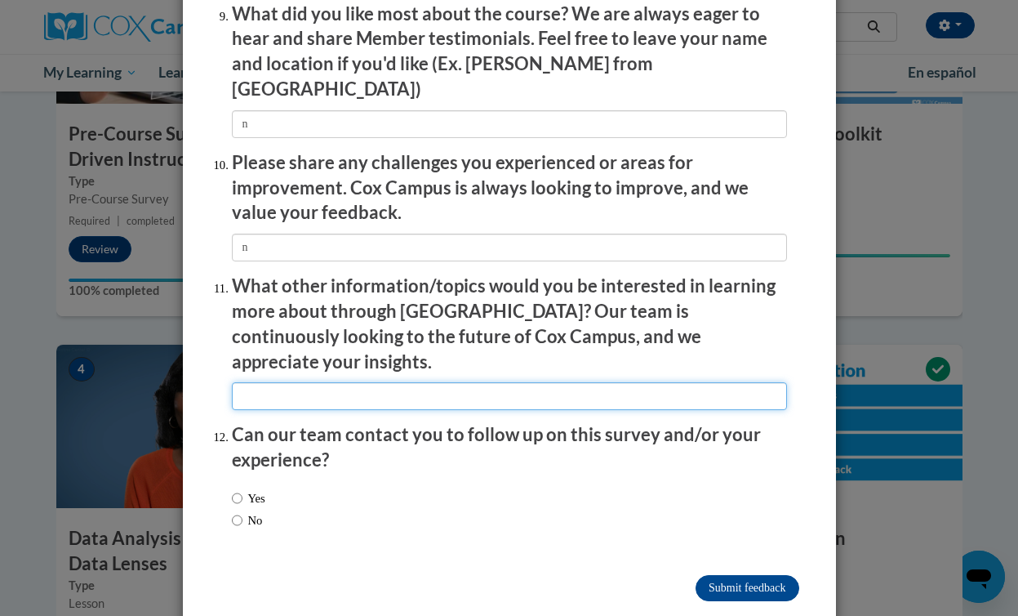
click at [309, 382] on input "textbox" at bounding box center [509, 396] width 555 height 28
type input "n"
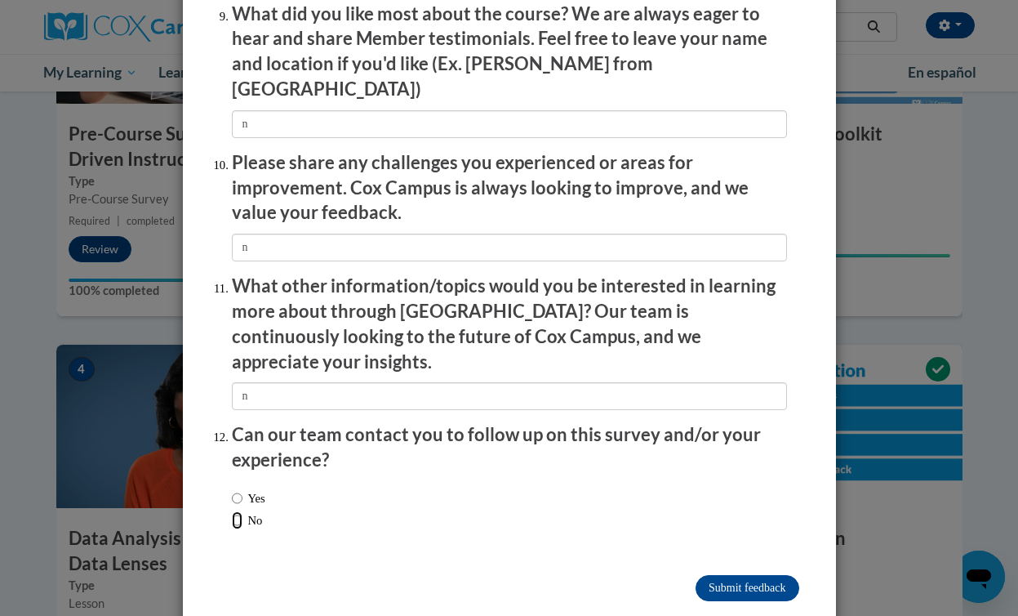
click at [235, 511] on input "No" at bounding box center [237, 520] width 11 height 18
radio input "true"
click at [749, 575] on input "Submit feedback" at bounding box center [747, 588] width 103 height 26
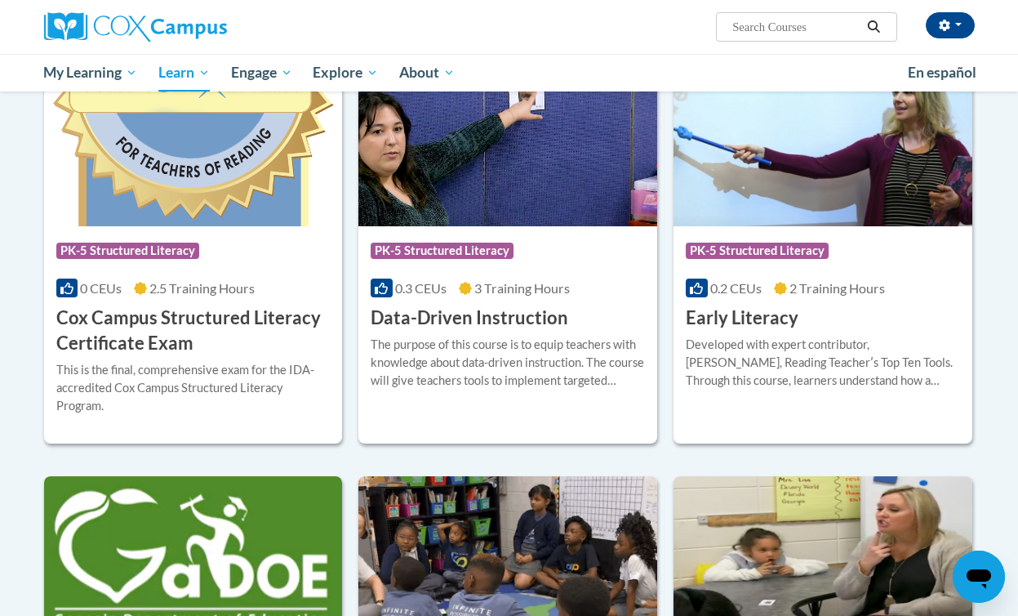
scroll to position [576, 0]
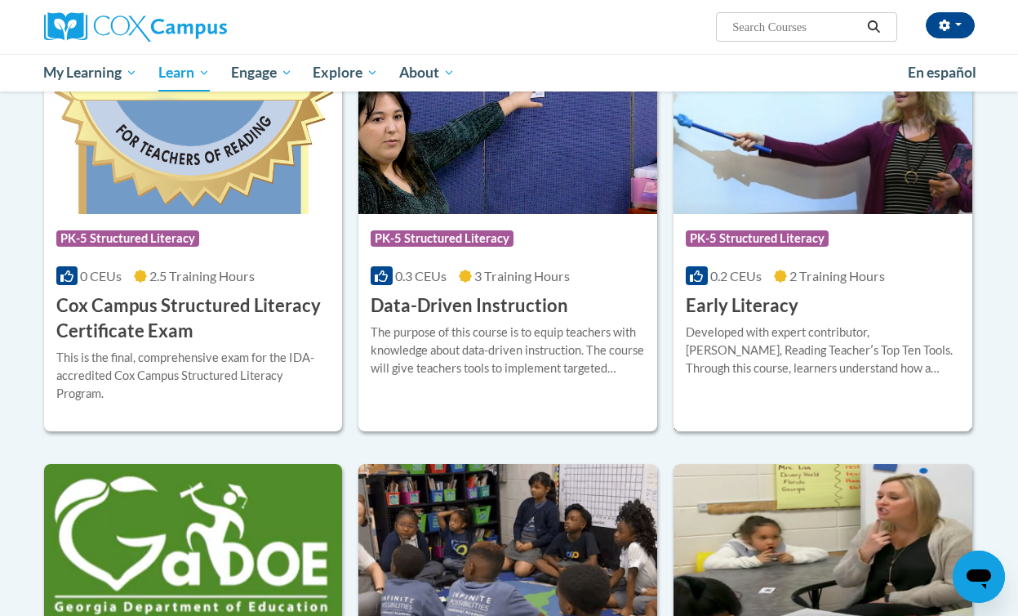
click at [821, 216] on div "Course Category: PK-5 Structured Literacy 0.2 CEUs 2 Training Hours COURSE Earl…" at bounding box center [822, 266] width 299 height 104
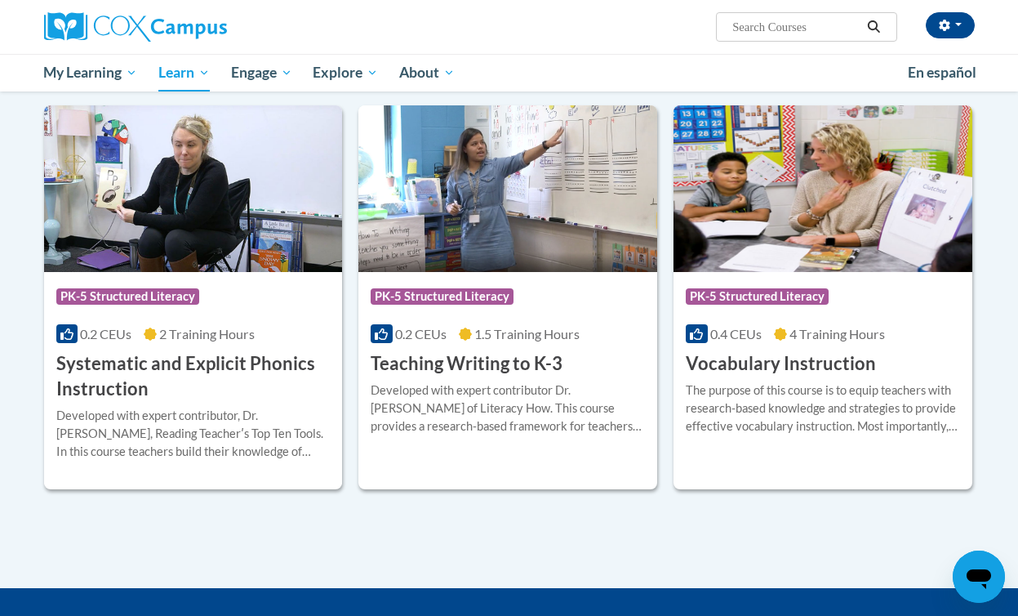
scroll to position [1812, 0]
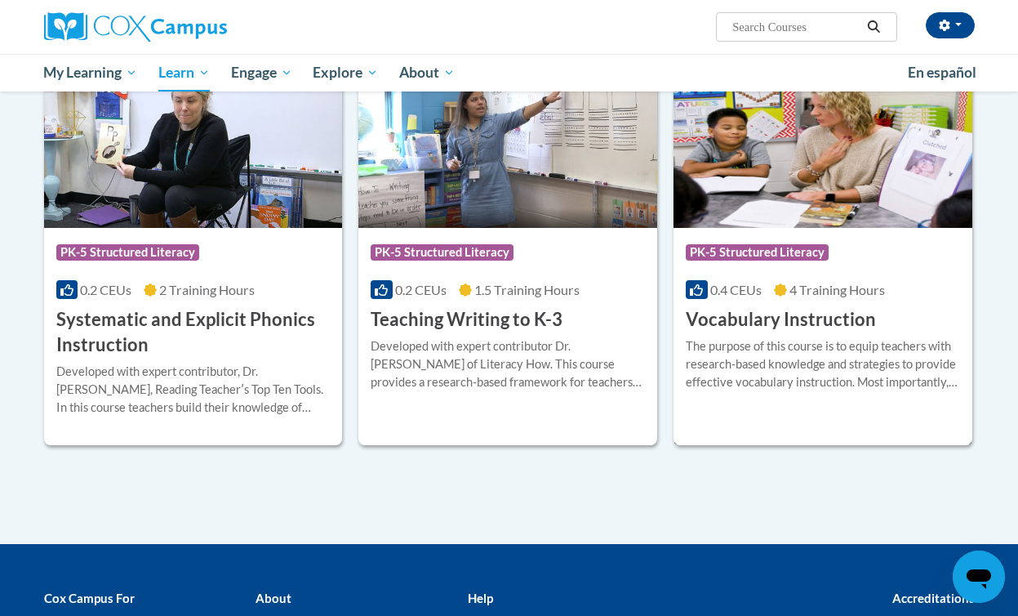
click at [714, 393] on div "The purpose of this course is to equip teachers with research-based knowledge a…" at bounding box center [823, 370] width 274 height 66
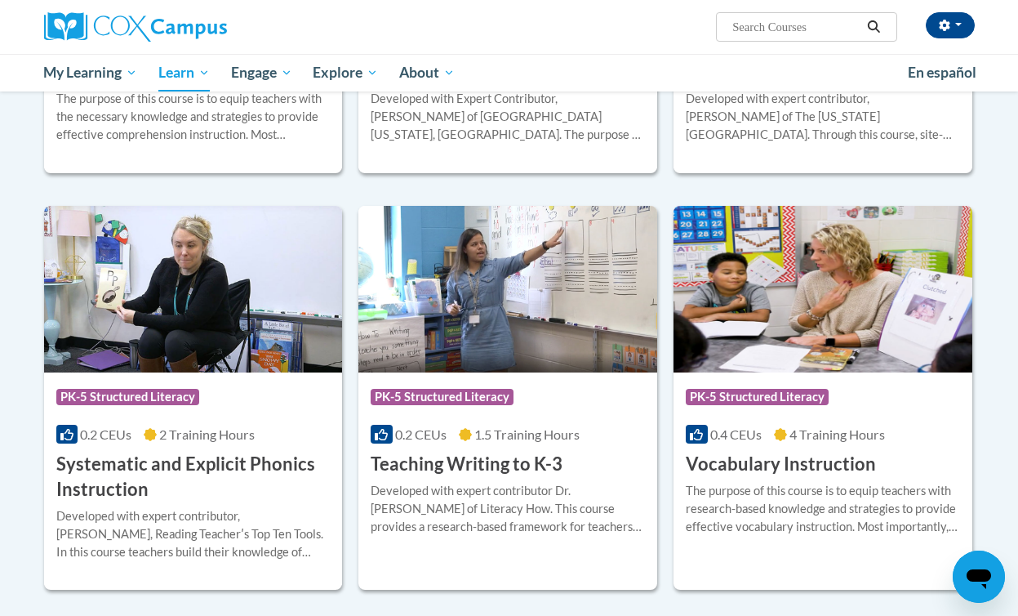
scroll to position [1685, 0]
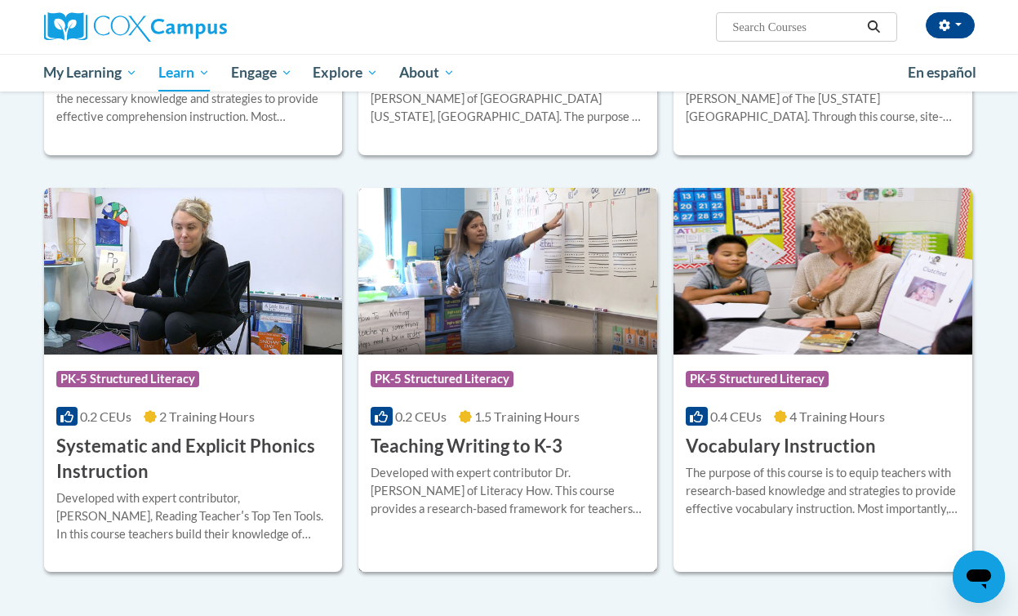
click at [424, 470] on div "Developed with expert contributor Dr. [PERSON_NAME] of Literacy How. This cours…" at bounding box center [508, 491] width 274 height 54
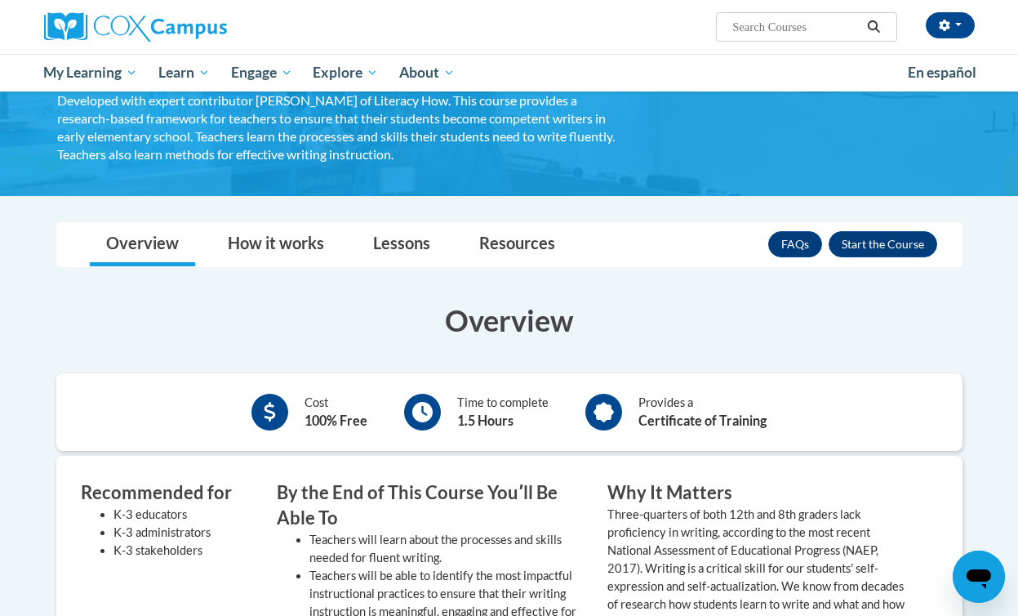
scroll to position [66, 0]
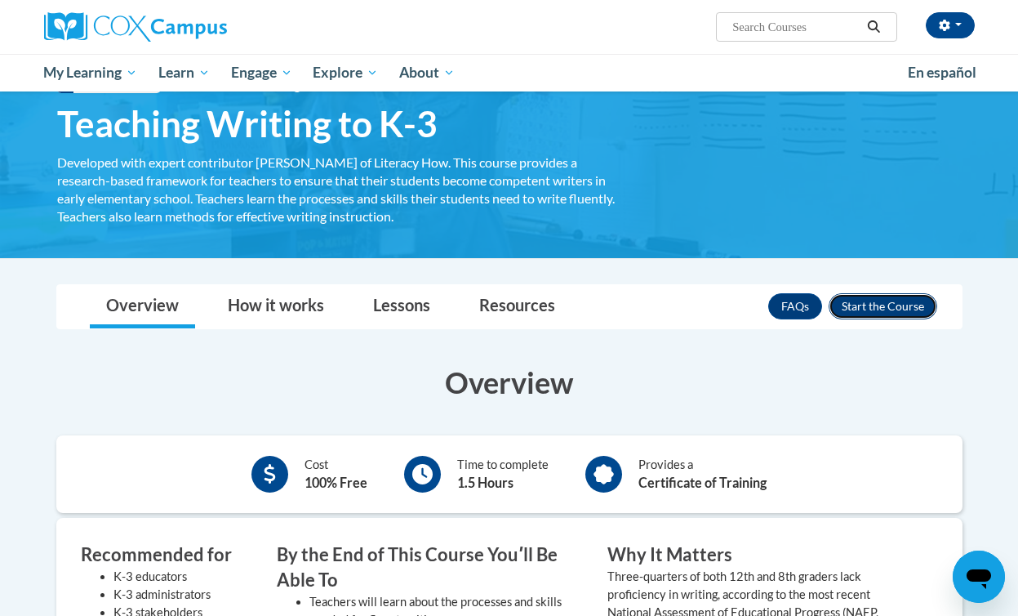
click at [866, 313] on button "Enroll" at bounding box center [883, 306] width 109 height 26
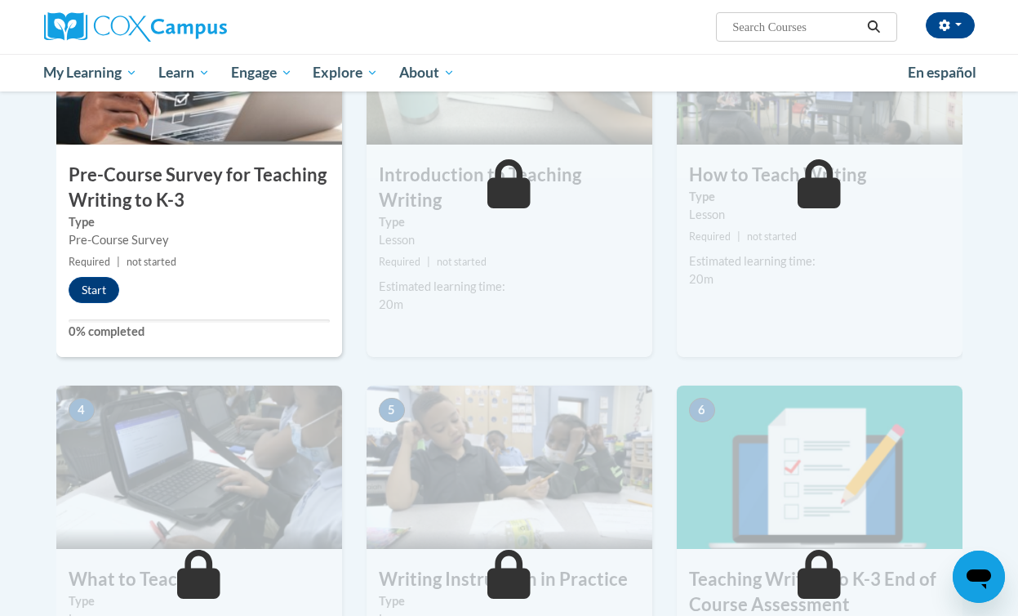
scroll to position [419, 0]
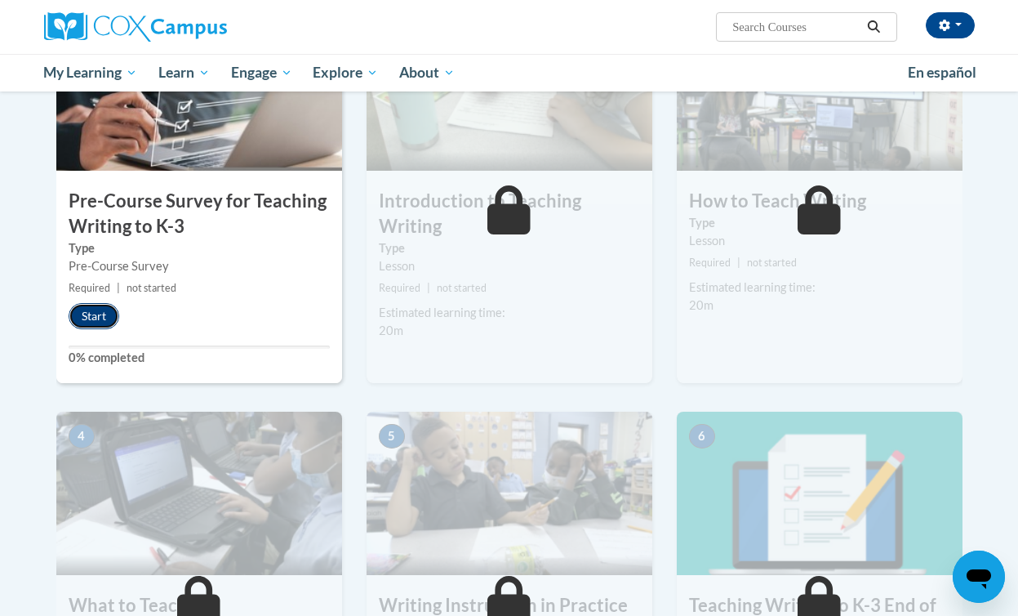
click at [96, 318] on button "Start" at bounding box center [94, 316] width 51 height 26
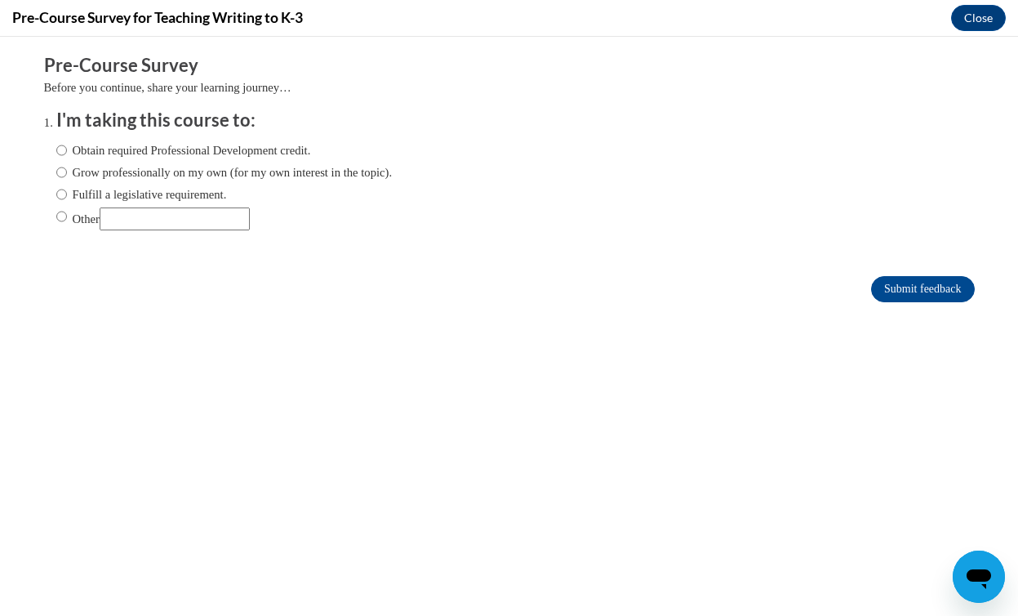
scroll to position [0, 0]
click at [96, 198] on label "Fulfill a legislative requirement." at bounding box center [141, 194] width 171 height 18
click at [67, 198] on input "Fulfill a legislative requirement." at bounding box center [61, 194] width 11 height 18
radio input "true"
click at [911, 292] on input "Submit feedback" at bounding box center [922, 289] width 103 height 26
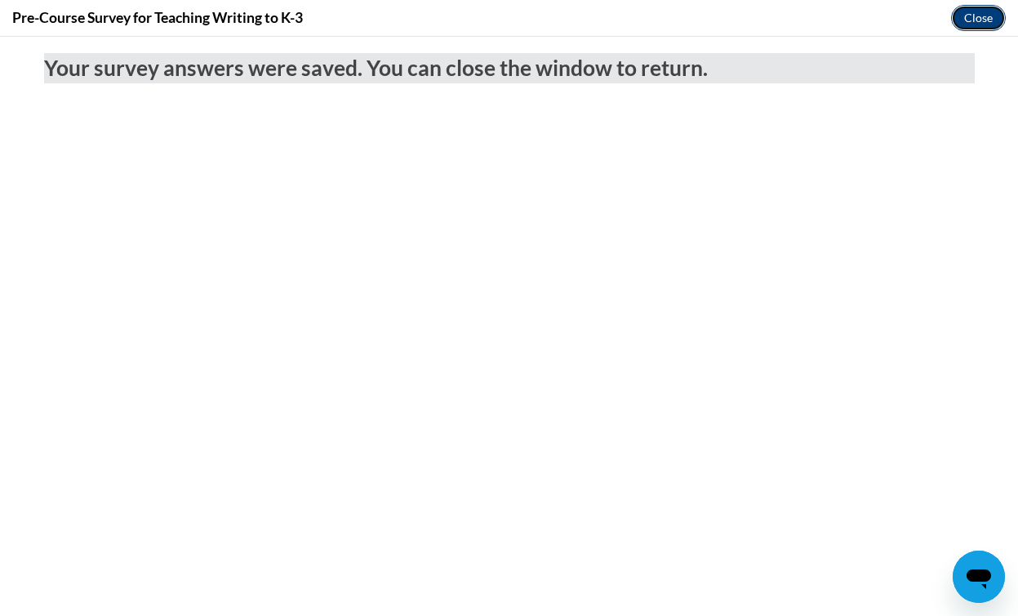
click at [979, 18] on button "Close" at bounding box center [978, 18] width 55 height 26
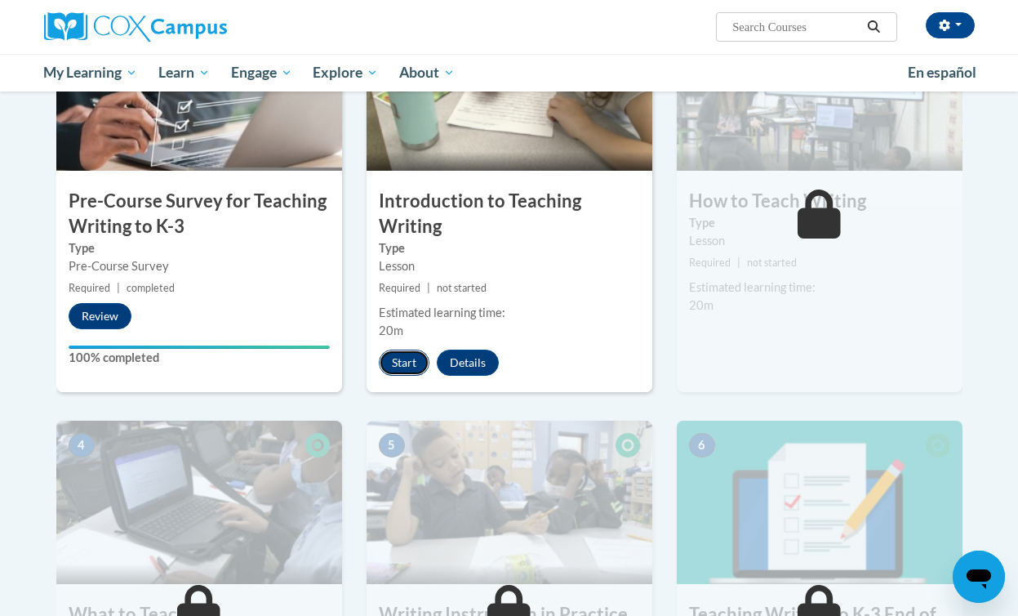
click at [407, 358] on button "Start" at bounding box center [404, 362] width 51 height 26
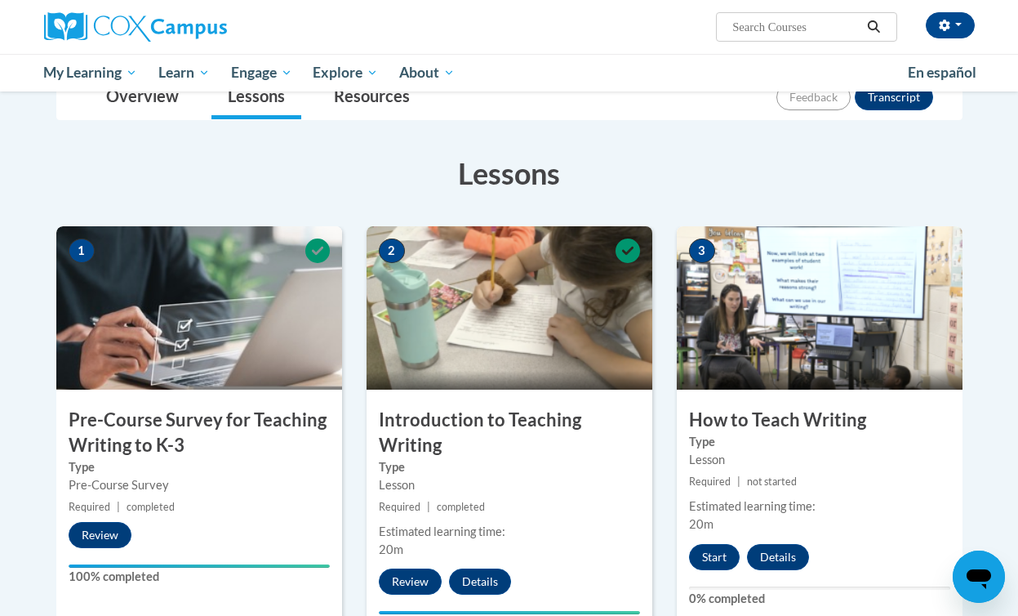
scroll to position [278, 0]
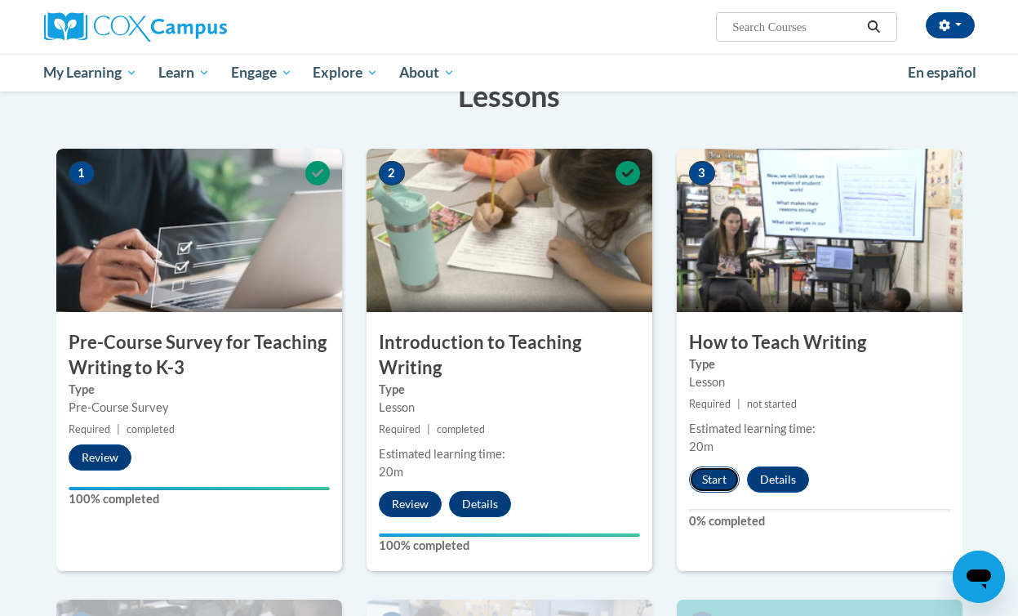
click at [713, 474] on button "Start" at bounding box center [714, 479] width 51 height 26
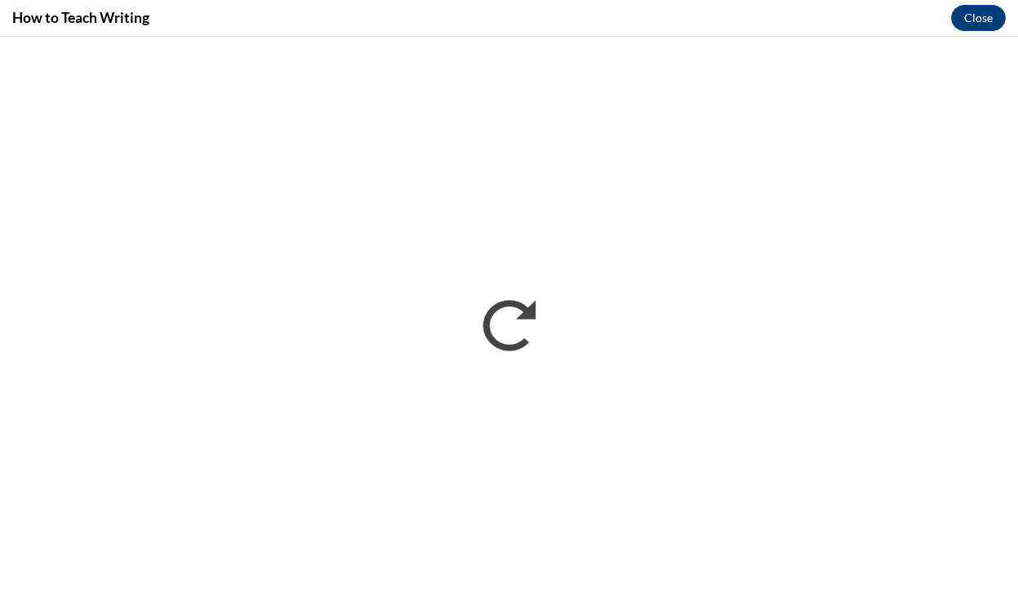
scroll to position [0, 0]
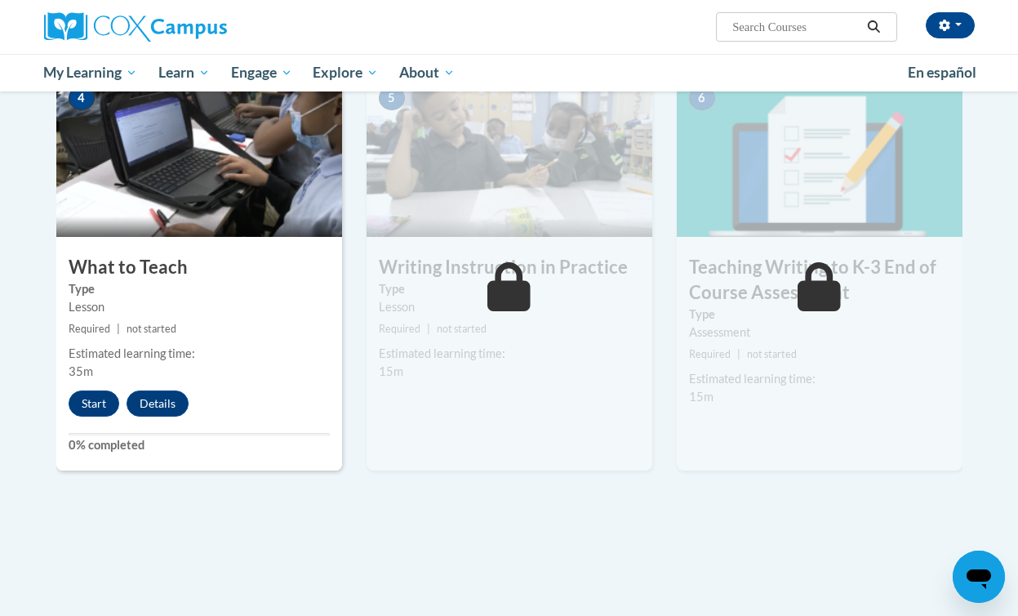
scroll to position [809, 0]
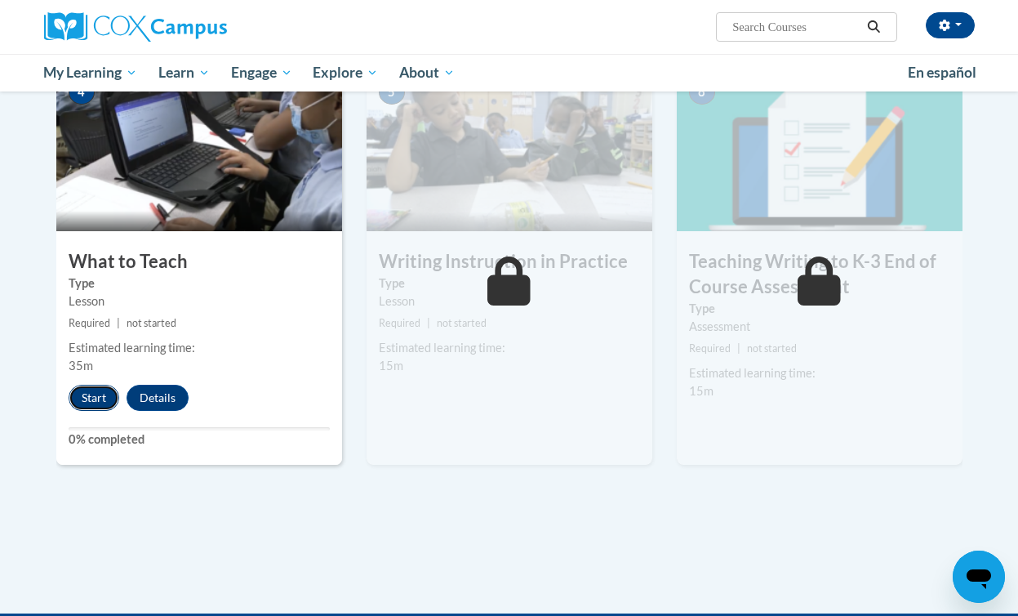
click at [96, 395] on button "Start" at bounding box center [94, 398] width 51 height 26
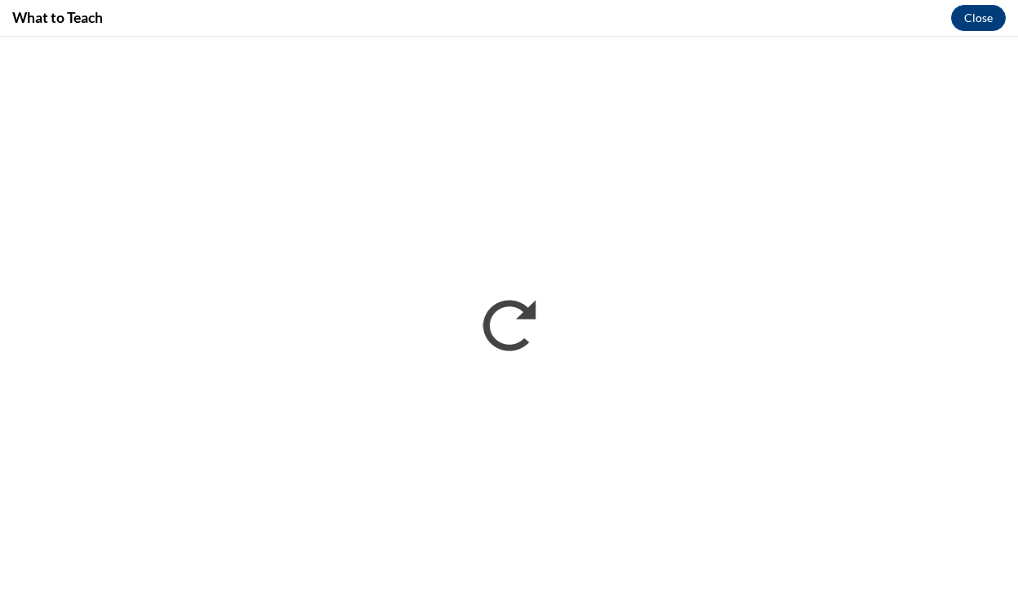
scroll to position [0, 0]
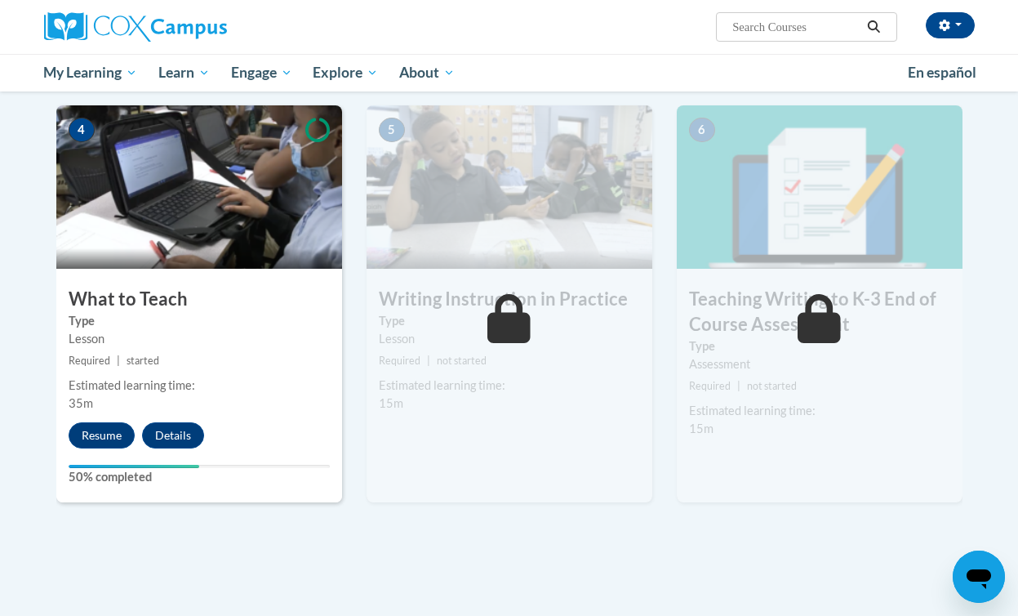
scroll to position [773, 0]
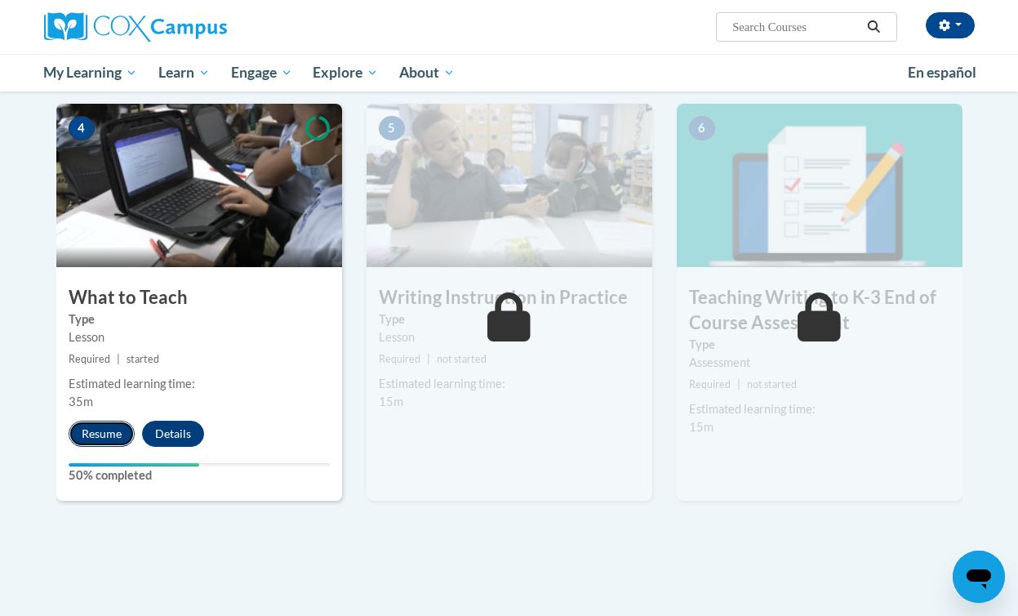
click at [109, 437] on button "Resume" at bounding box center [102, 433] width 66 height 26
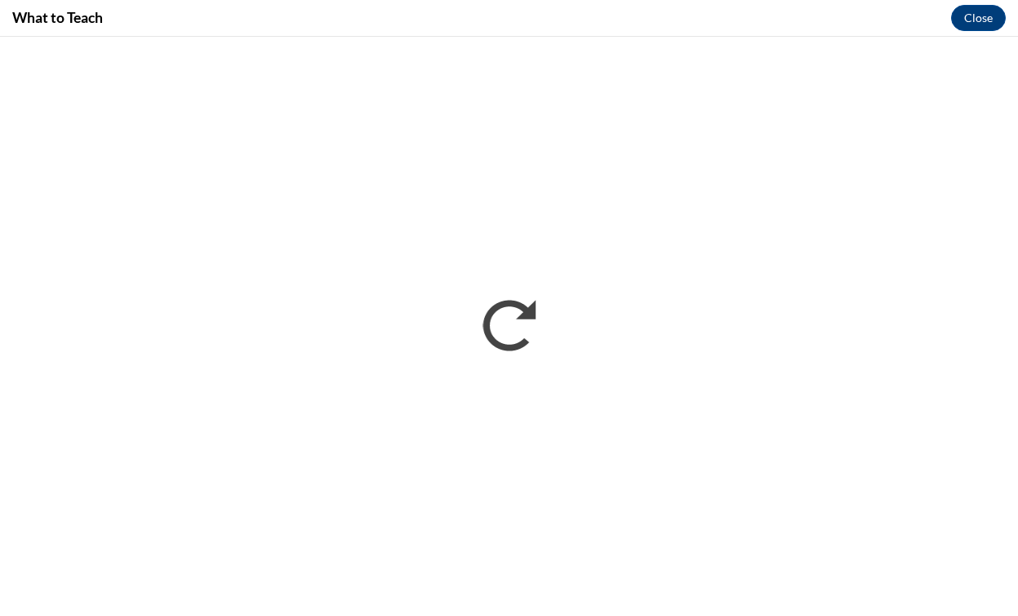
scroll to position [0, 0]
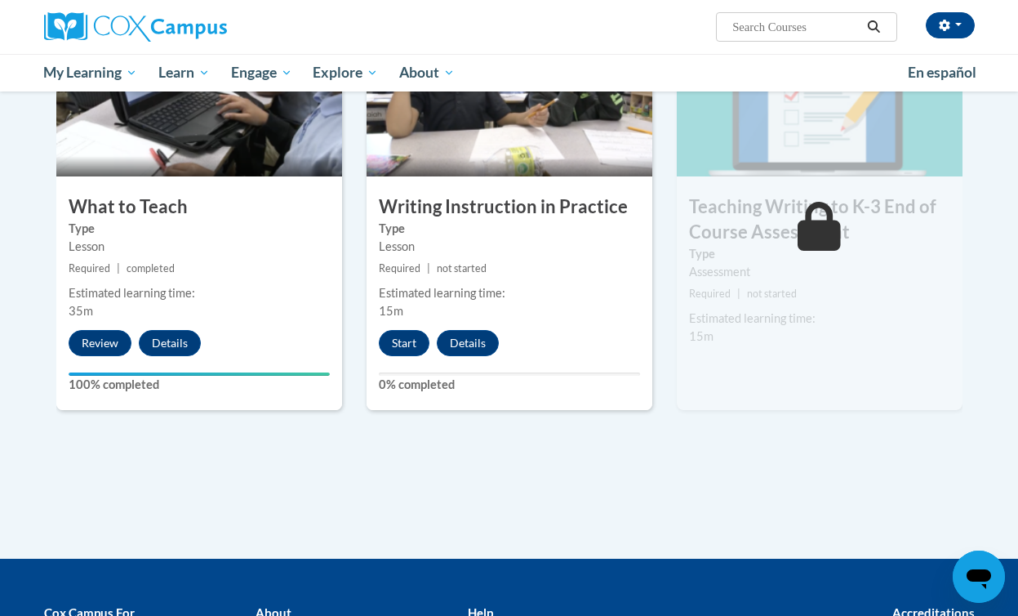
scroll to position [866, 0]
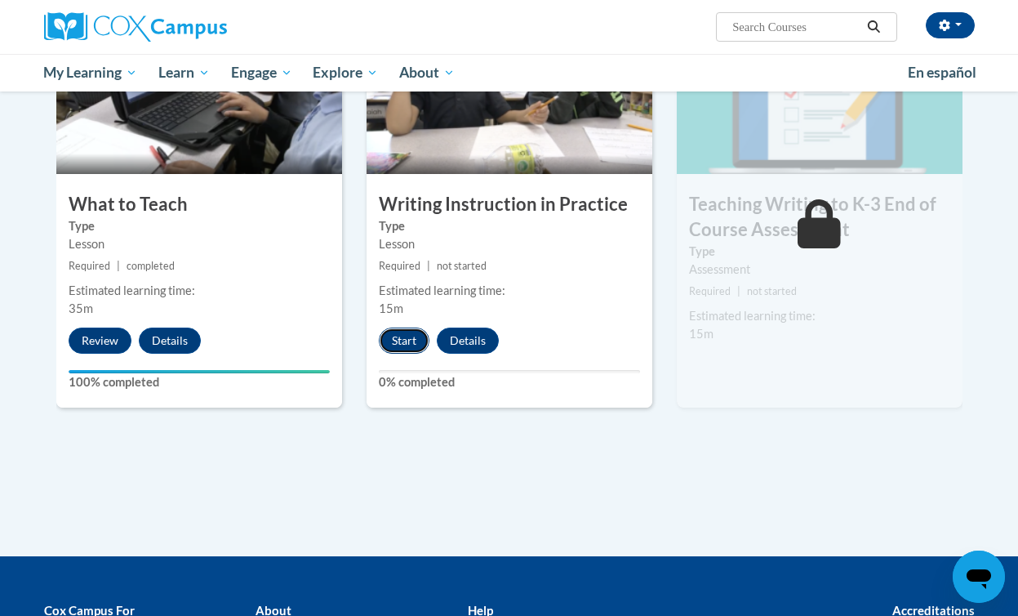
click at [403, 340] on button "Start" at bounding box center [404, 340] width 51 height 26
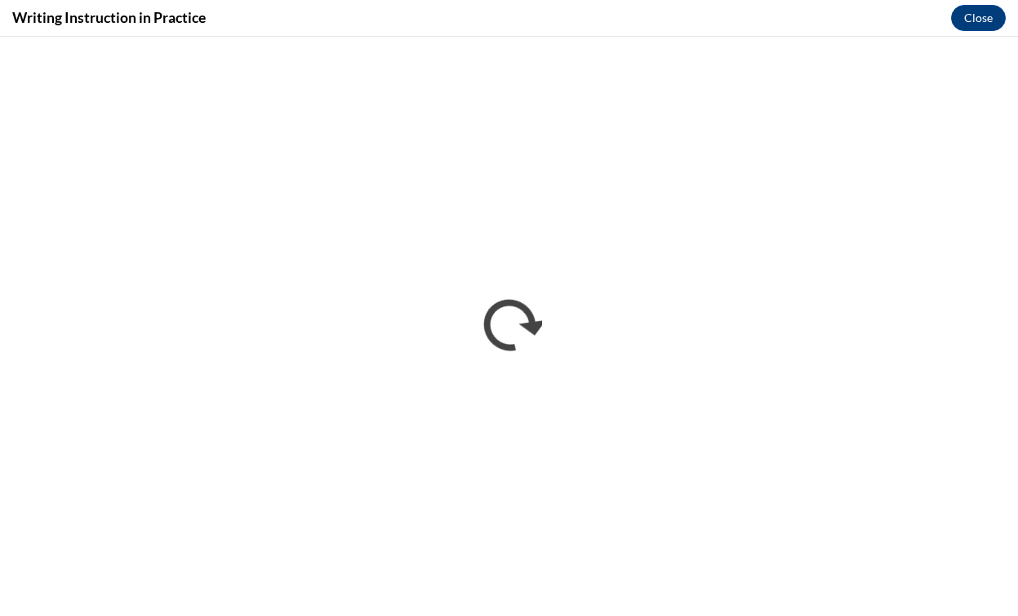
scroll to position [0, 0]
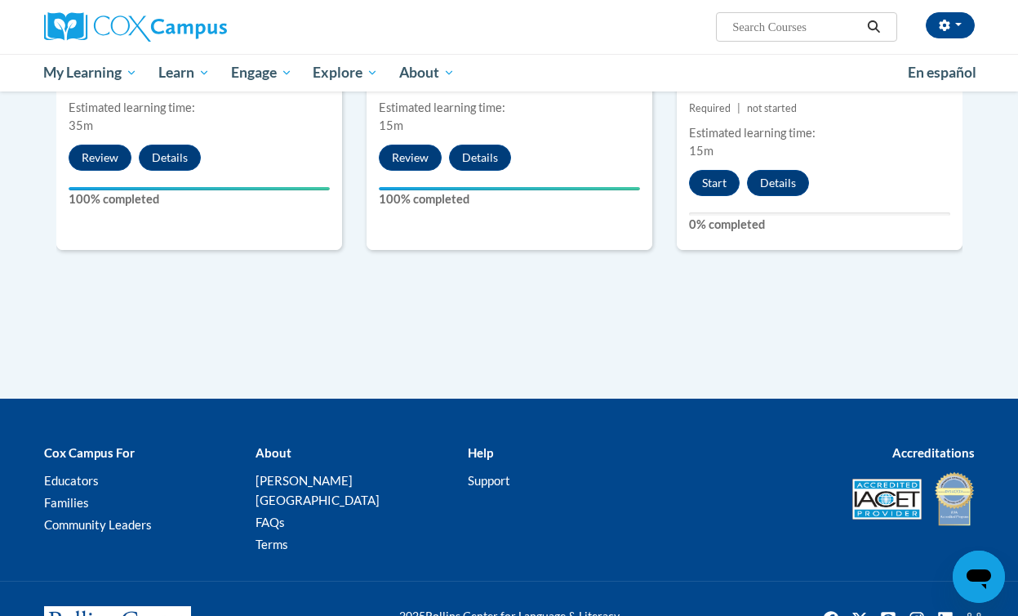
scroll to position [1101, 0]
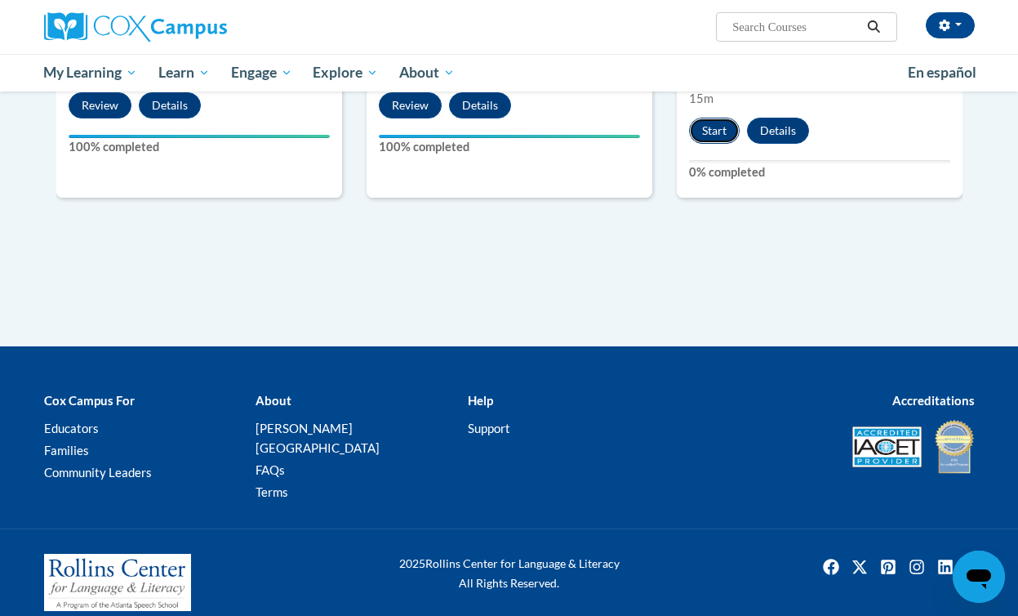
click at [714, 128] on button "Start" at bounding box center [714, 131] width 51 height 26
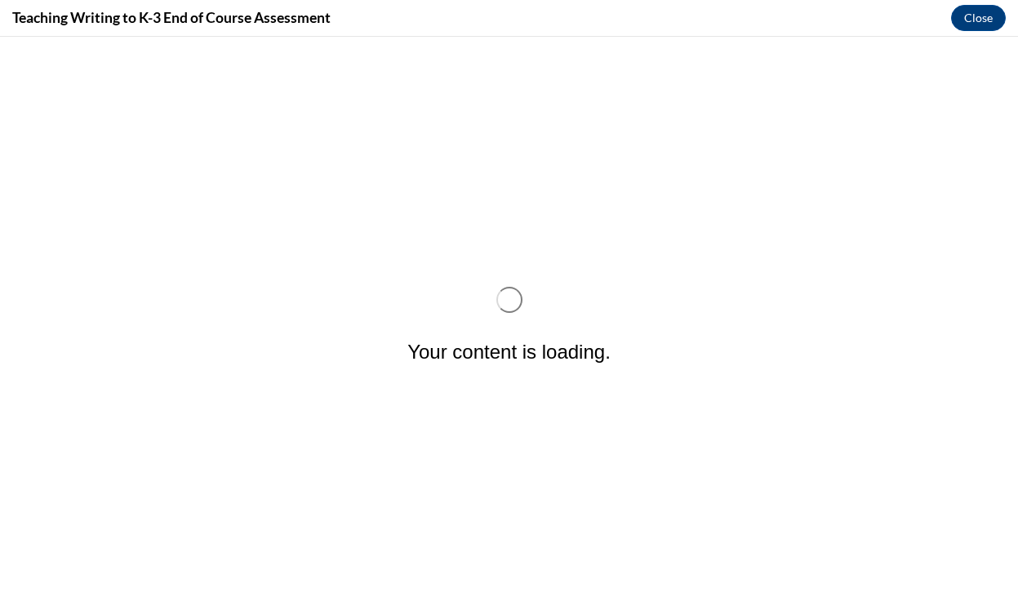
scroll to position [0, 0]
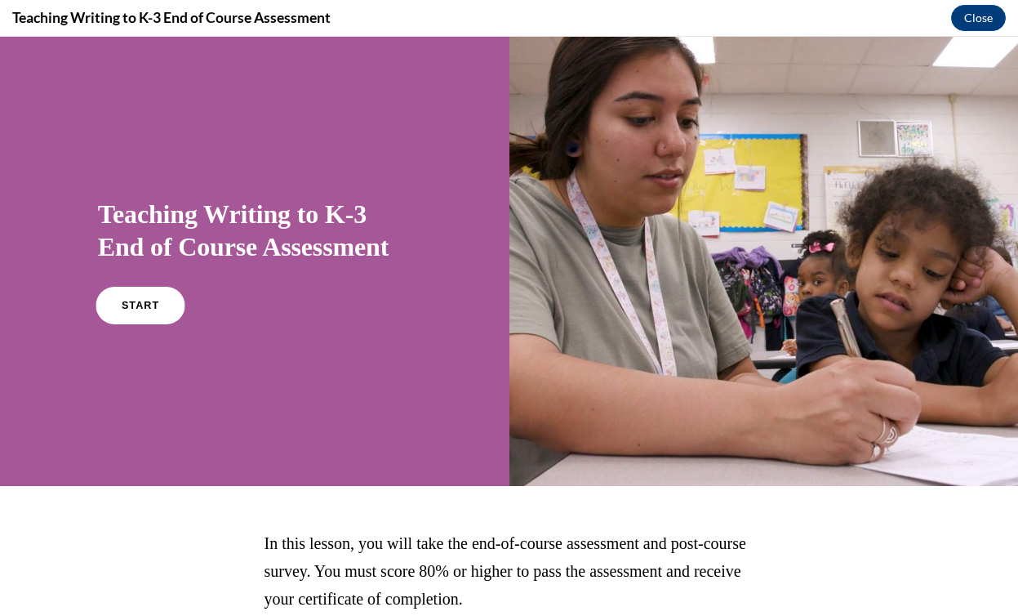
click at [126, 303] on span "START" at bounding box center [141, 306] width 38 height 12
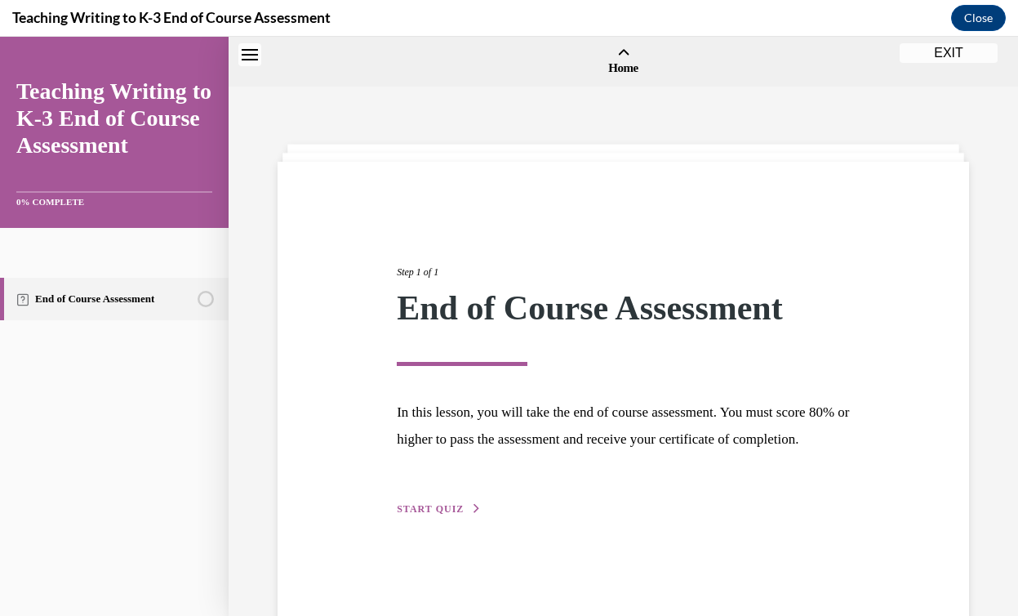
scroll to position [51, 0]
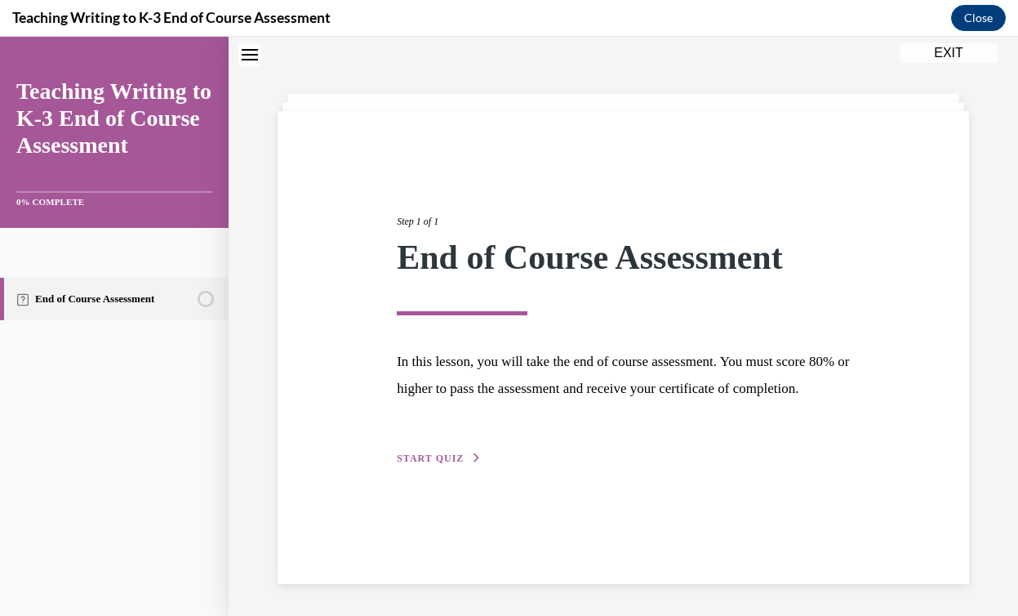
click at [427, 464] on span "START QUIZ" at bounding box center [430, 457] width 67 height 11
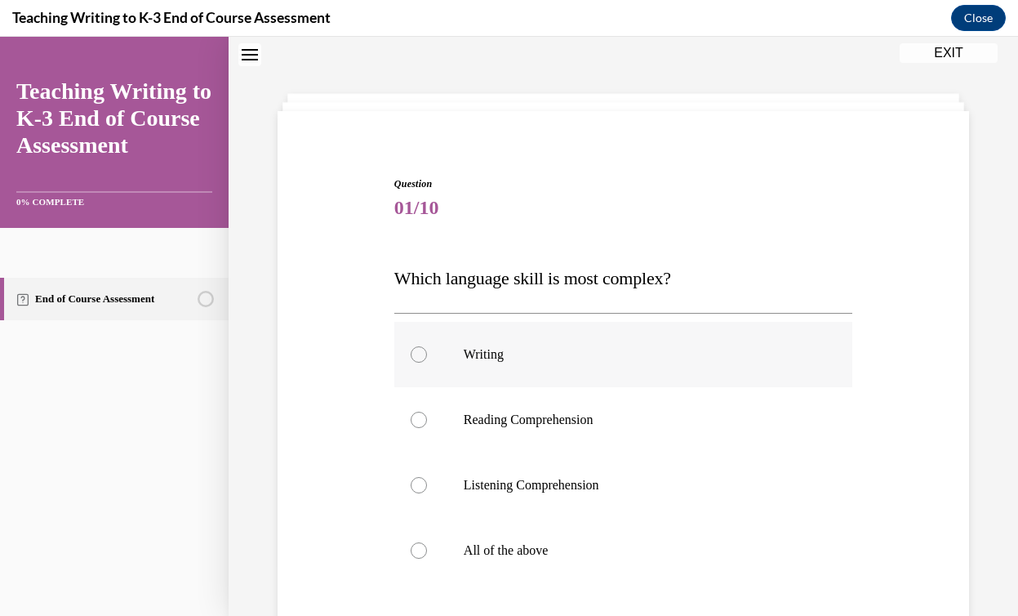
click at [421, 355] on div at bounding box center [419, 354] width 16 height 16
click at [421, 355] on input "Writing" at bounding box center [419, 354] width 16 height 16
radio input "true"
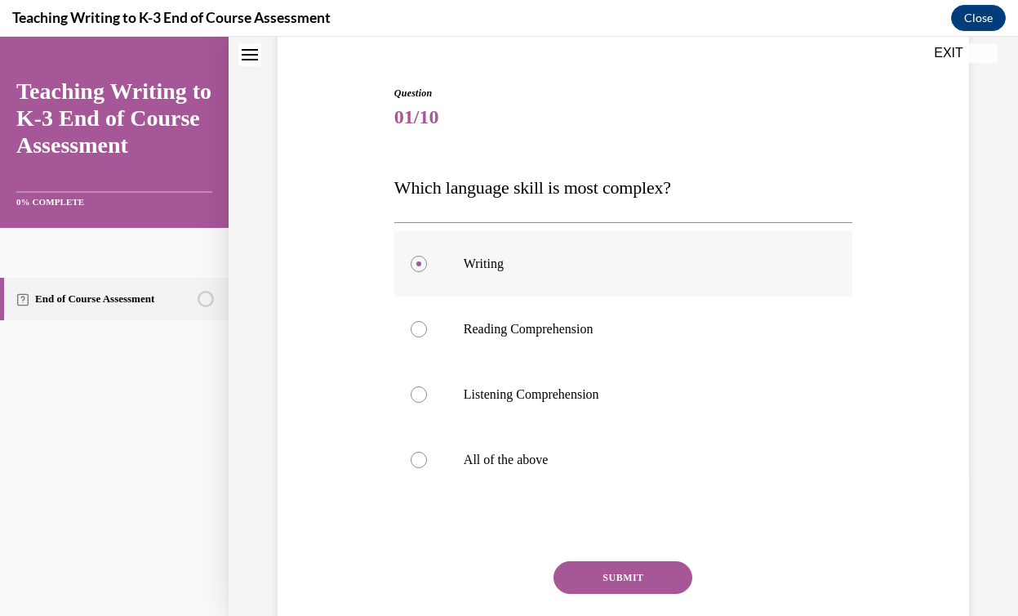
scroll to position [144, 0]
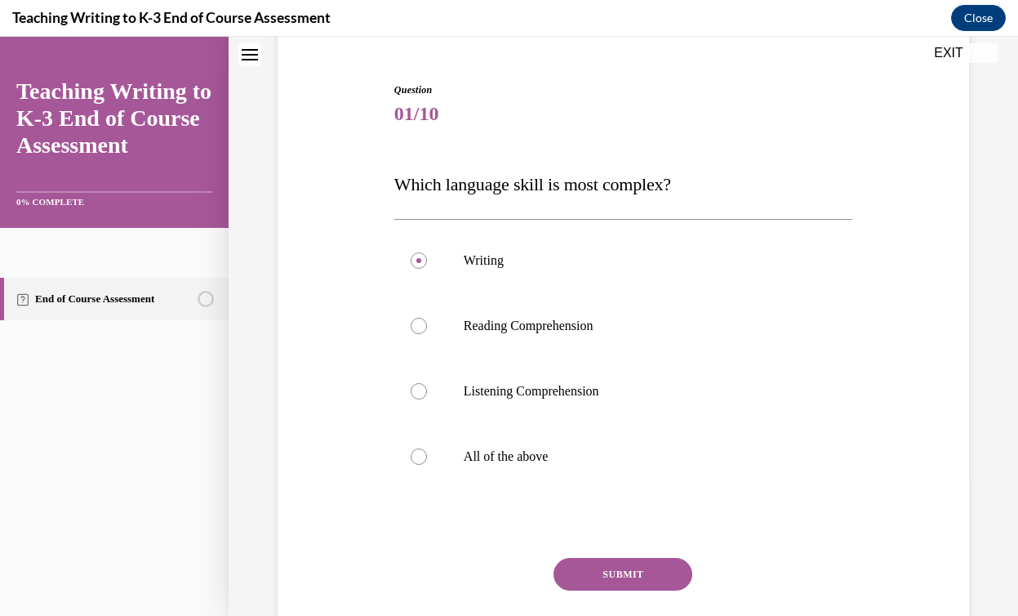
click at [580, 569] on button "SUBMIT" at bounding box center [622, 574] width 139 height 33
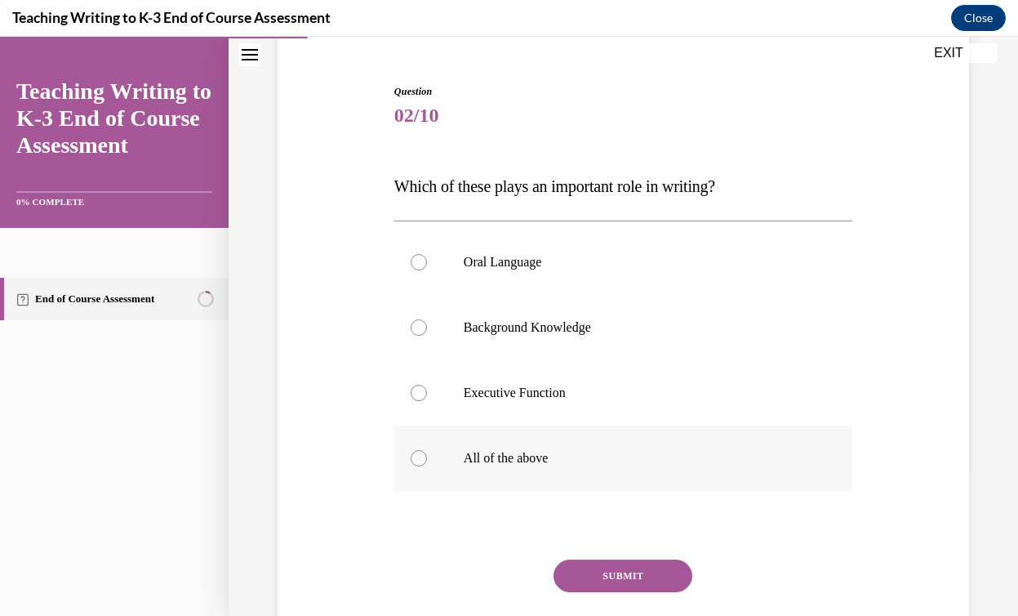
scroll to position [127, 0]
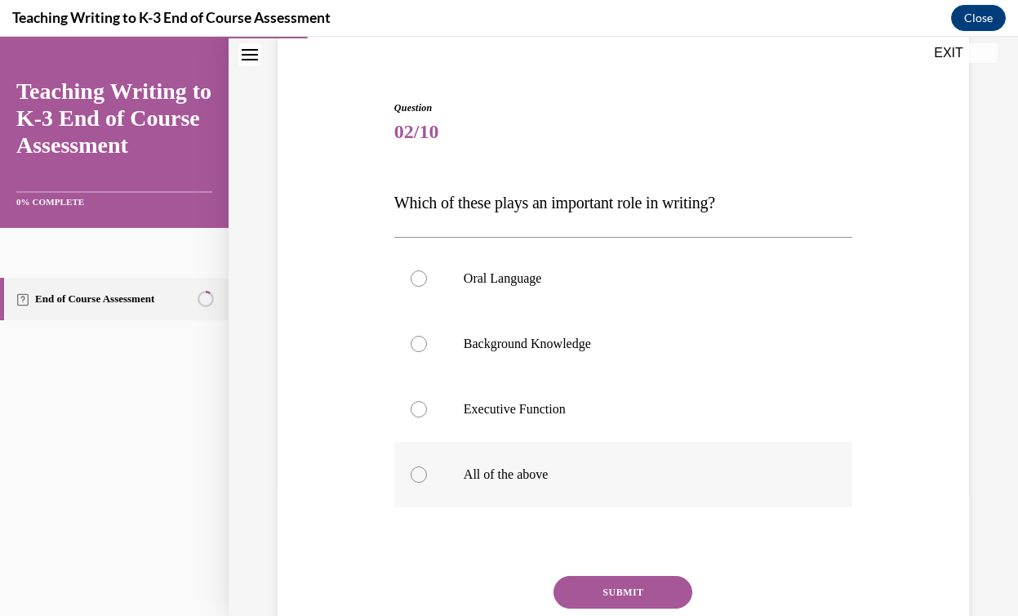
click at [425, 478] on div at bounding box center [419, 474] width 16 height 16
click at [425, 478] on input "All of the above" at bounding box center [419, 474] width 16 height 16
radio input "true"
click at [624, 594] on button "SUBMIT" at bounding box center [622, 592] width 139 height 33
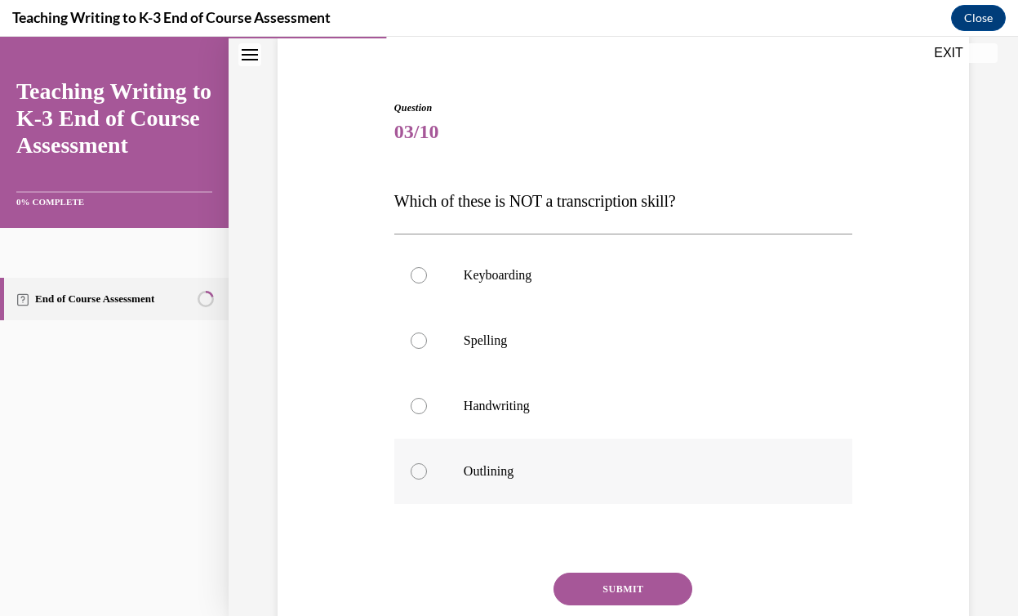
click at [428, 466] on label "Outlining" at bounding box center [623, 470] width 458 height 65
click at [427, 466] on input "Outlining" at bounding box center [419, 471] width 16 height 16
radio input "true"
click at [626, 581] on button "SUBMIT" at bounding box center [622, 588] width 139 height 33
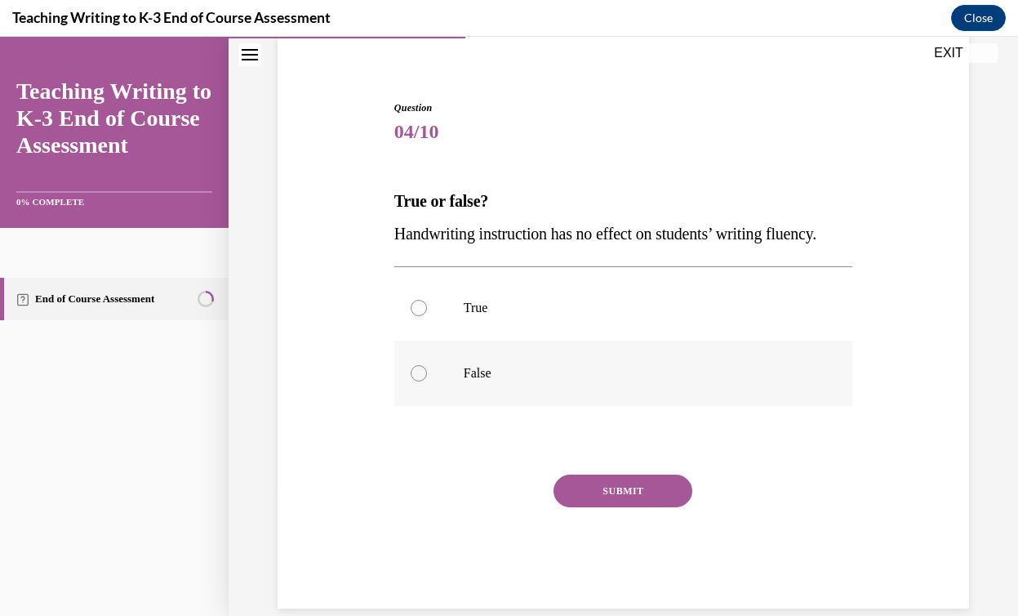
click at [418, 381] on div at bounding box center [419, 373] width 16 height 16
click at [418, 381] on input "False" at bounding box center [419, 373] width 16 height 16
radio input "true"
click at [597, 507] on button "SUBMIT" at bounding box center [622, 490] width 139 height 33
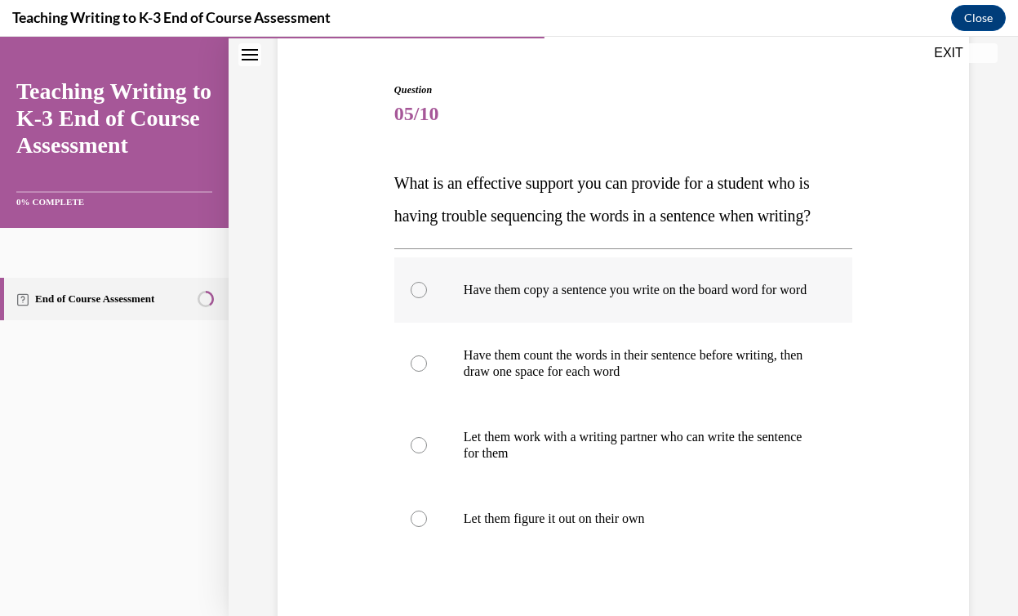
scroll to position [149, 0]
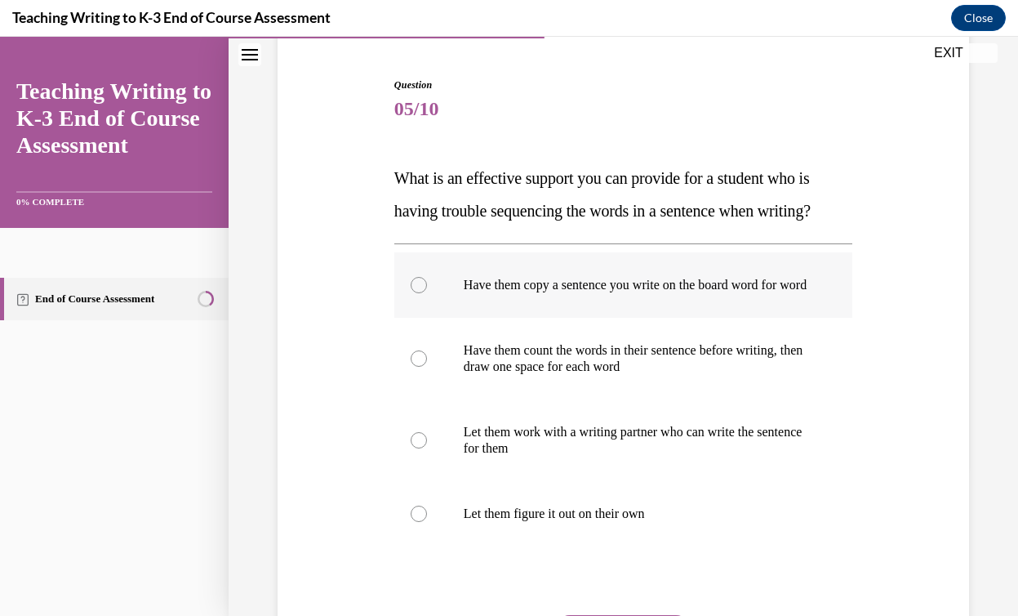
click at [421, 293] on div at bounding box center [419, 285] width 16 height 16
click at [421, 293] on input "Have them copy a sentence you write on the board word for word" at bounding box center [419, 285] width 16 height 16
radio input "true"
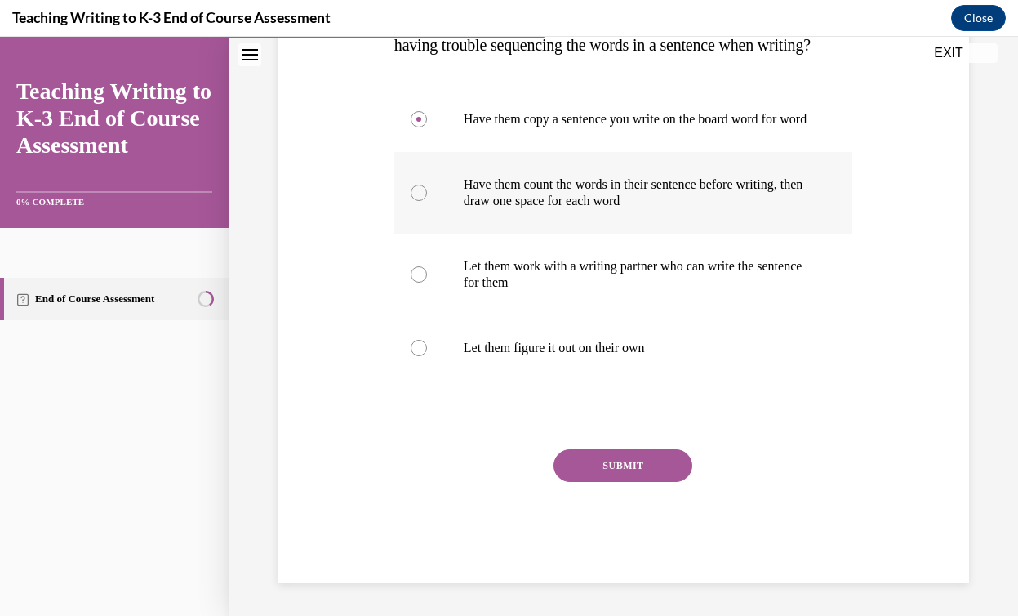
scroll to position [364, 0]
click at [598, 464] on button "SUBMIT" at bounding box center [622, 465] width 139 height 33
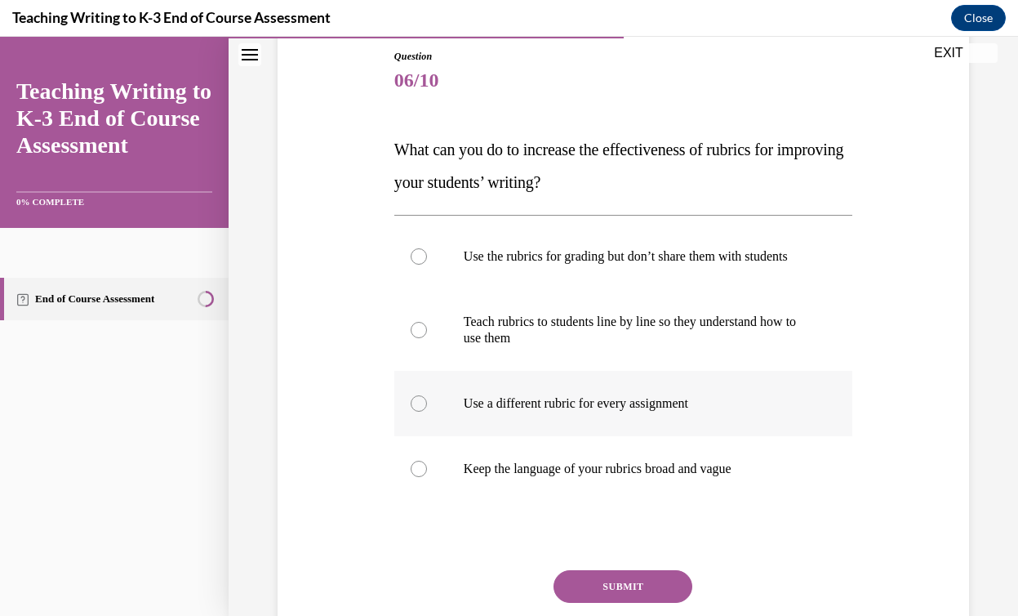
scroll to position [184, 0]
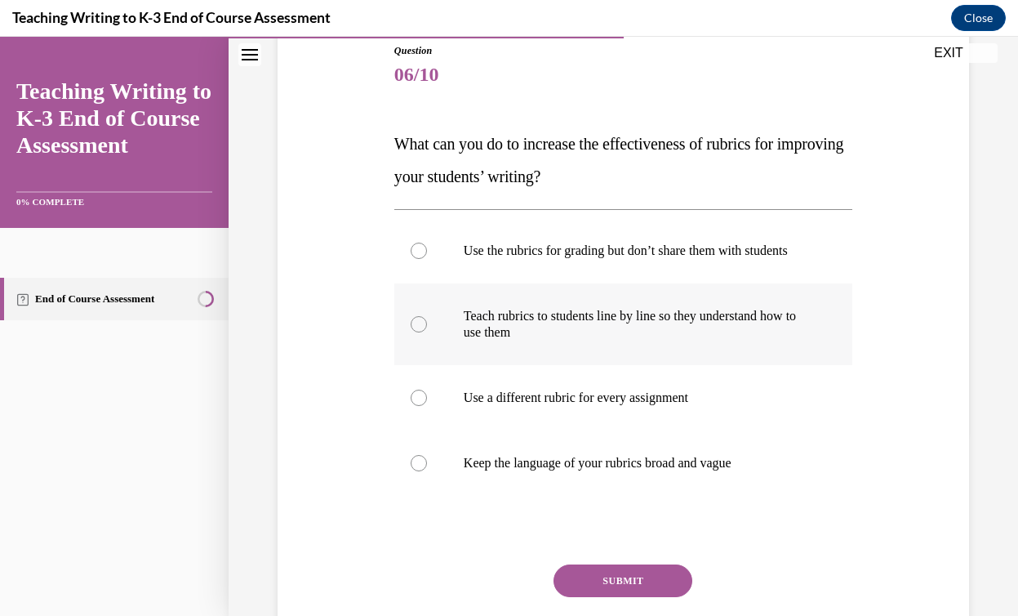
click at [420, 332] on div at bounding box center [419, 324] width 16 height 16
click at [420, 332] on input "Teach rubrics to students line by line so they understand how to use them" at bounding box center [419, 324] width 16 height 16
radio input "true"
click at [606, 588] on button "SUBMIT" at bounding box center [622, 580] width 139 height 33
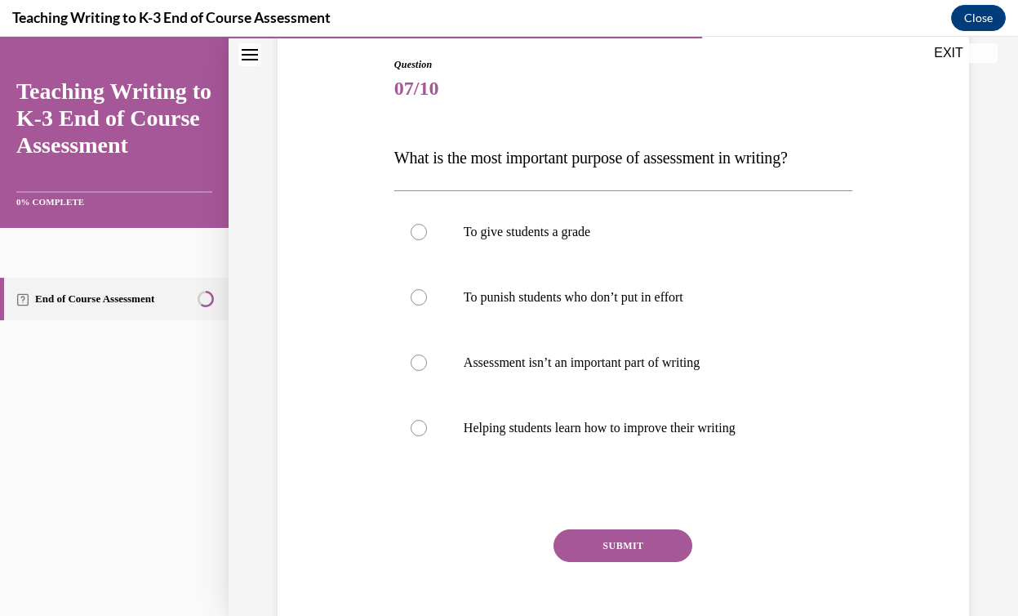
scroll to position [175, 0]
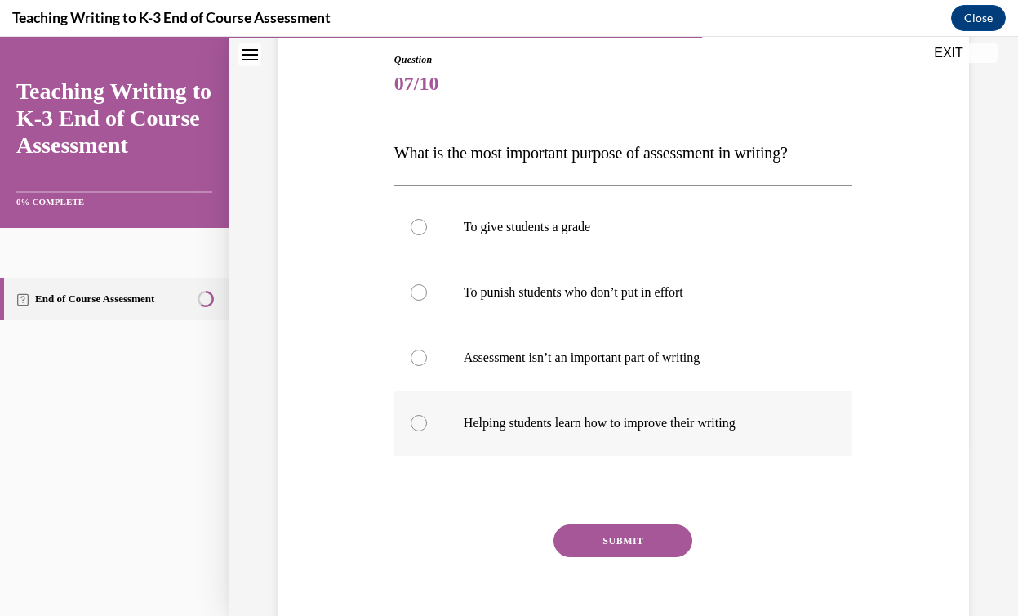
click at [430, 436] on label "Helping students learn how to improve their writing" at bounding box center [623, 422] width 458 height 65
click at [427, 431] on input "Helping students learn how to improve their writing" at bounding box center [419, 423] width 16 height 16
radio input "true"
click at [630, 536] on button "SUBMIT" at bounding box center [622, 540] width 139 height 33
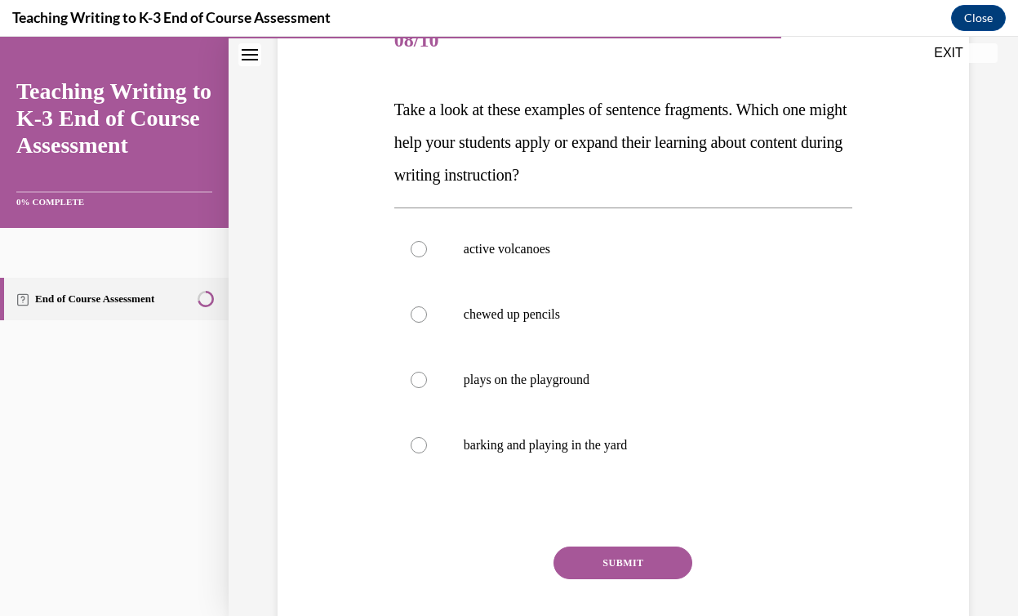
scroll to position [221, 0]
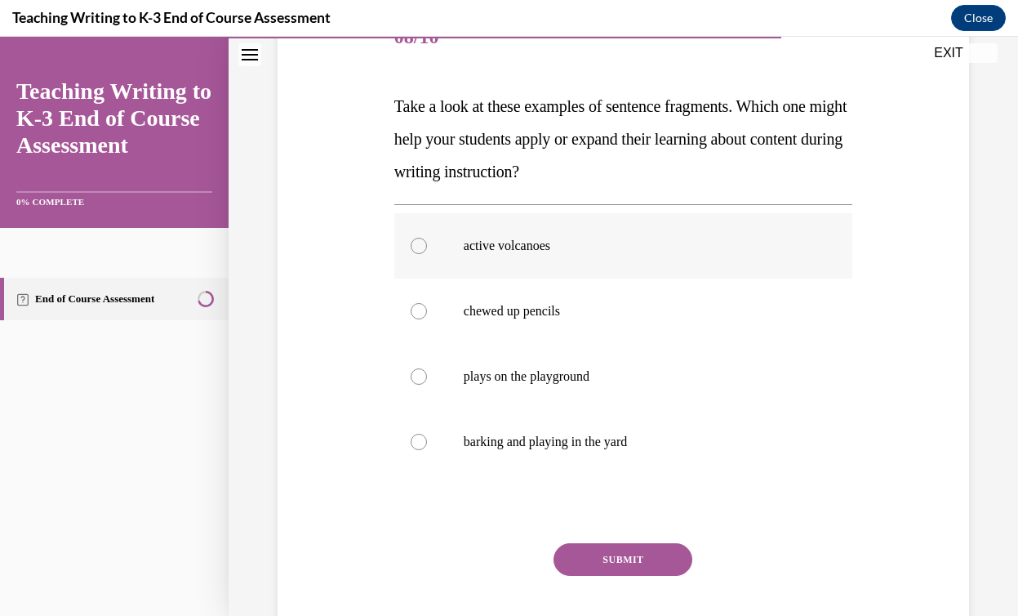
click at [427, 251] on label "active volcanoes" at bounding box center [623, 245] width 458 height 65
click at [427, 251] on input "active volcanoes" at bounding box center [419, 246] width 16 height 16
radio input "true"
click at [641, 568] on button "SUBMIT" at bounding box center [622, 559] width 139 height 33
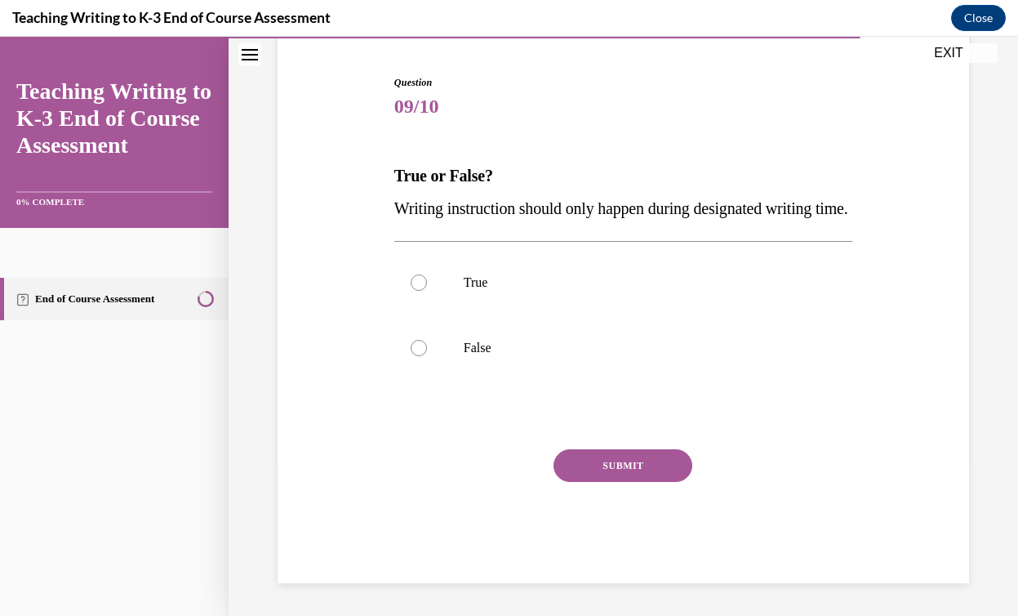
scroll to position [181, 0]
click at [450, 351] on label "False" at bounding box center [623, 347] width 458 height 65
click at [427, 351] on input "False" at bounding box center [419, 348] width 16 height 16
radio input "true"
click at [593, 458] on button "SUBMIT" at bounding box center [622, 465] width 139 height 33
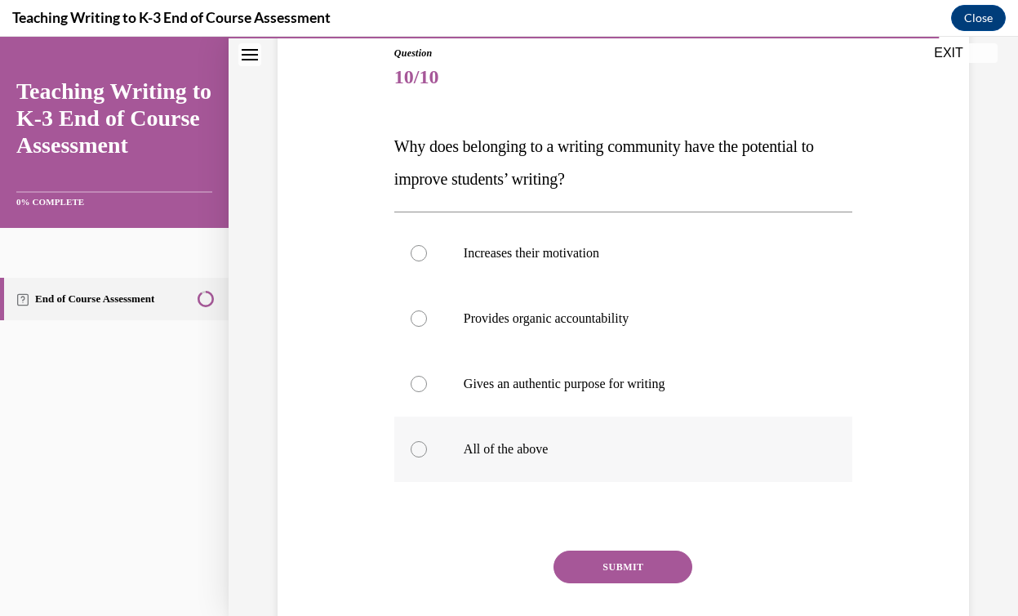
click at [424, 447] on div at bounding box center [419, 449] width 16 height 16
click at [424, 447] on input "All of the above" at bounding box center [419, 449] width 16 height 16
radio input "true"
click at [618, 570] on button "SUBMIT" at bounding box center [622, 566] width 139 height 33
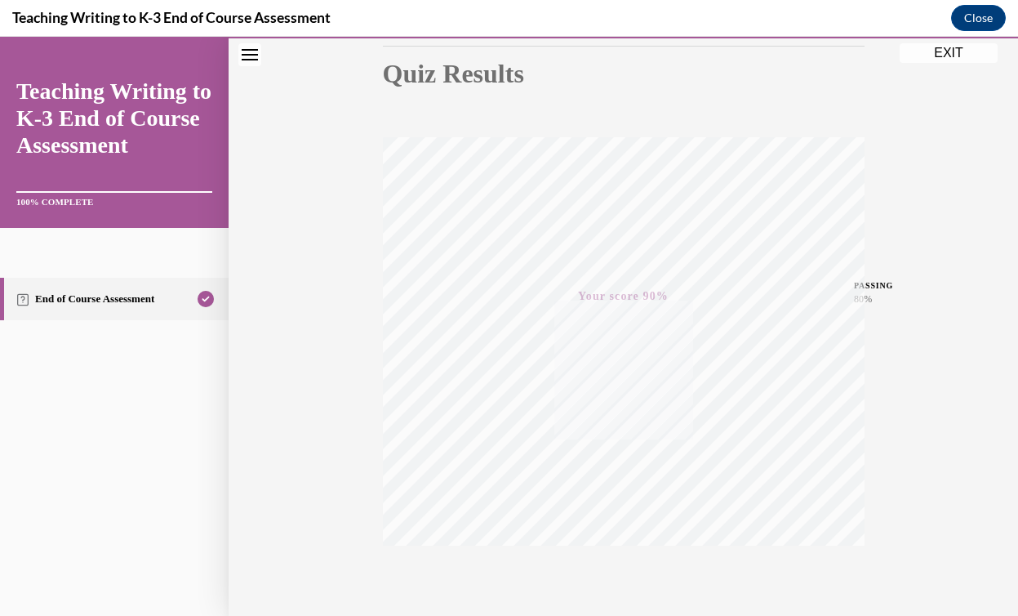
scroll to position [258, 0]
click at [948, 53] on button "EXIT" at bounding box center [949, 53] width 98 height 20
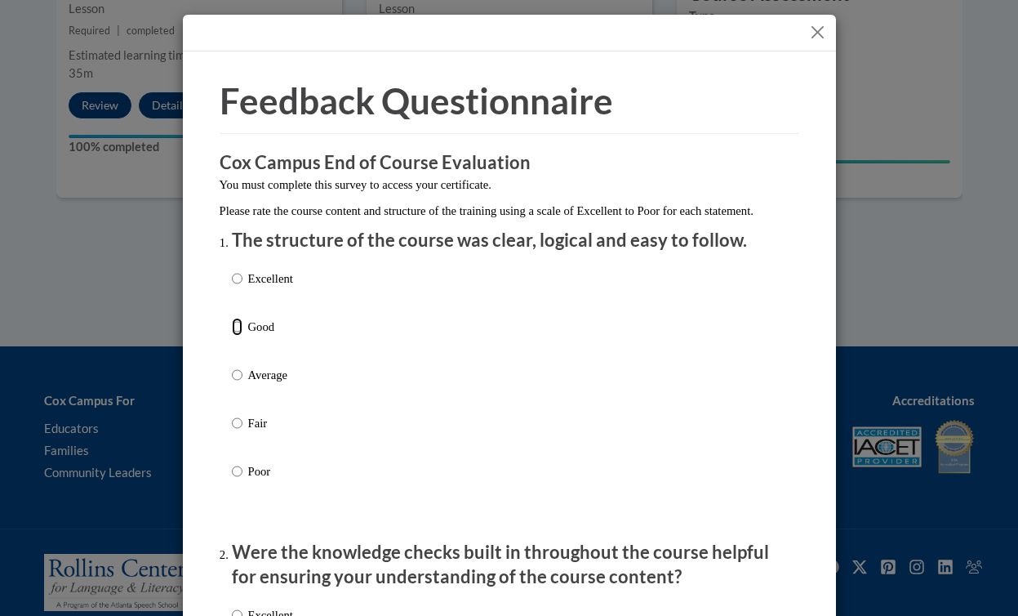
click at [238, 336] on input "Good" at bounding box center [237, 327] width 11 height 18
radio input "true"
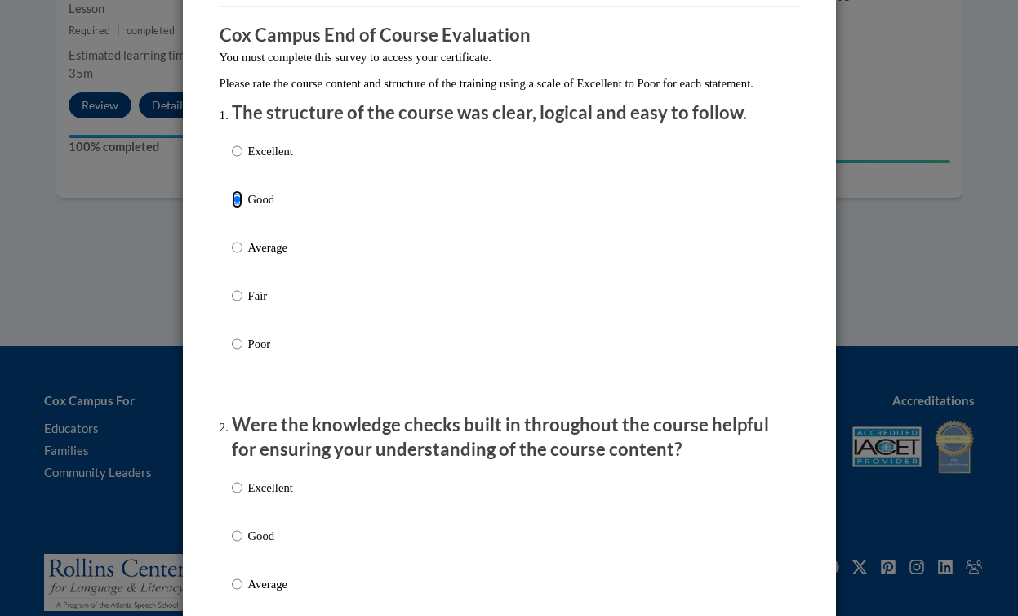
scroll to position [0, 0]
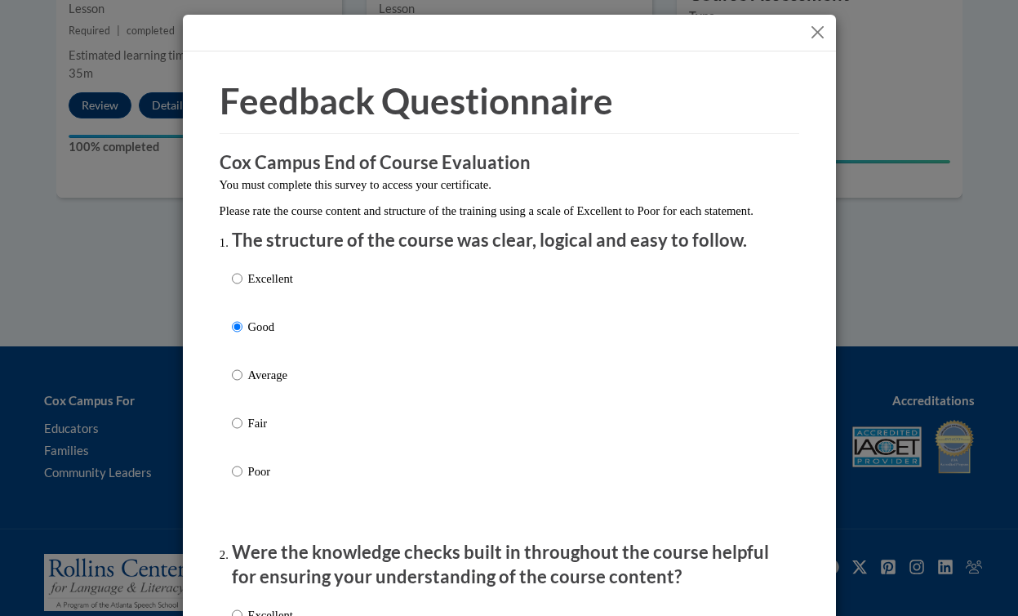
click at [823, 28] on button "Close" at bounding box center [817, 32] width 20 height 20
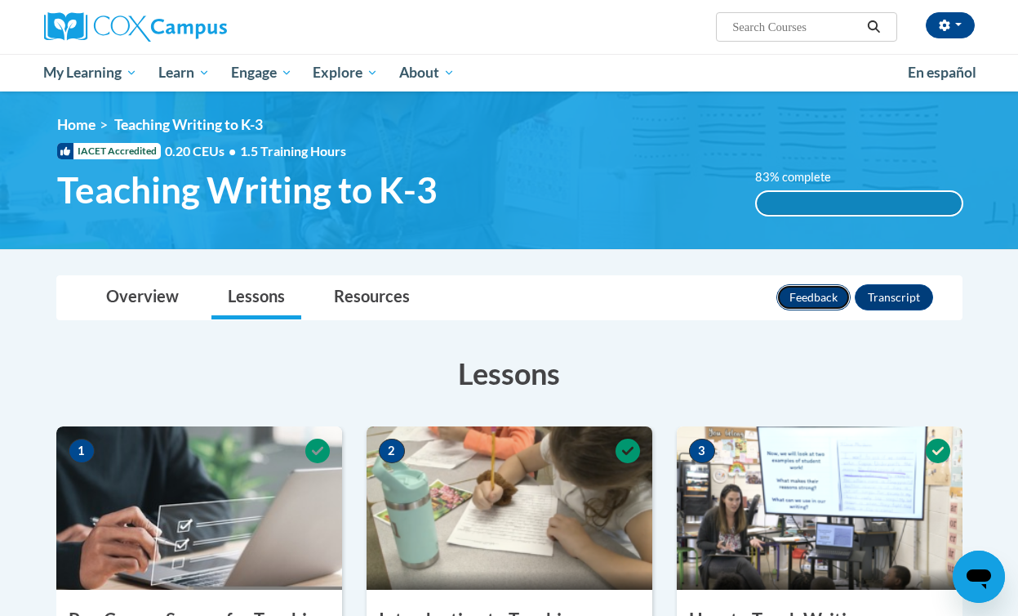
click at [803, 295] on button "Feedback" at bounding box center [813, 297] width 74 height 26
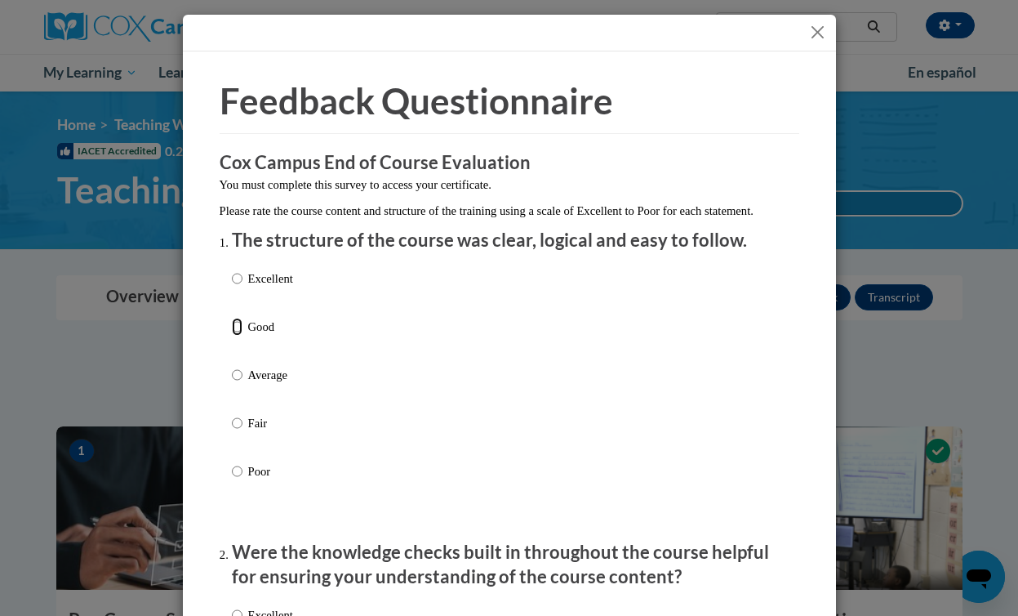
click at [237, 336] on input "Good" at bounding box center [237, 327] width 11 height 18
radio input "true"
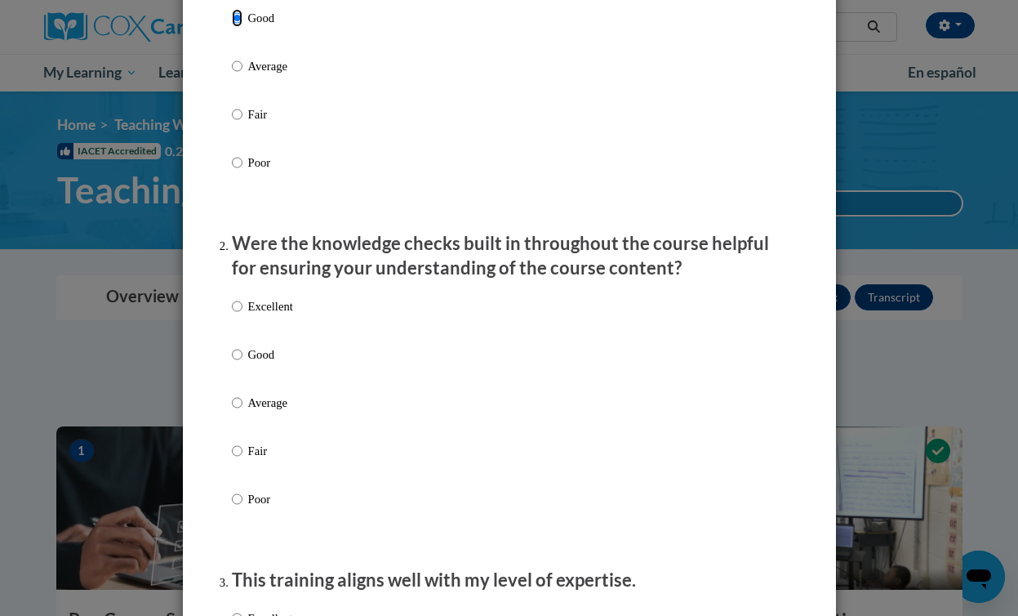
scroll to position [316, 0]
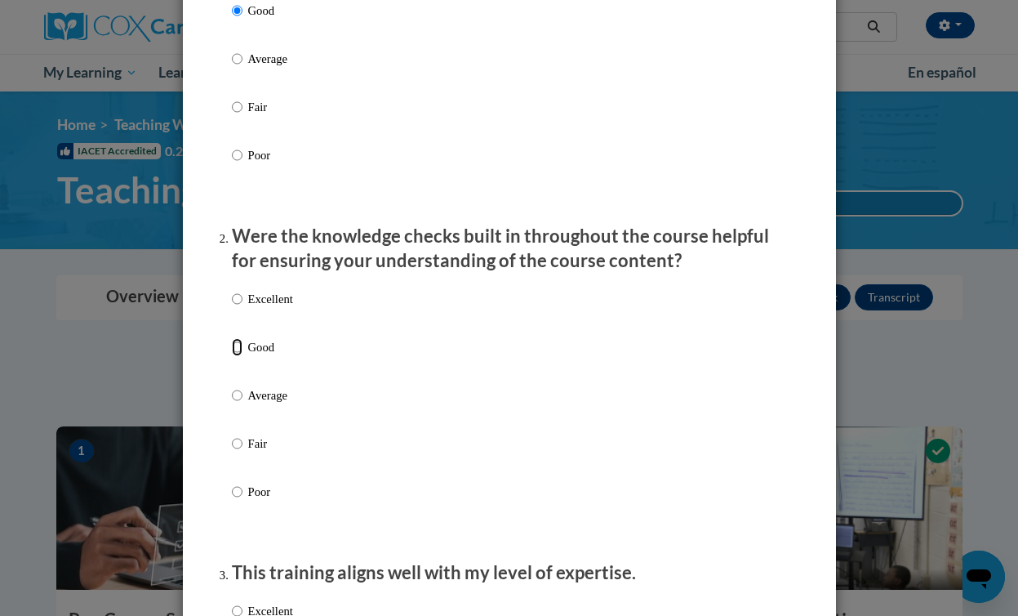
click at [238, 356] on input "Good" at bounding box center [237, 347] width 11 height 18
radio input "true"
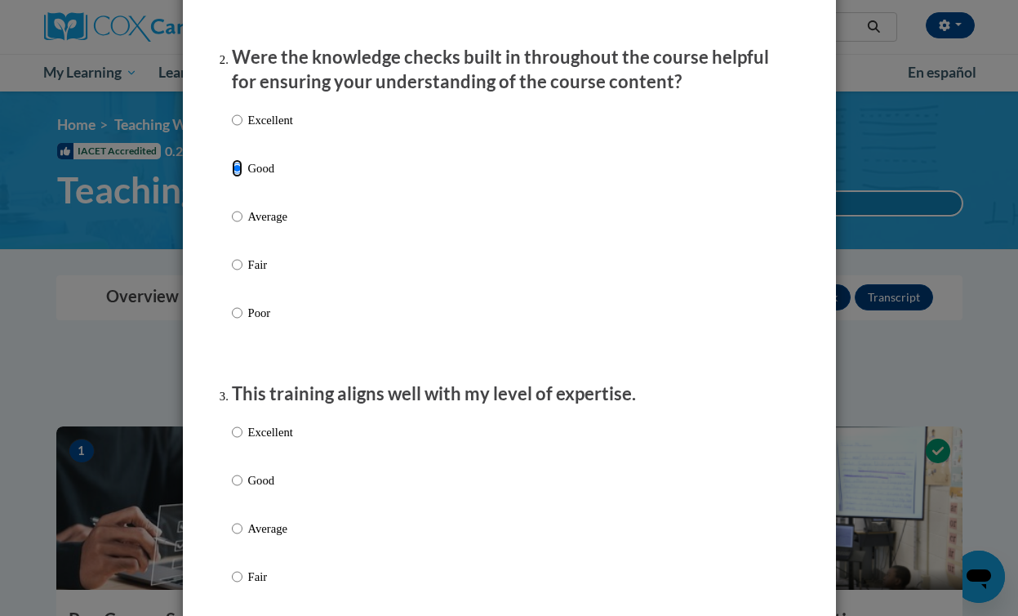
scroll to position [512, 0]
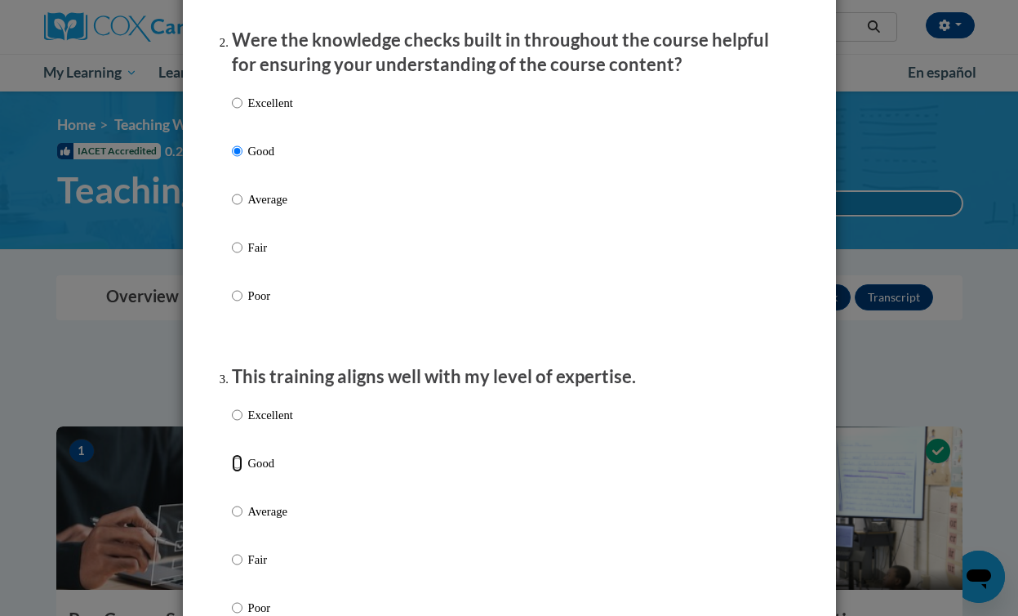
click at [237, 472] on input "Good" at bounding box center [237, 463] width 11 height 18
radio input "true"
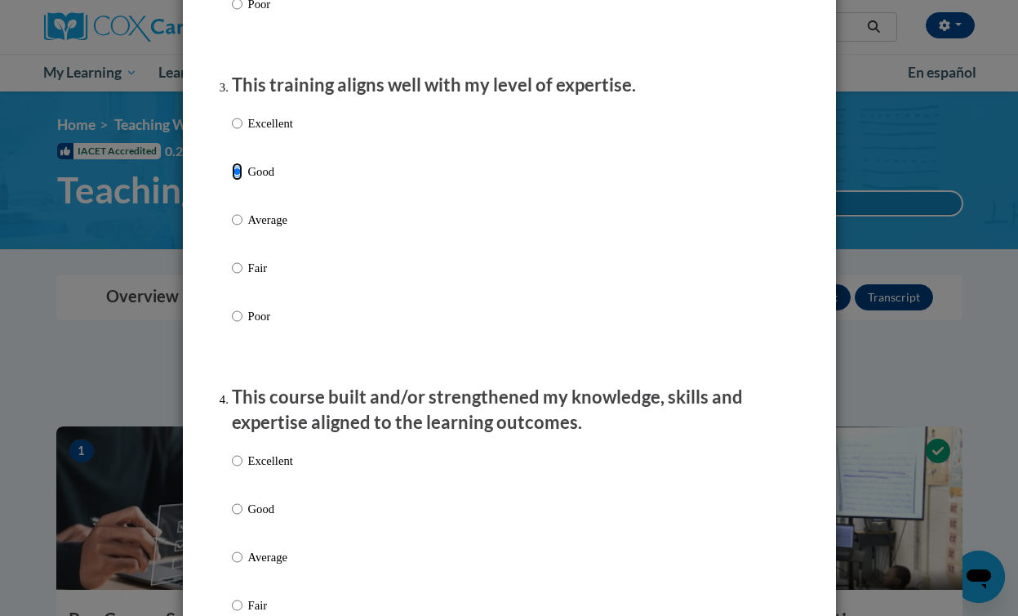
scroll to position [806, 0]
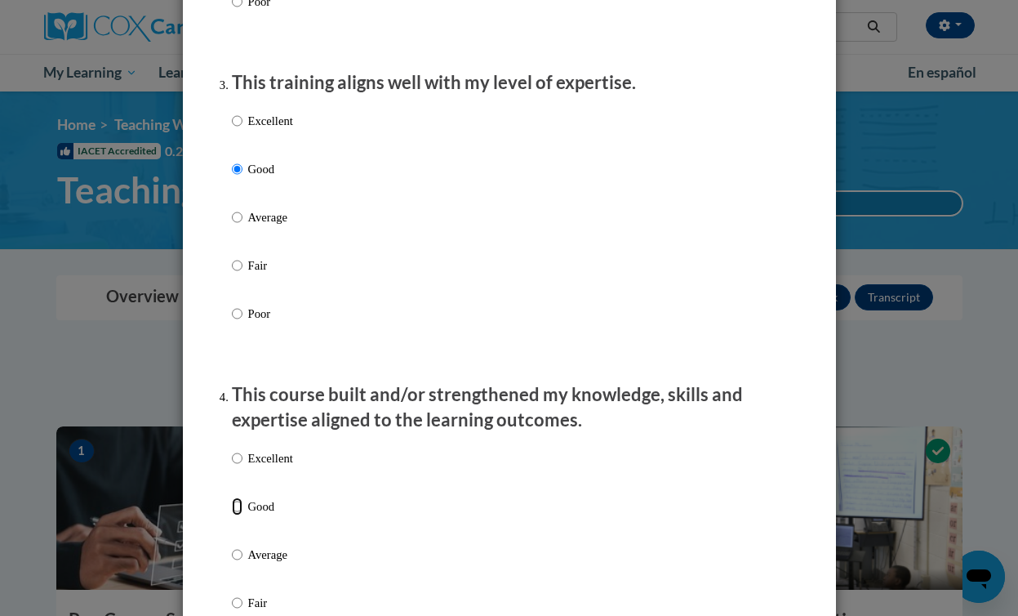
click at [235, 515] on input "Good" at bounding box center [237, 506] width 11 height 18
radio input "true"
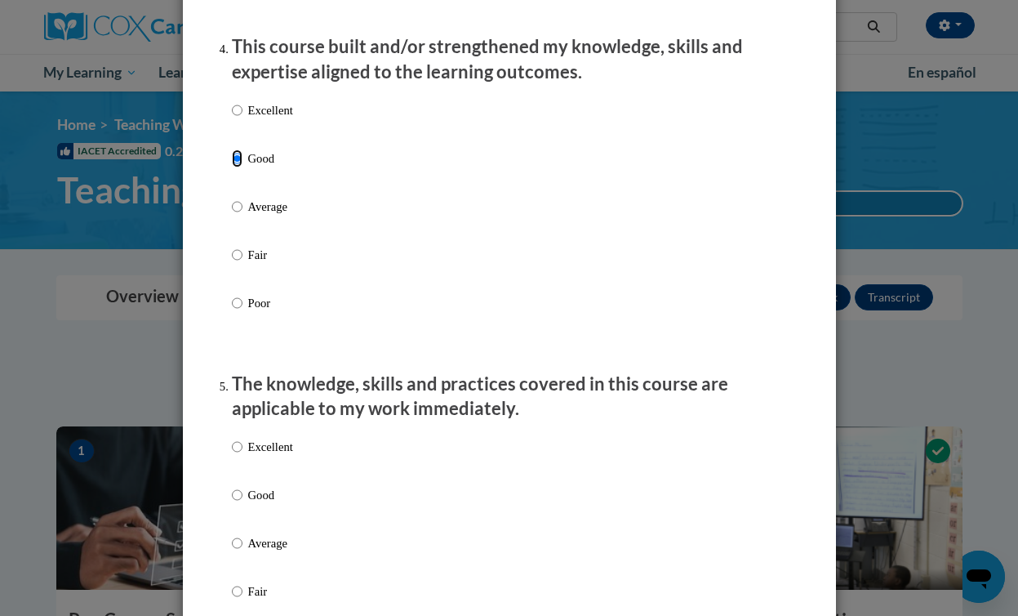
scroll to position [1198, 0]
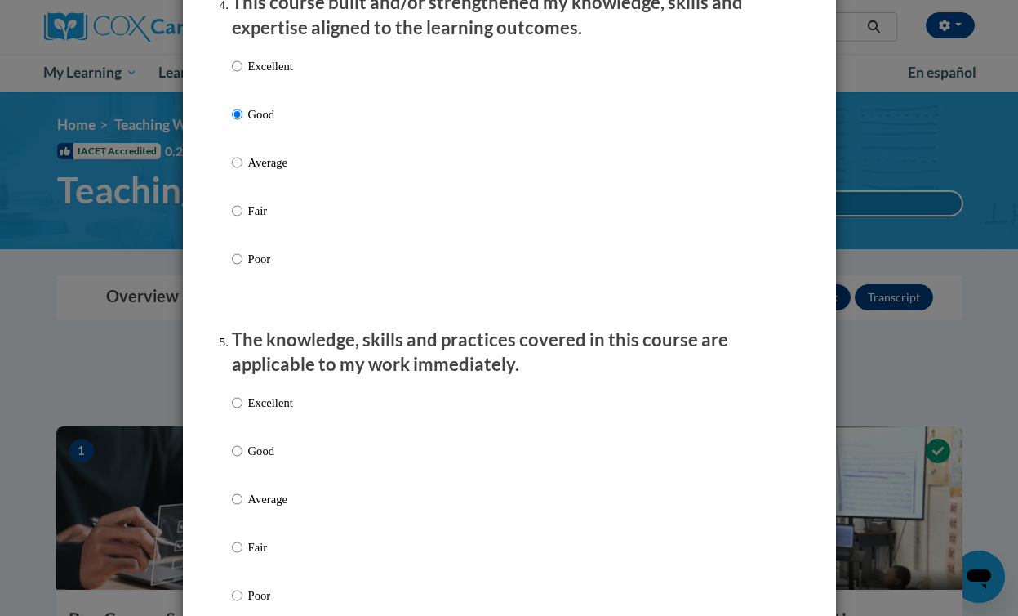
click at [242, 465] on label "Good" at bounding box center [262, 464] width 61 height 44
click at [242, 460] on input "Good" at bounding box center [237, 451] width 11 height 18
radio input "true"
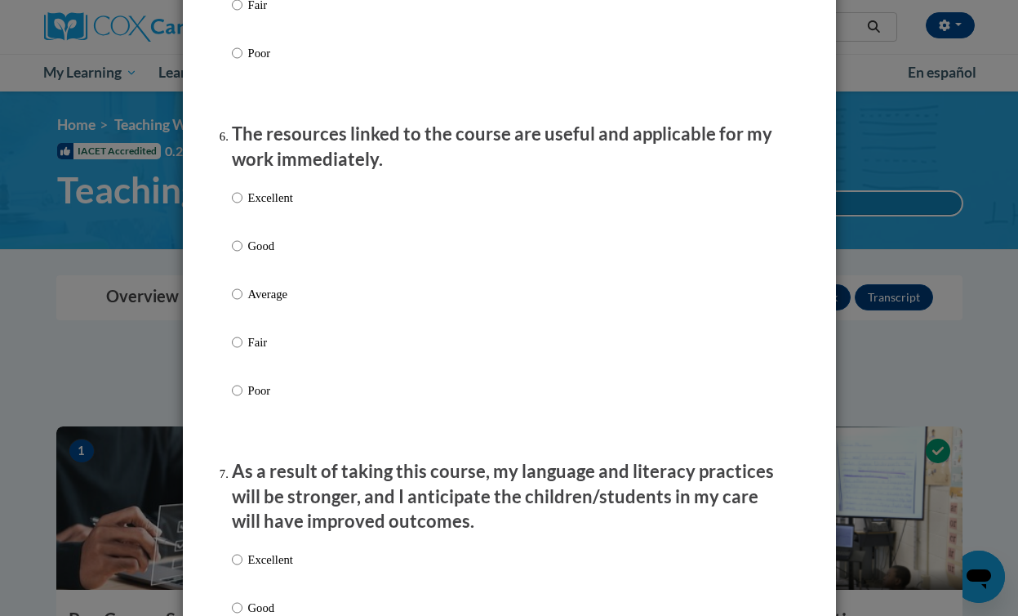
scroll to position [1750, 0]
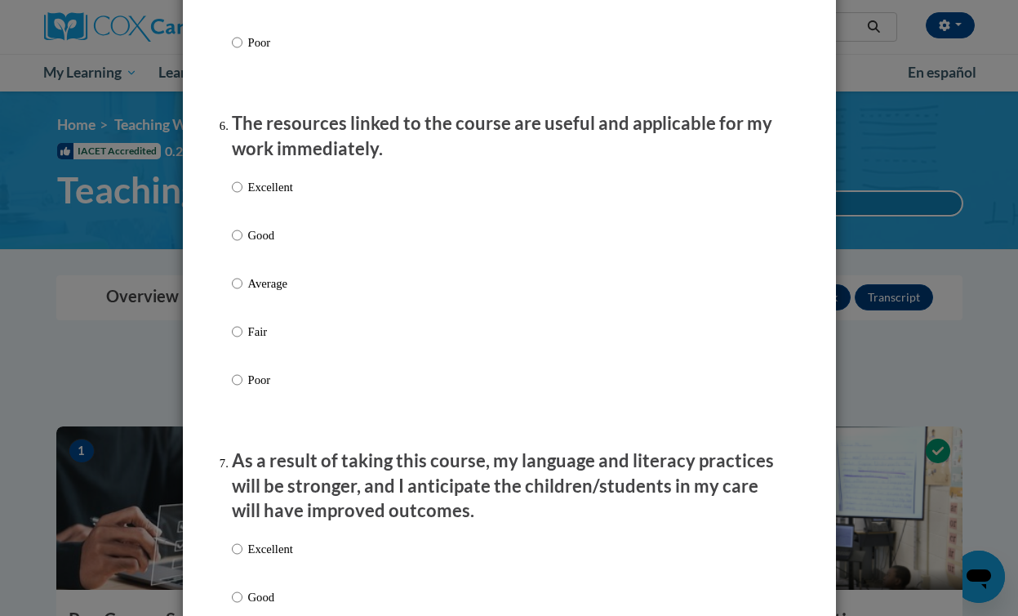
click at [243, 256] on label "Good" at bounding box center [262, 248] width 61 height 44
click at [242, 244] on input "Good" at bounding box center [237, 235] width 11 height 18
radio input "true"
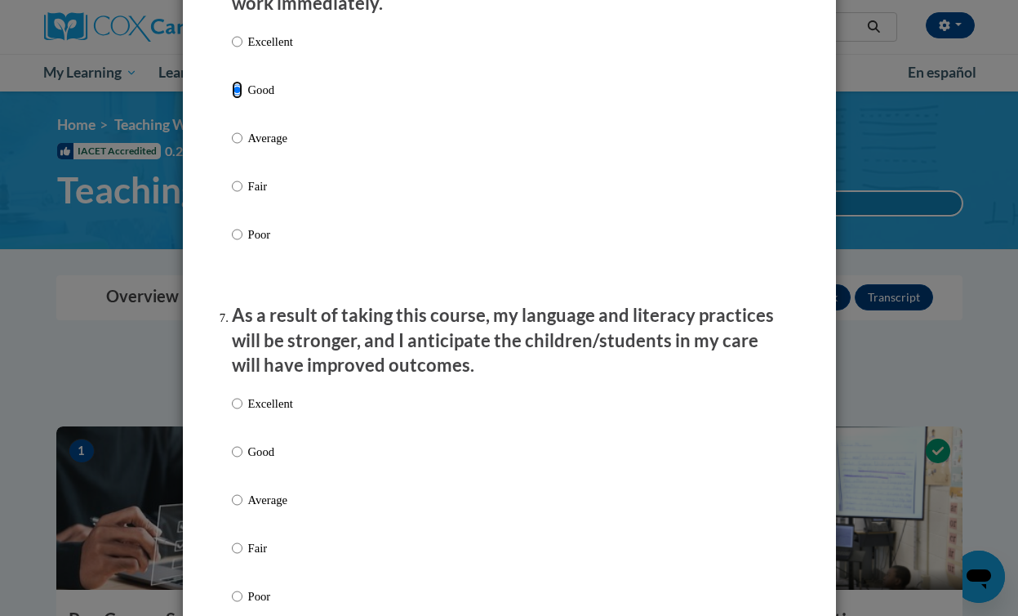
scroll to position [2141, 0]
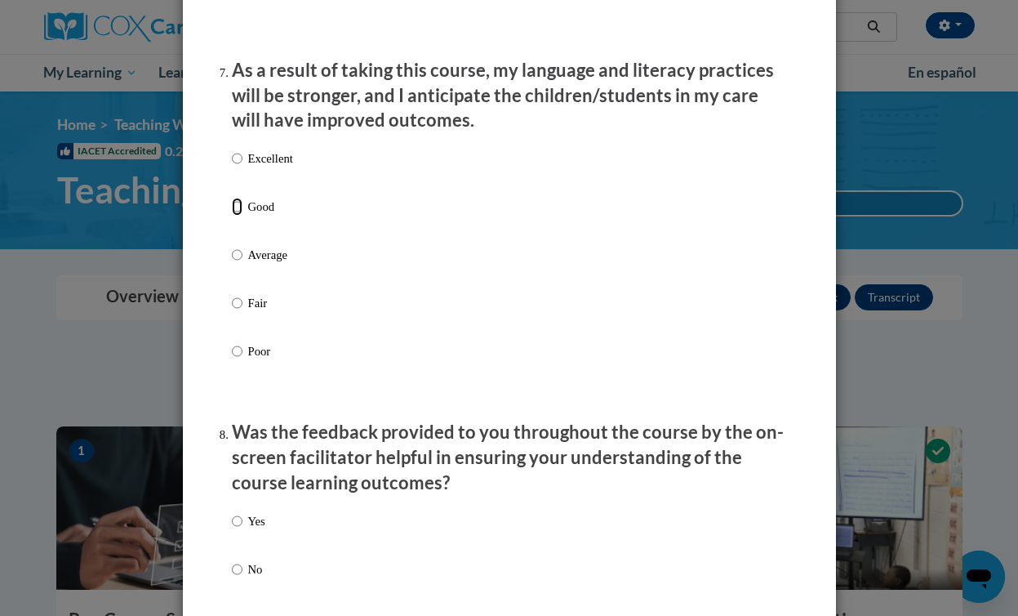
click at [236, 216] on input "Good" at bounding box center [237, 207] width 11 height 18
radio input "true"
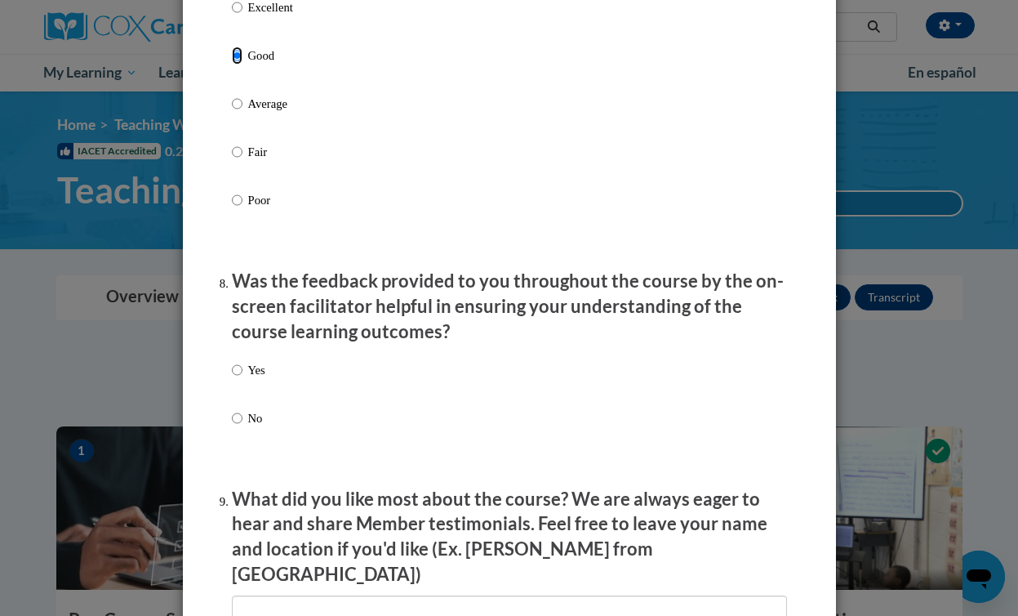
scroll to position [2469, 0]
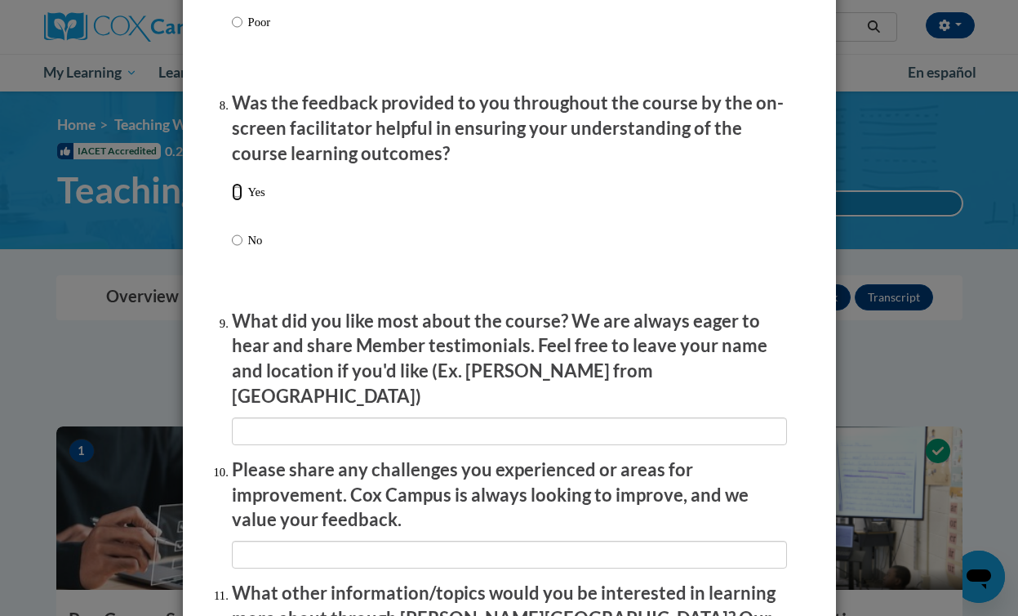
click at [238, 201] on input "Yes" at bounding box center [237, 192] width 11 height 18
radio input "true"
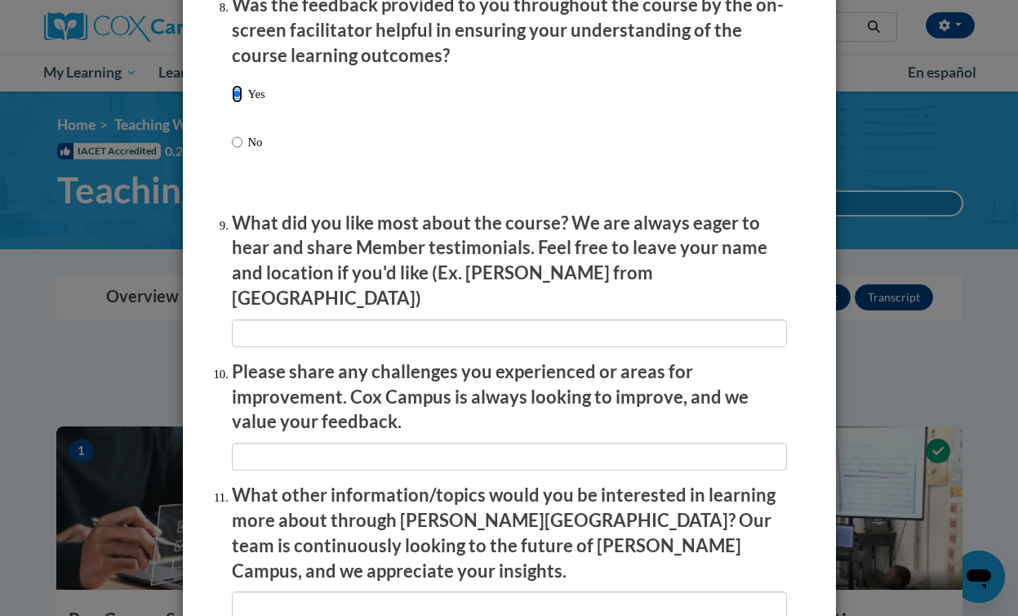
scroll to position [2610, 0]
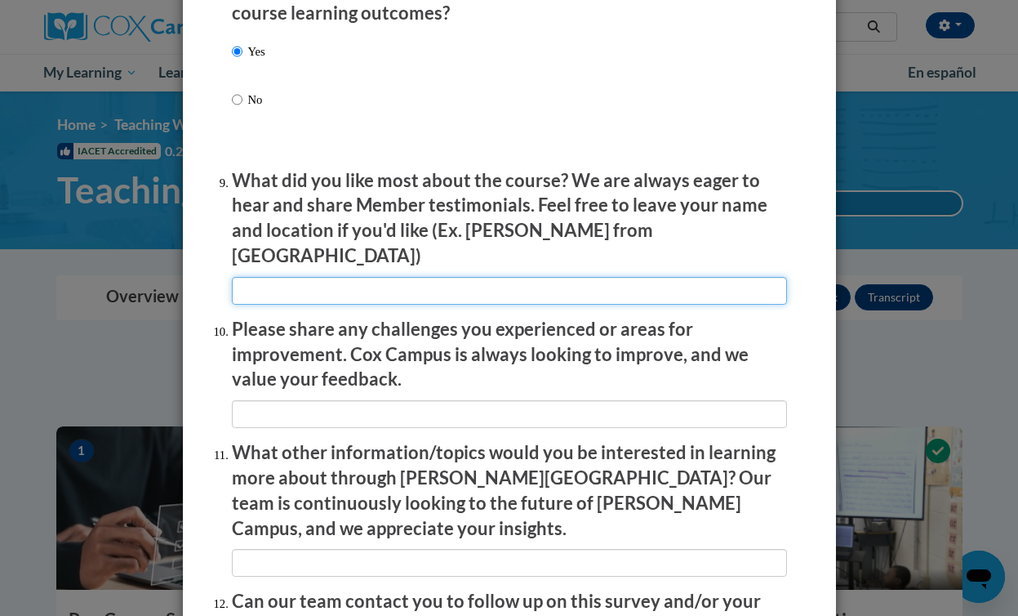
click at [251, 277] on input "textbox" at bounding box center [509, 291] width 555 height 28
type input "n"
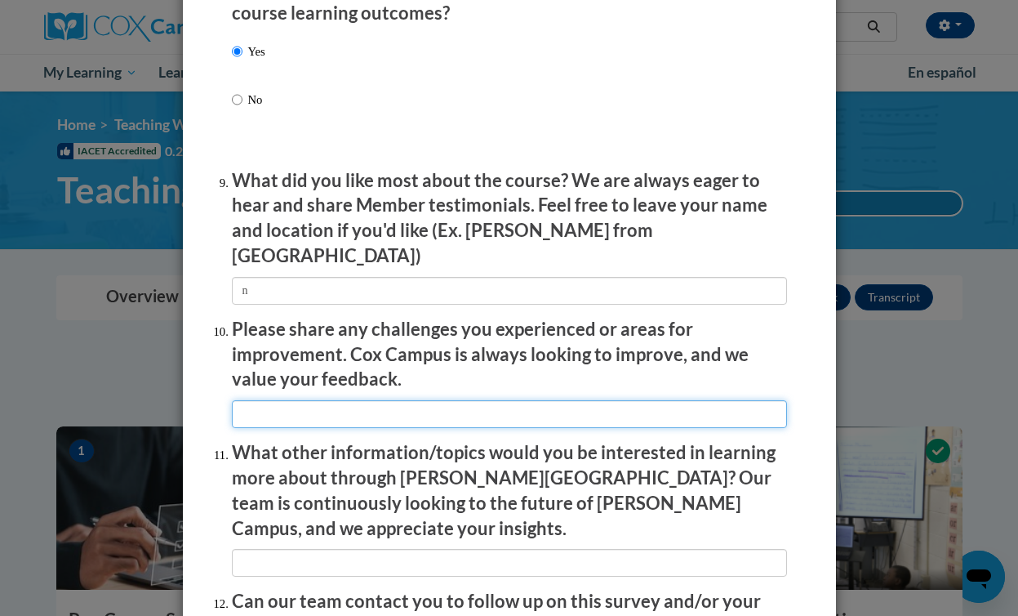
click at [264, 400] on input "textbox" at bounding box center [509, 414] width 555 height 28
type input "m"
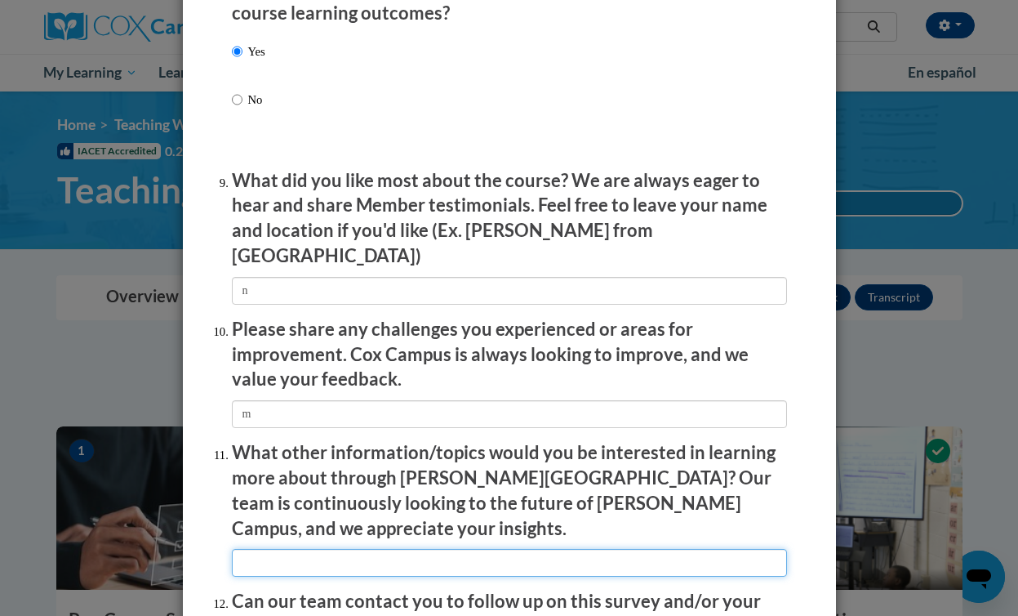
click at [260, 549] on input "textbox" at bounding box center [509, 563] width 555 height 28
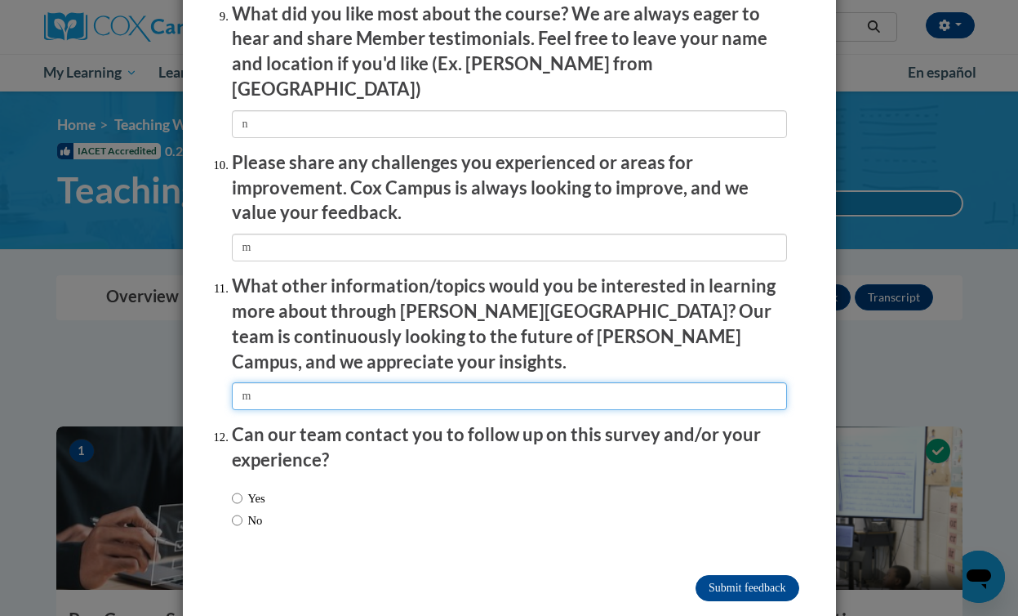
type input "m"
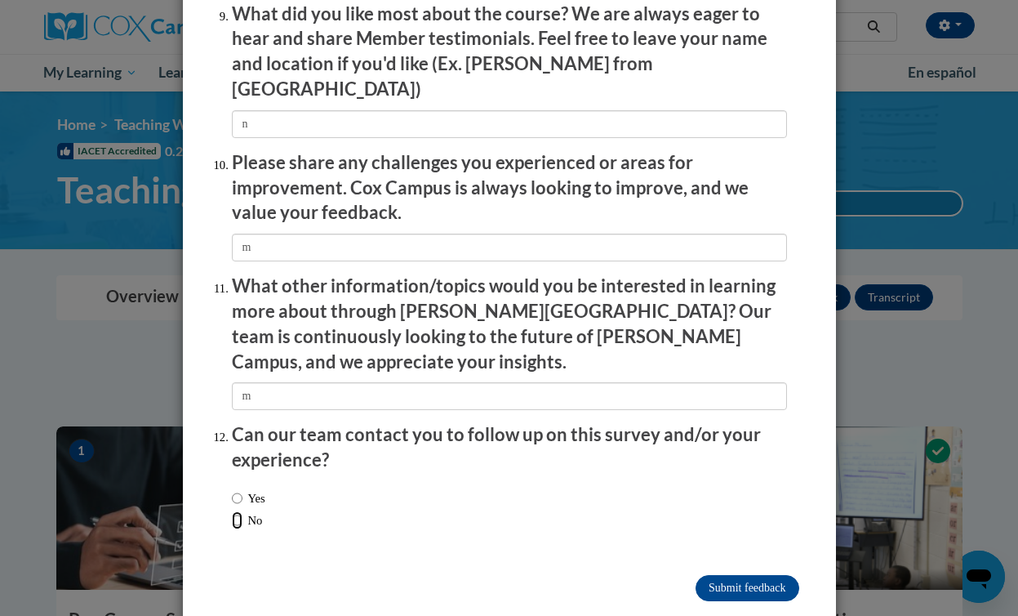
click at [233, 511] on input "No" at bounding box center [237, 520] width 11 height 18
radio input "true"
click at [736, 575] on input "Submit feedback" at bounding box center [747, 588] width 103 height 26
